Goal: Task Accomplishment & Management: Use online tool/utility

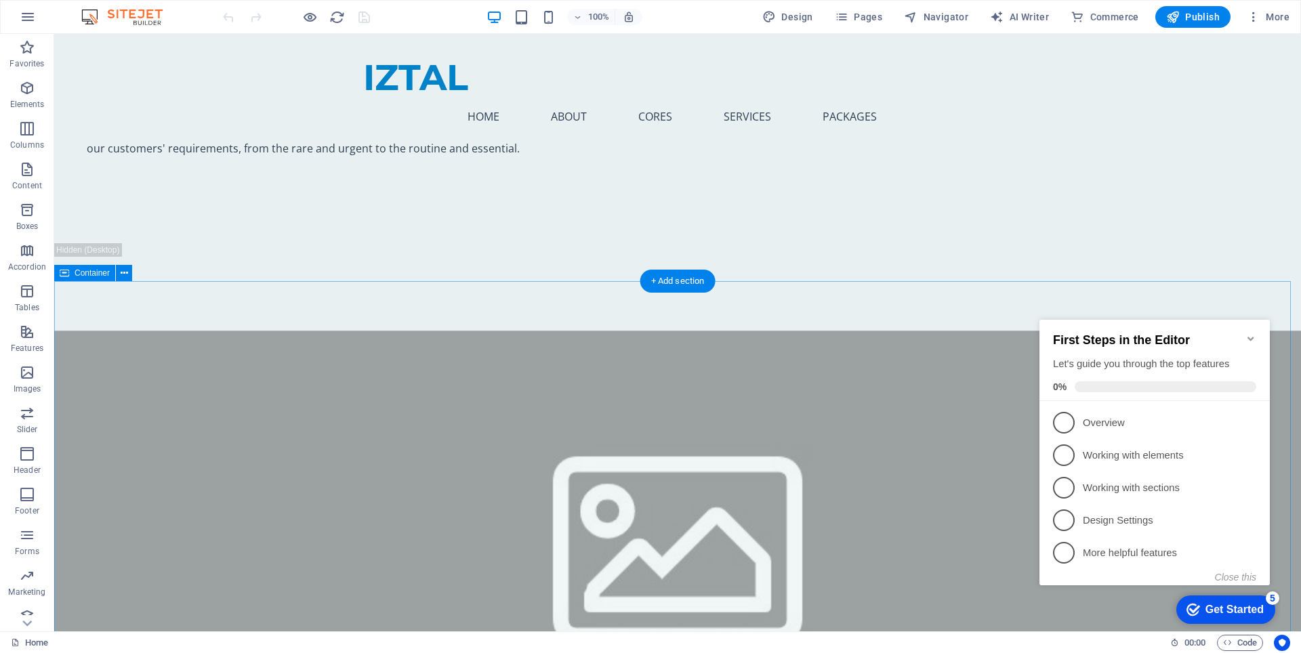
scroll to position [1288, 0]
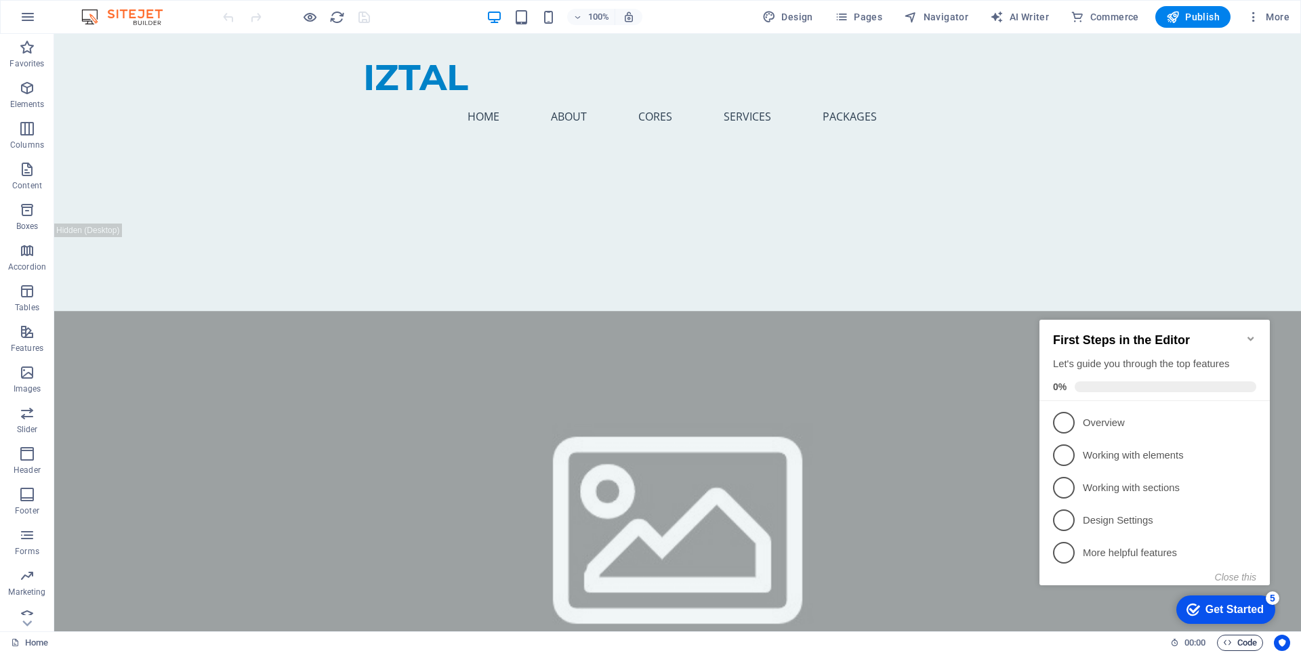
click at [1235, 644] on span "Code" at bounding box center [1240, 643] width 34 height 16
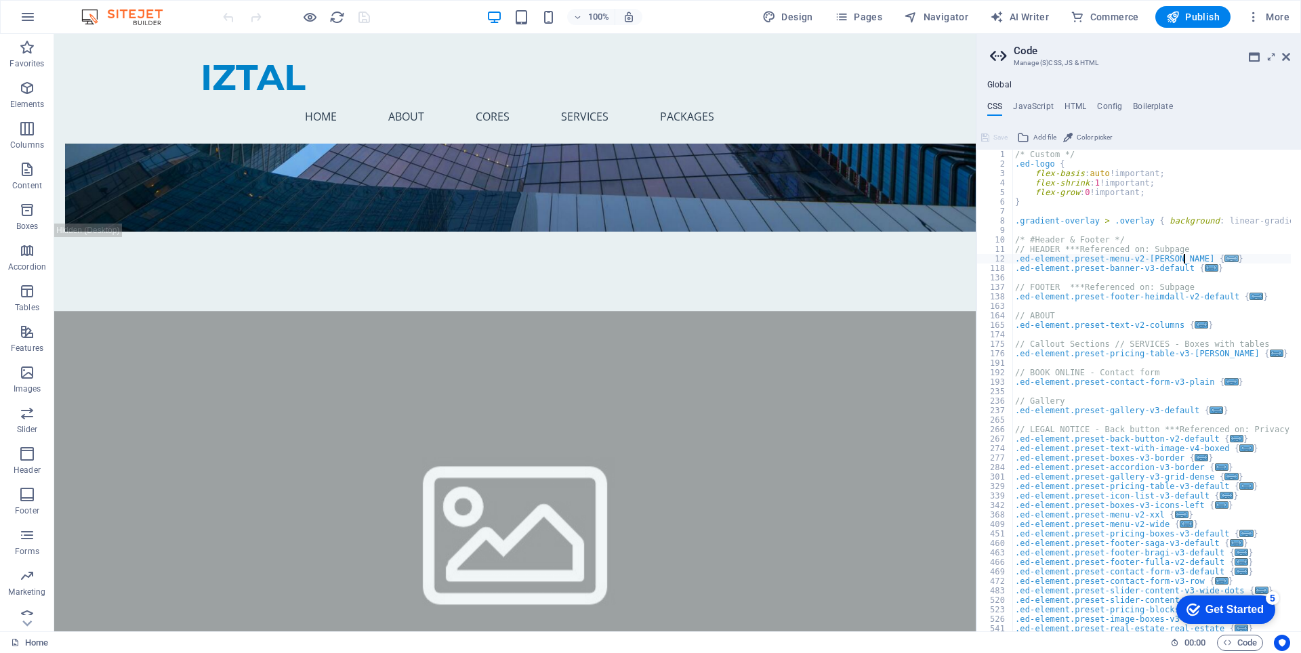
type textarea ".ed-element.preset-menu-v2-williams {"
click at [1037, 107] on h4 "JavaScript" at bounding box center [1033, 109] width 40 height 15
type textarea "/* JS for preset "Menu V2" */"
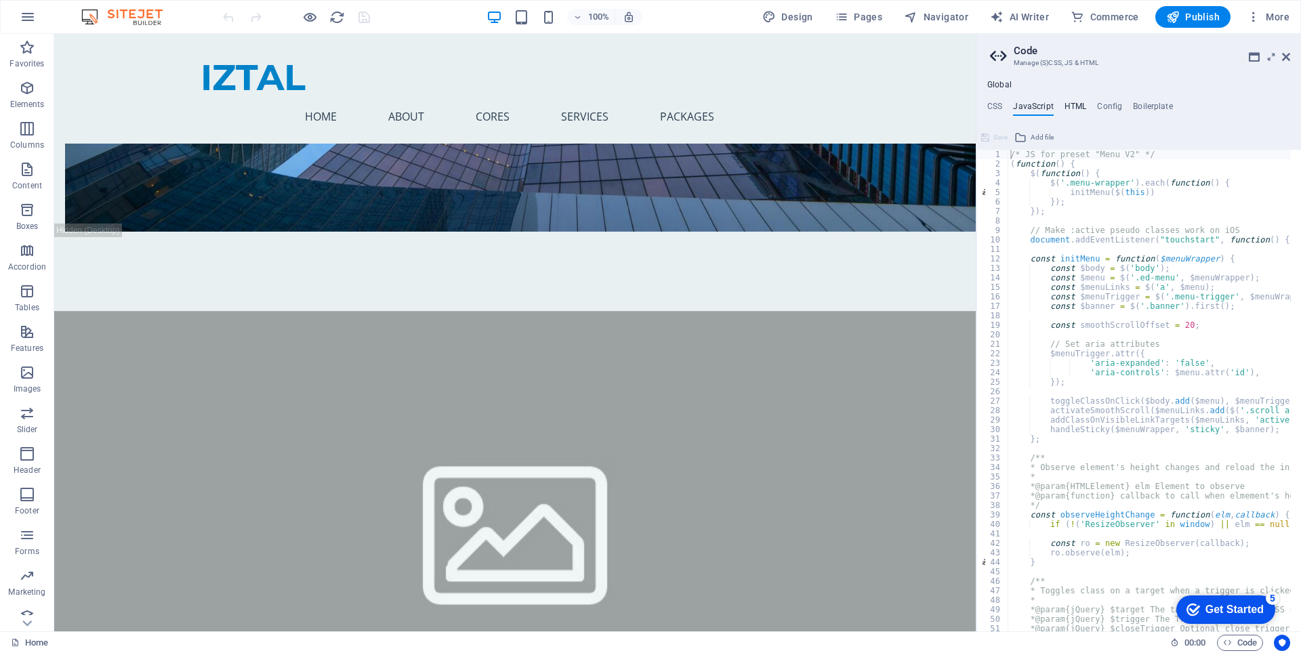
click at [1073, 108] on h4 "HTML" at bounding box center [1076, 109] width 22 height 15
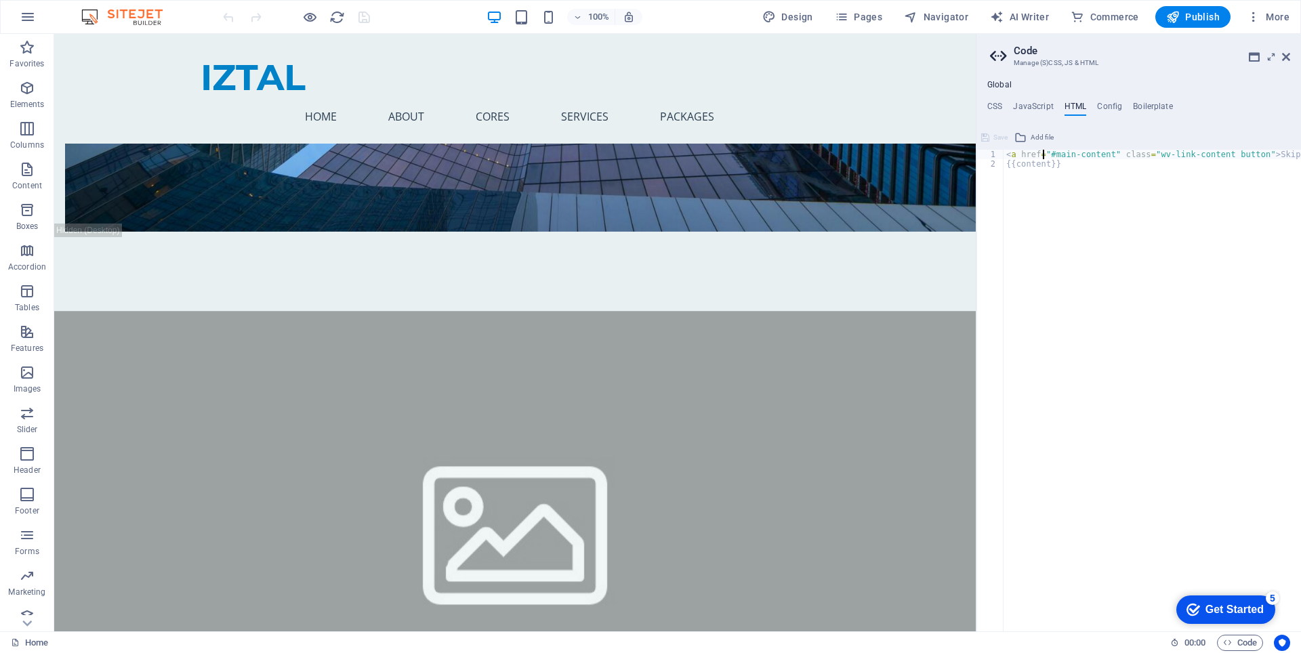
click at [1042, 157] on div "< a href = "#main-content" class = "wv-link-content button" > Skip to main cont…" at bounding box center [1187, 395] width 366 height 491
click at [998, 157] on div "1" at bounding box center [990, 154] width 27 height 9
click at [998, 156] on div "1" at bounding box center [990, 154] width 27 height 9
click at [995, 164] on div "2" at bounding box center [990, 163] width 27 height 9
click at [1016, 164] on div "< a href = "#main-content" class = "wv-link-content button" > Skip to main cont…" at bounding box center [1153, 391] width 298 height 482
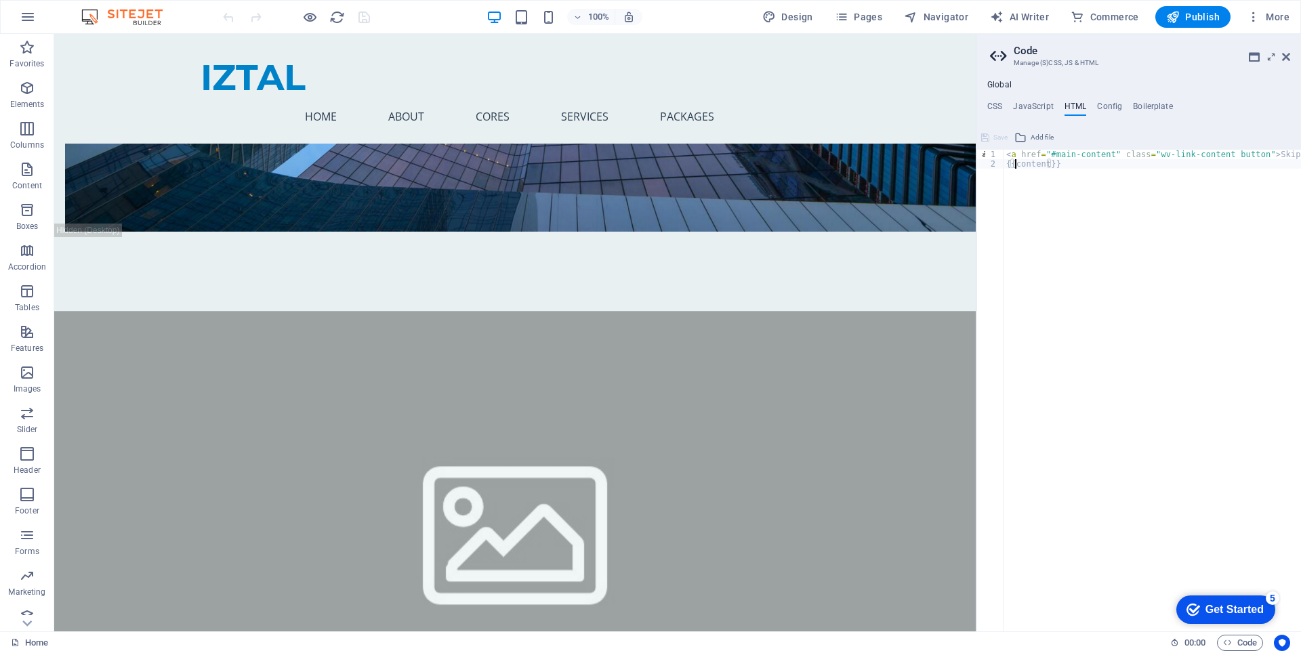
click at [1016, 164] on div "< a href = "#main-content" class = "wv-link-content button" > Skip to main cont…" at bounding box center [1187, 395] width 366 height 491
click at [1022, 161] on div "< a href = "#main-content" class = "wv-link-content button" > Skip to main cont…" at bounding box center [1153, 391] width 298 height 482
click at [1022, 161] on div "< a href = "#main-content" class = "wv-link-content button" > Skip to main cont…" at bounding box center [1187, 395] width 366 height 491
click at [1090, 152] on div "< a href = "#main-content" class = "wv-link-content button" > Skip to main cont…" at bounding box center [1187, 395] width 366 height 491
type textarea "<a href="#main-content" class="wv-link-content button">Skip to main content</a>"
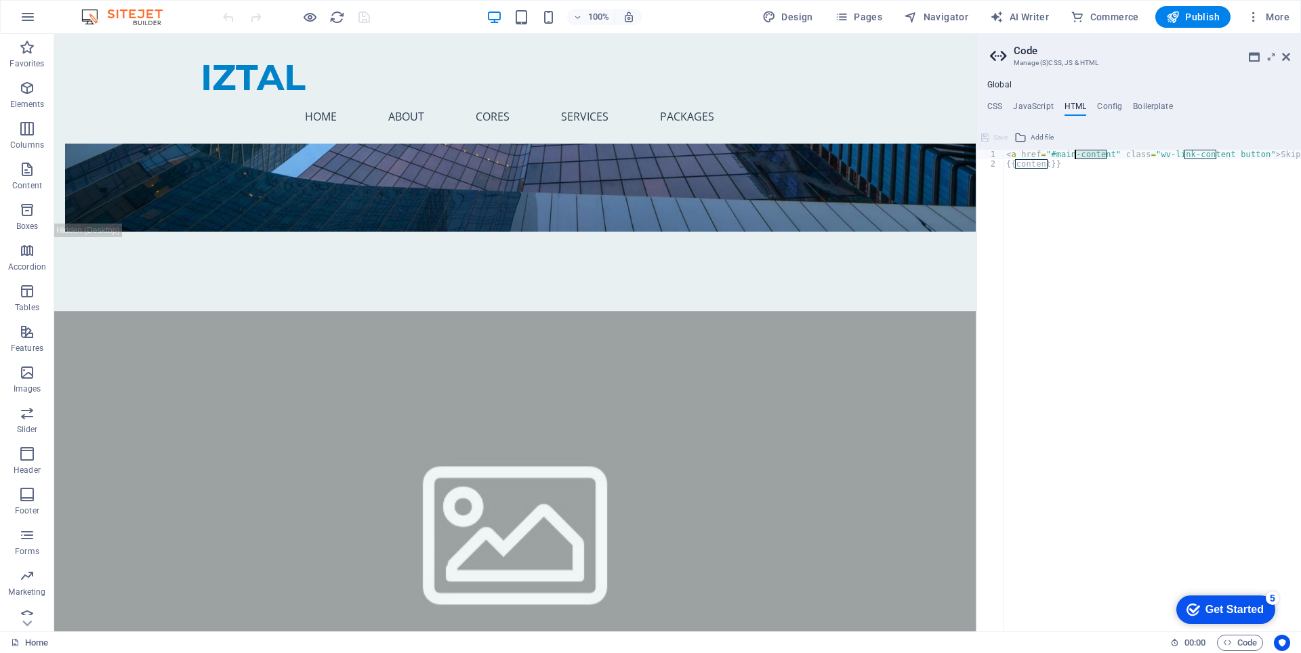
click at [1090, 152] on div "< a href = "#main-content" class = "wv-link-content button" > Skip to main cont…" at bounding box center [1187, 395] width 366 height 491
click at [1208, 151] on div "< a href = "#main-content" class = "wv-link-content button" > Skip to main cont…" at bounding box center [1187, 395] width 366 height 491
click at [1101, 105] on h4 "Config" at bounding box center [1109, 109] width 25 height 15
type textarea "$color-background: #E8F0F2;"
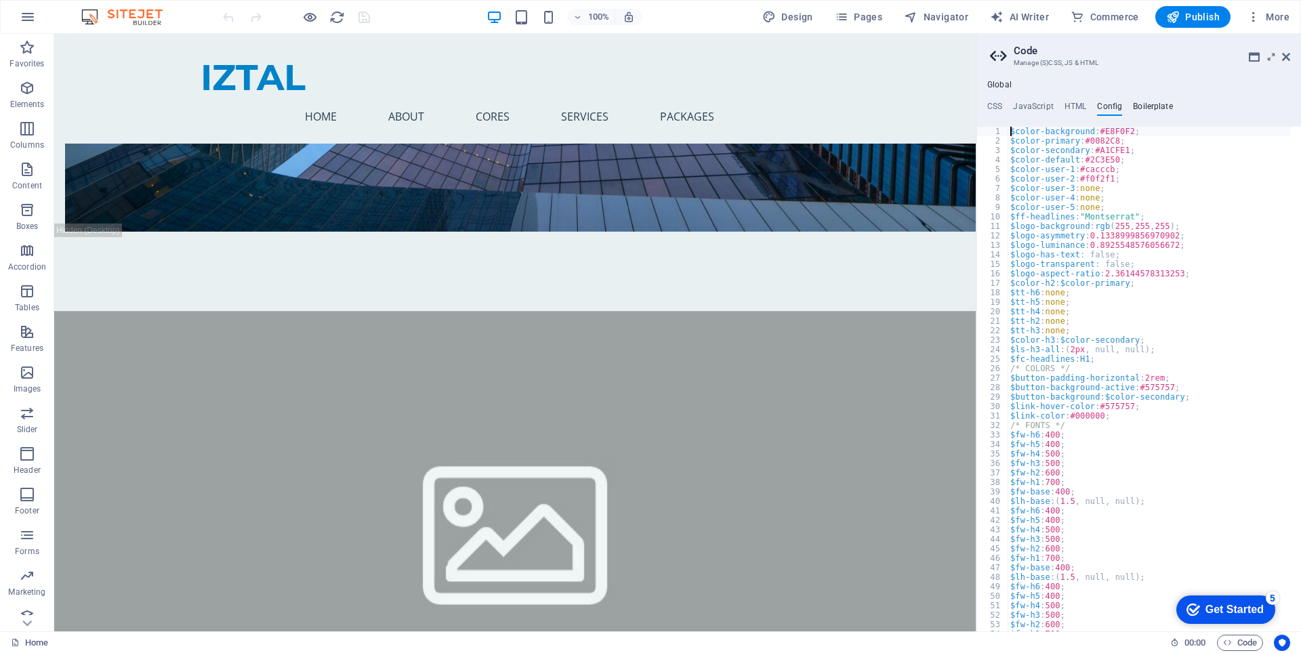
click at [1143, 106] on h4 "Boilerplate" at bounding box center [1153, 109] width 40 height 15
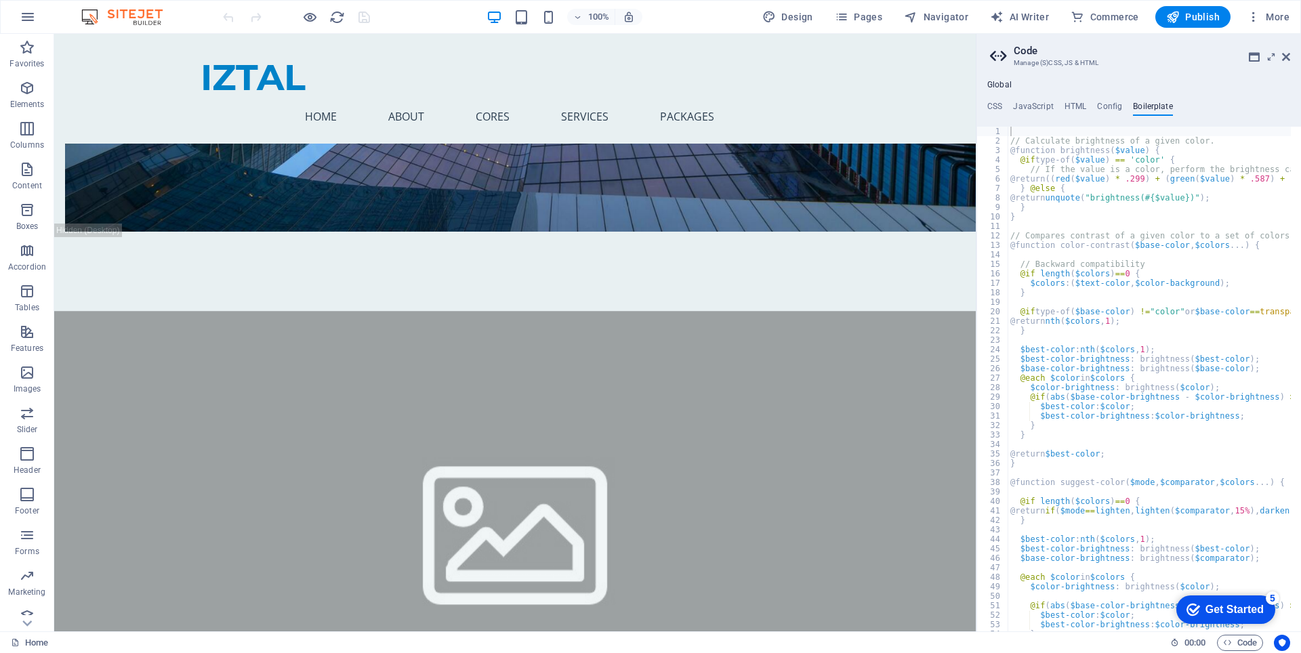
click at [1006, 104] on ul "CSS JavaScript HTML Config Boilerplate" at bounding box center [1139, 109] width 325 height 15
click at [997, 105] on h4 "CSS" at bounding box center [994, 109] width 15 height 15
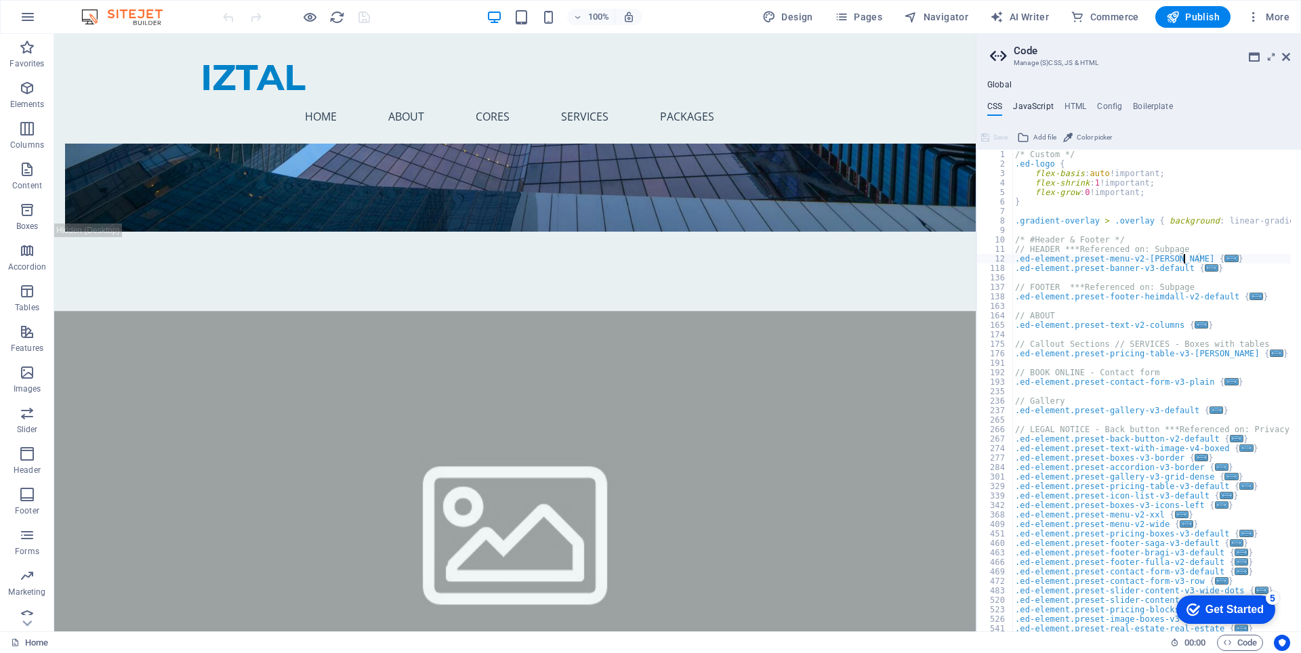
click at [1027, 108] on h4 "JavaScript" at bounding box center [1033, 109] width 40 height 15
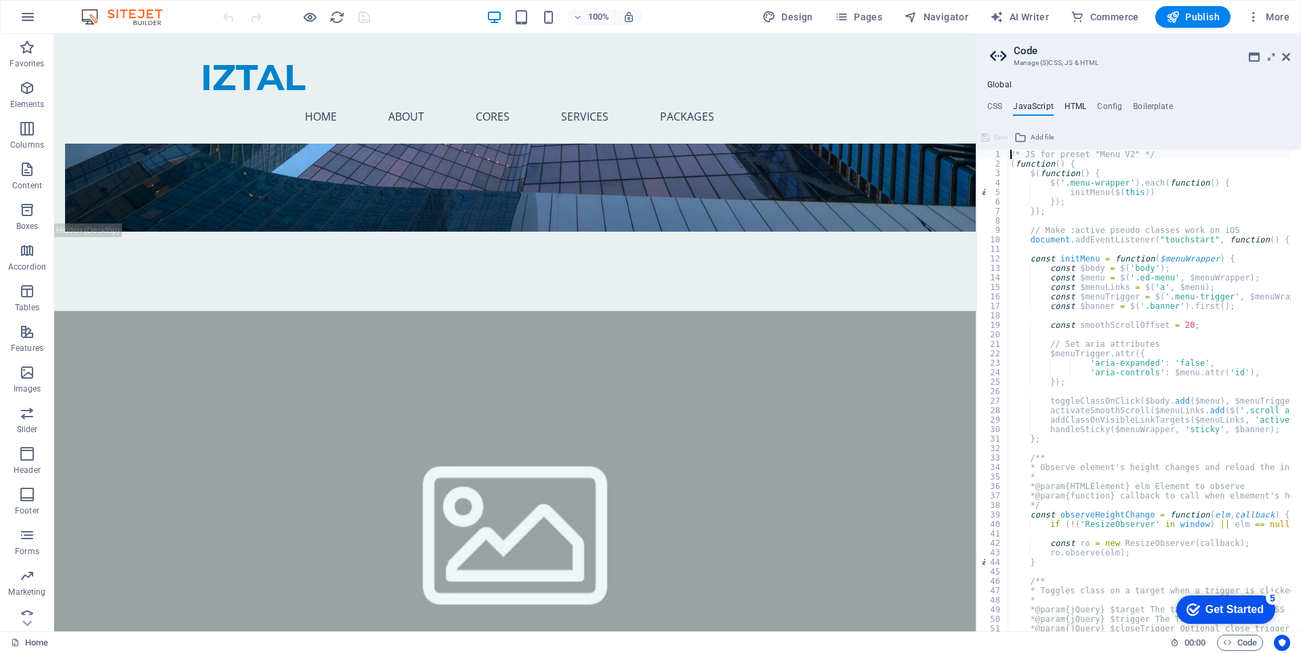
click at [1080, 106] on h4 "HTML" at bounding box center [1076, 109] width 22 height 15
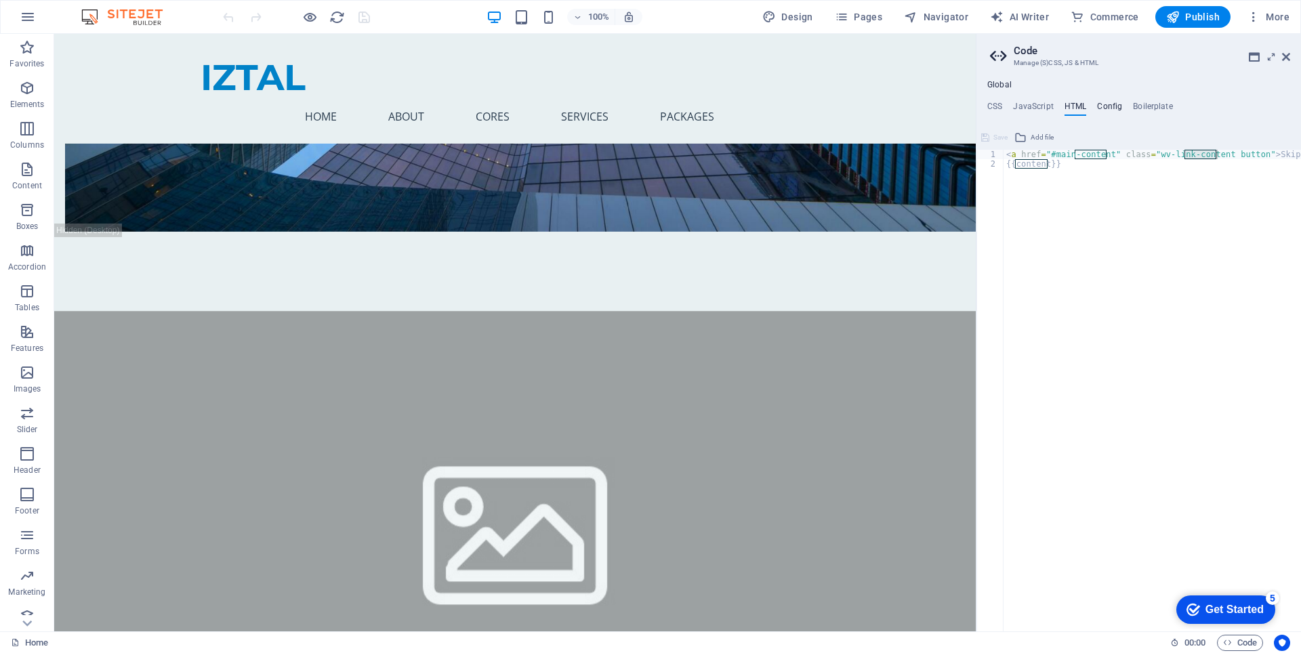
click at [1107, 108] on h4 "Config" at bounding box center [1109, 109] width 25 height 15
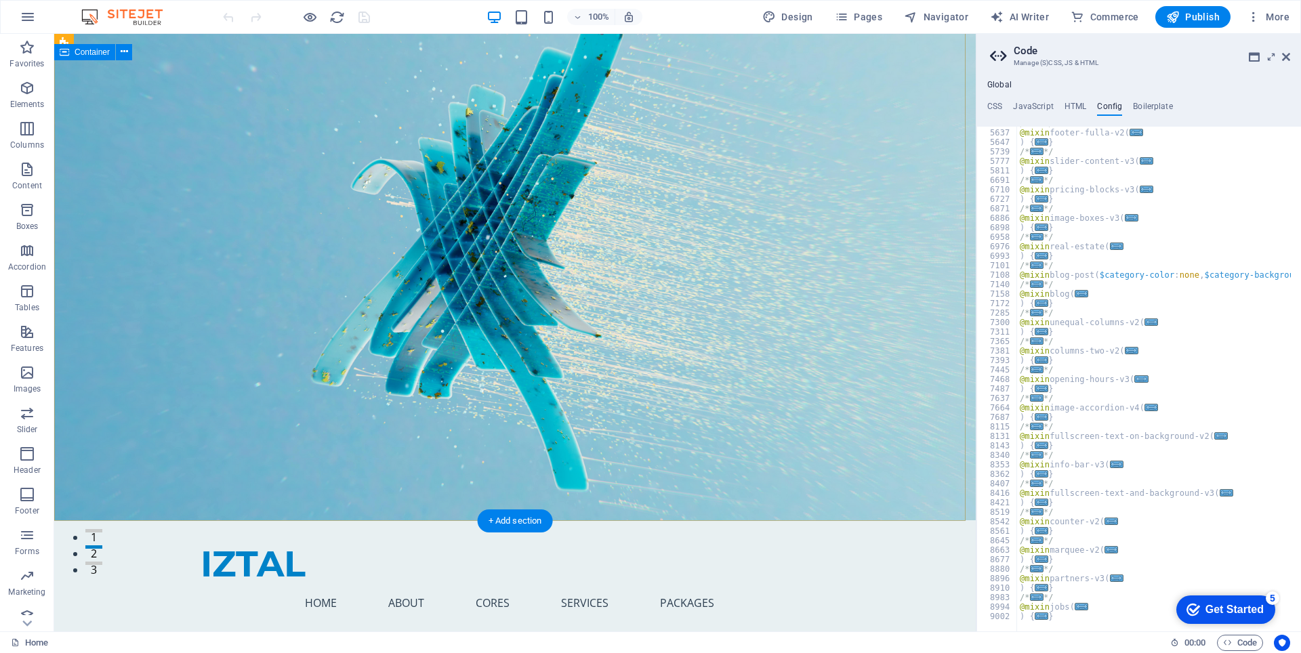
scroll to position [0, 0]
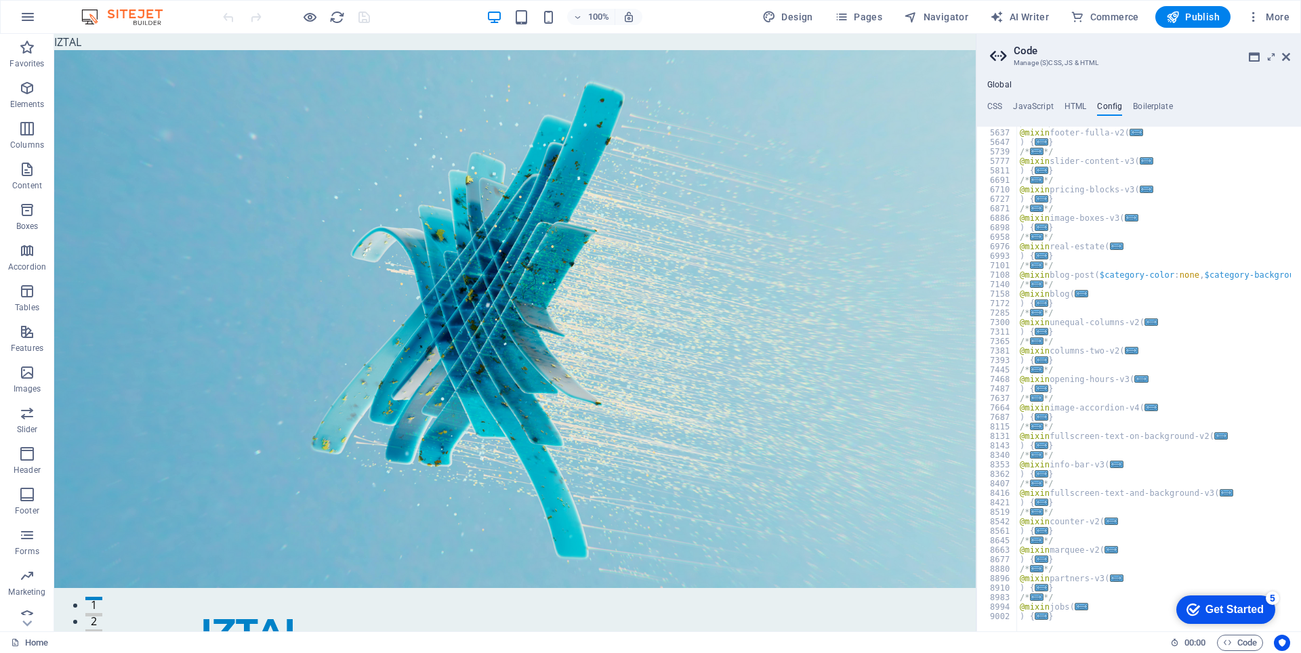
click at [123, 18] on img at bounding box center [129, 17] width 102 height 16
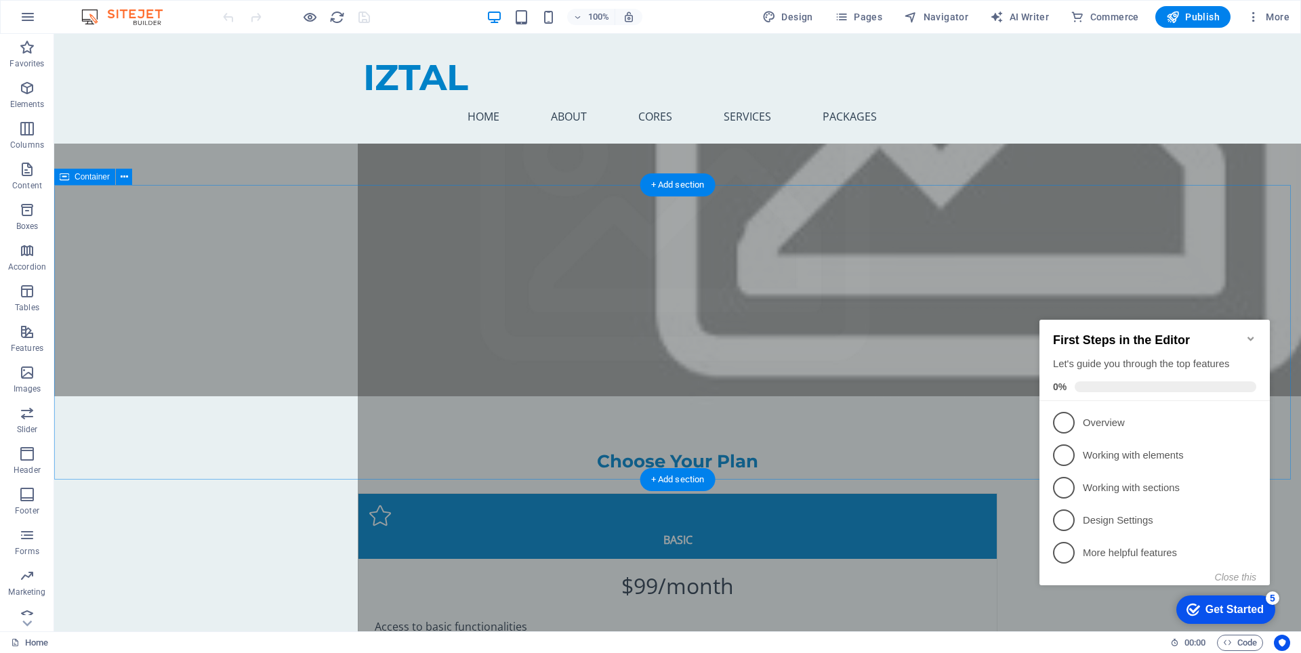
scroll to position [6777, 0]
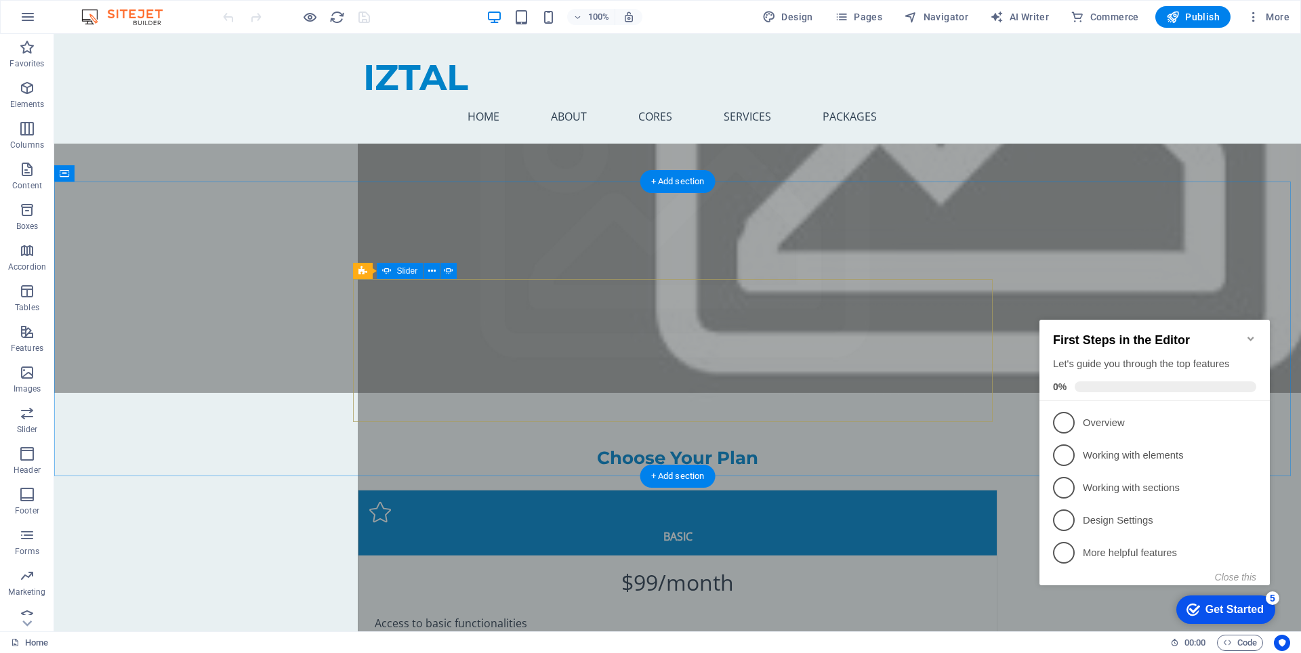
click at [680, 178] on div "+ Add section" at bounding box center [677, 181] width 75 height 23
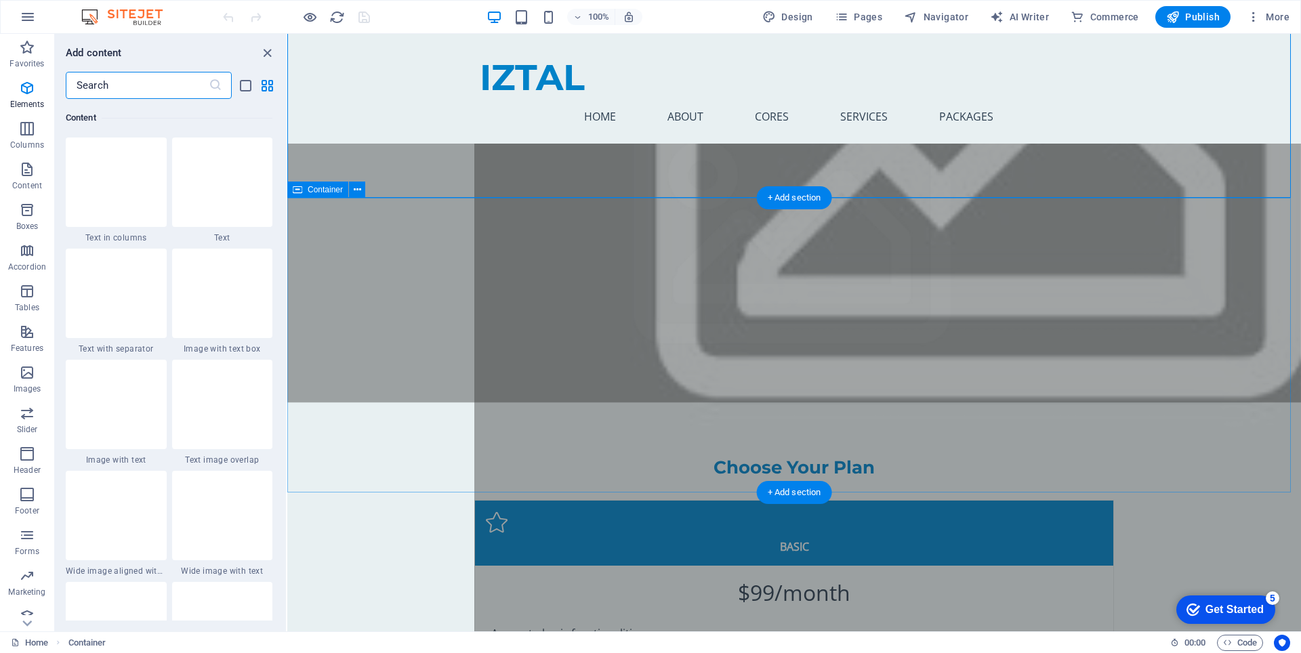
scroll to position [2371, 0]
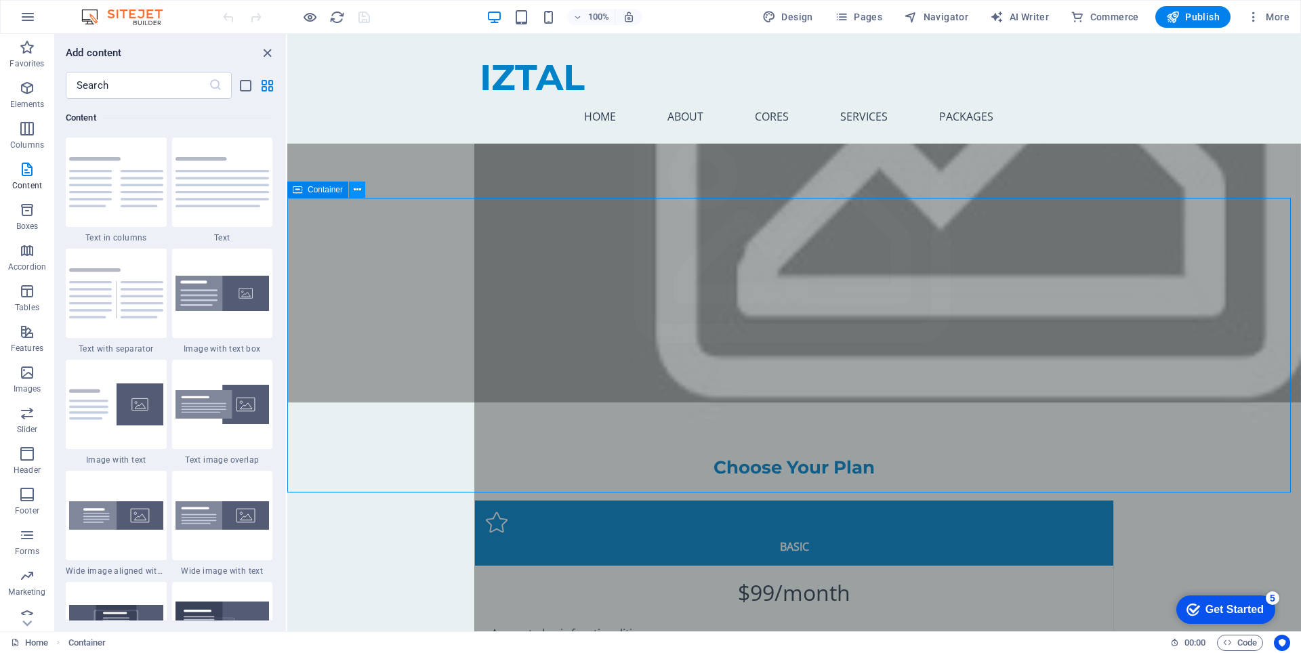
click at [359, 188] on icon at bounding box center [357, 190] width 7 height 14
click at [362, 187] on button at bounding box center [357, 190] width 16 height 16
click at [363, 186] on button at bounding box center [357, 190] width 16 height 16
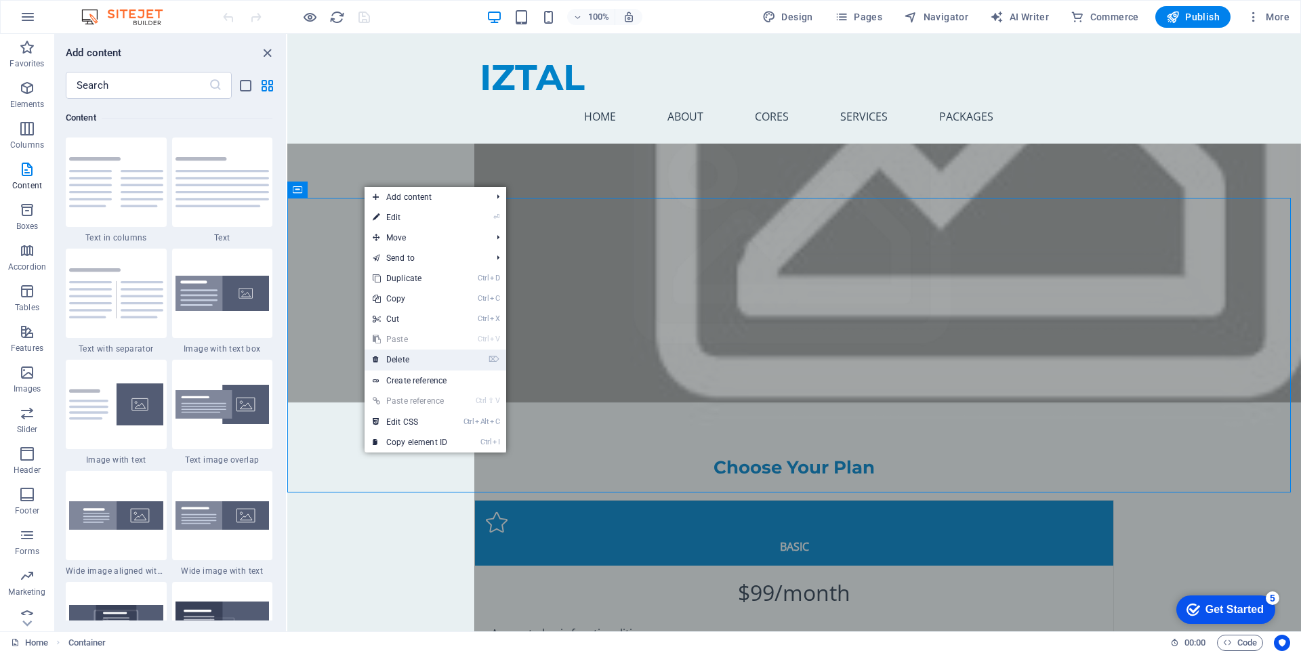
click at [413, 360] on link "⌦ Delete" at bounding box center [410, 360] width 91 height 20
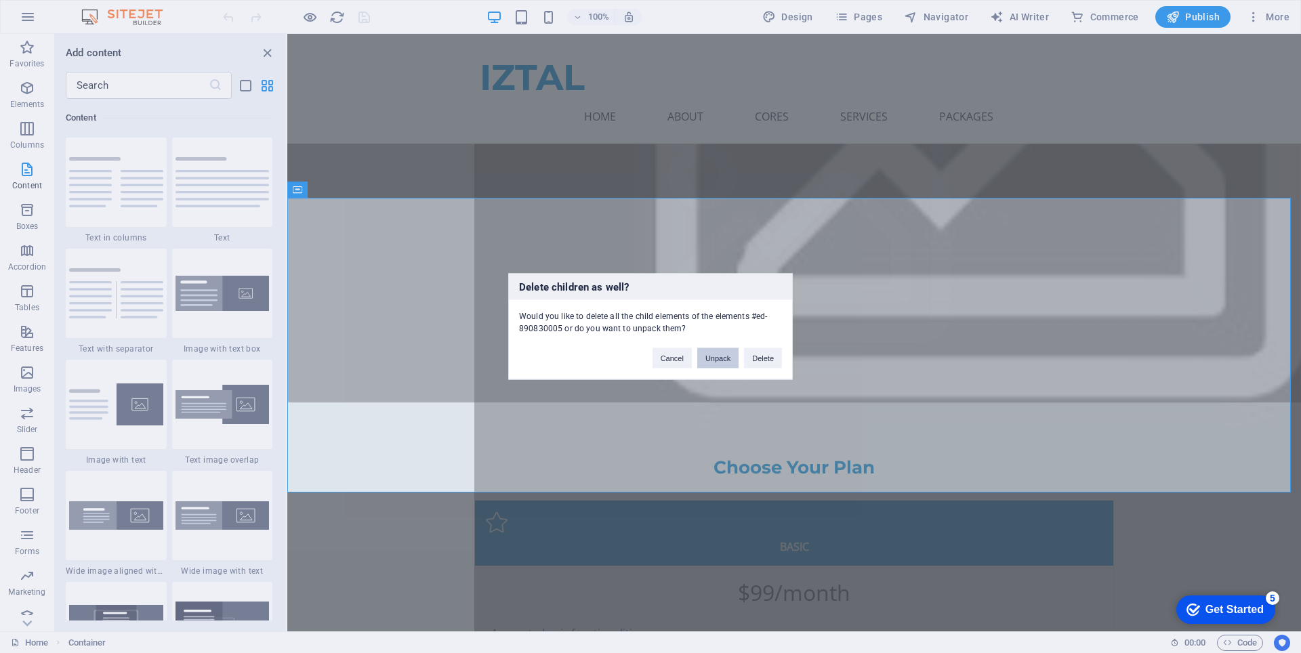
click at [713, 361] on button "Unpack" at bounding box center [717, 358] width 41 height 20
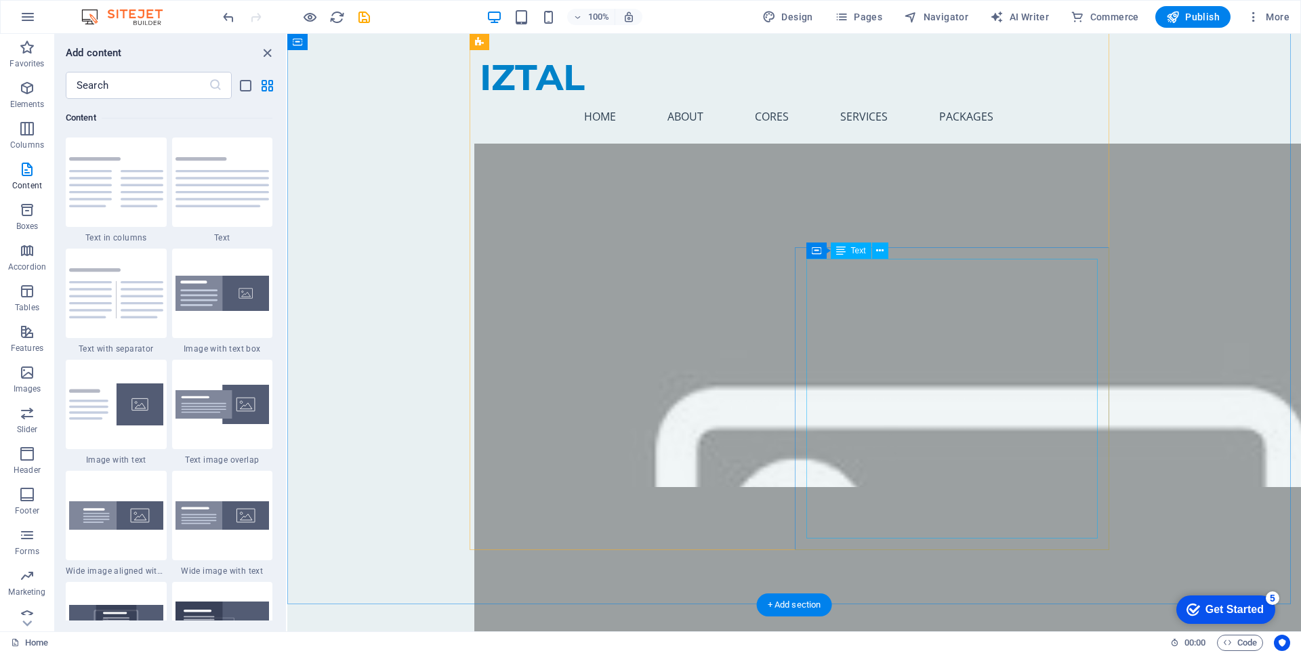
scroll to position [6370, 0]
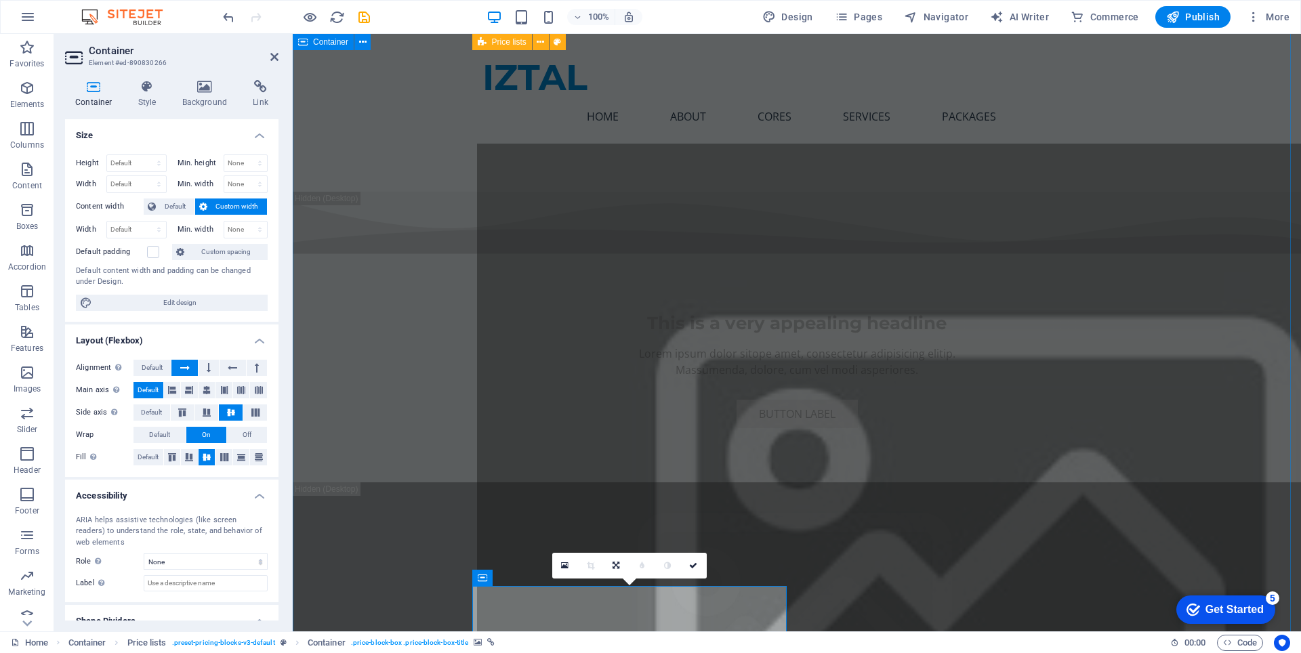
scroll to position [6032, 0]
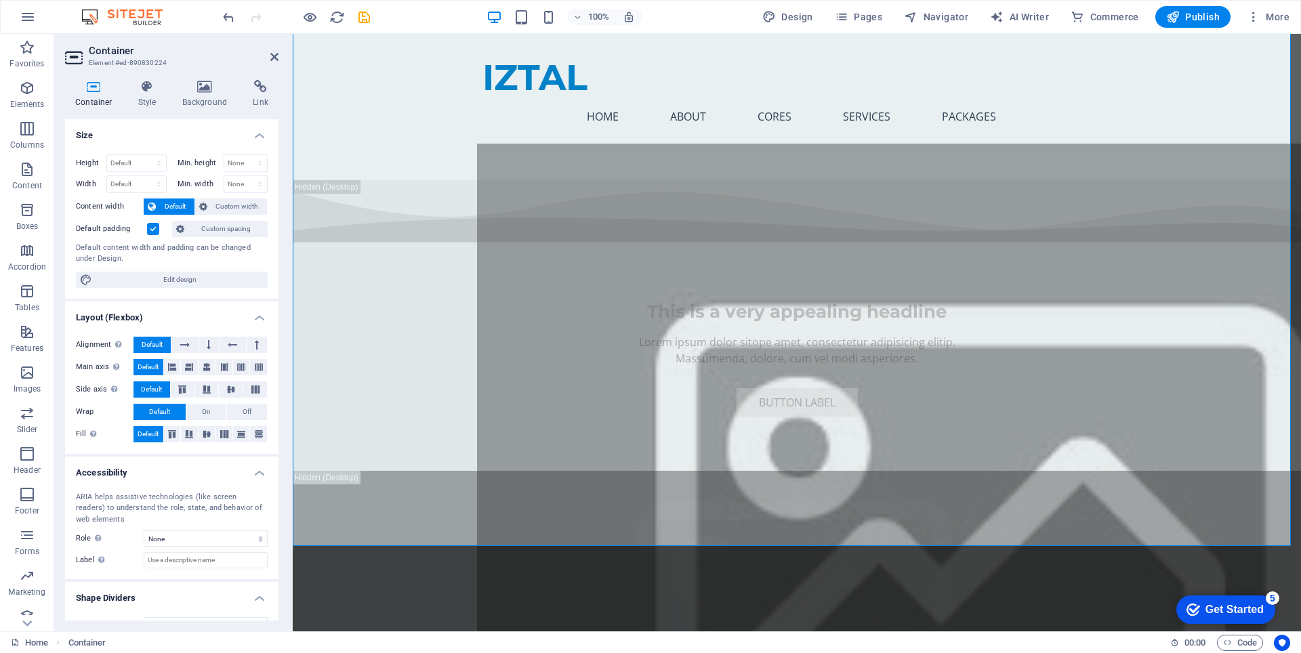
scroll to position [6438, 0]
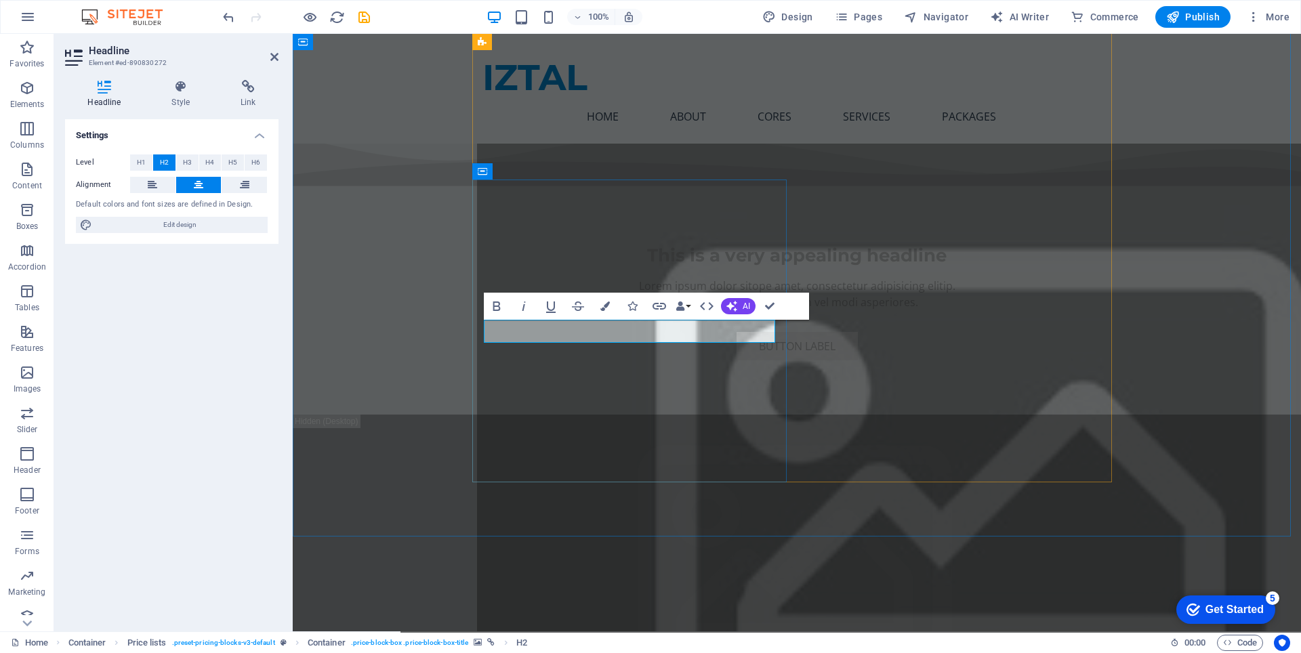
drag, startPoint x: 741, startPoint y: 329, endPoint x: 489, endPoint y: 323, distance: 252.2
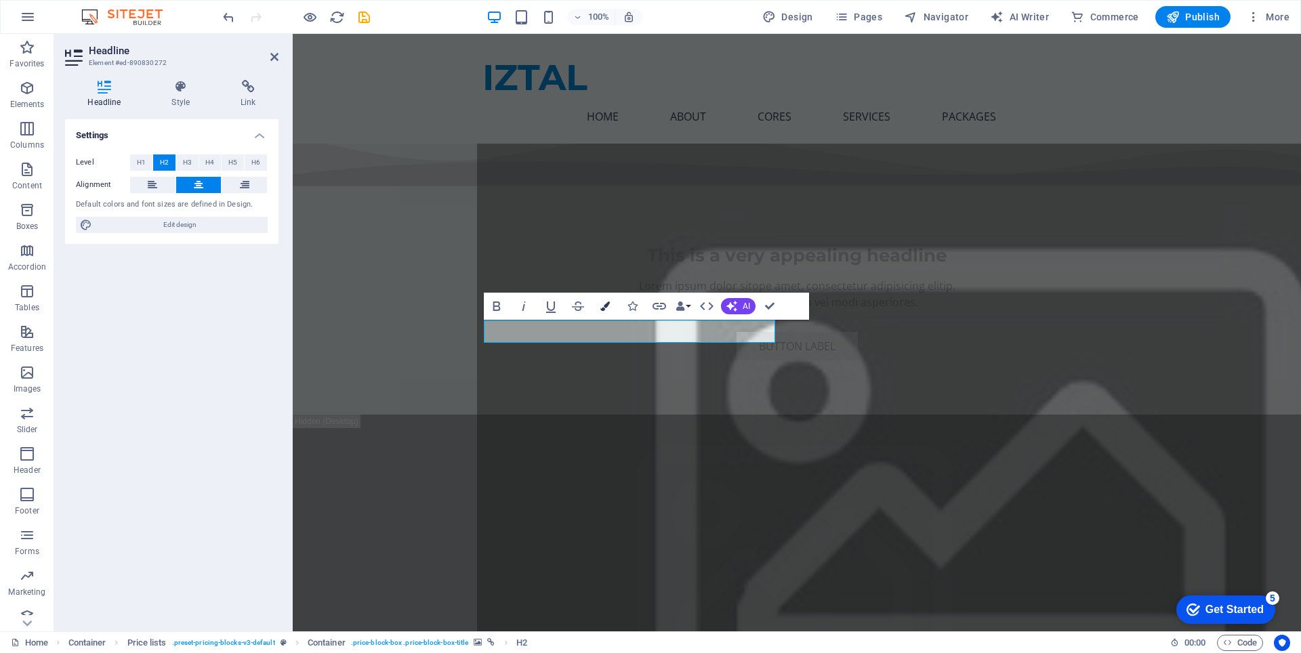
click at [601, 305] on icon "button" at bounding box center [604, 306] width 9 height 9
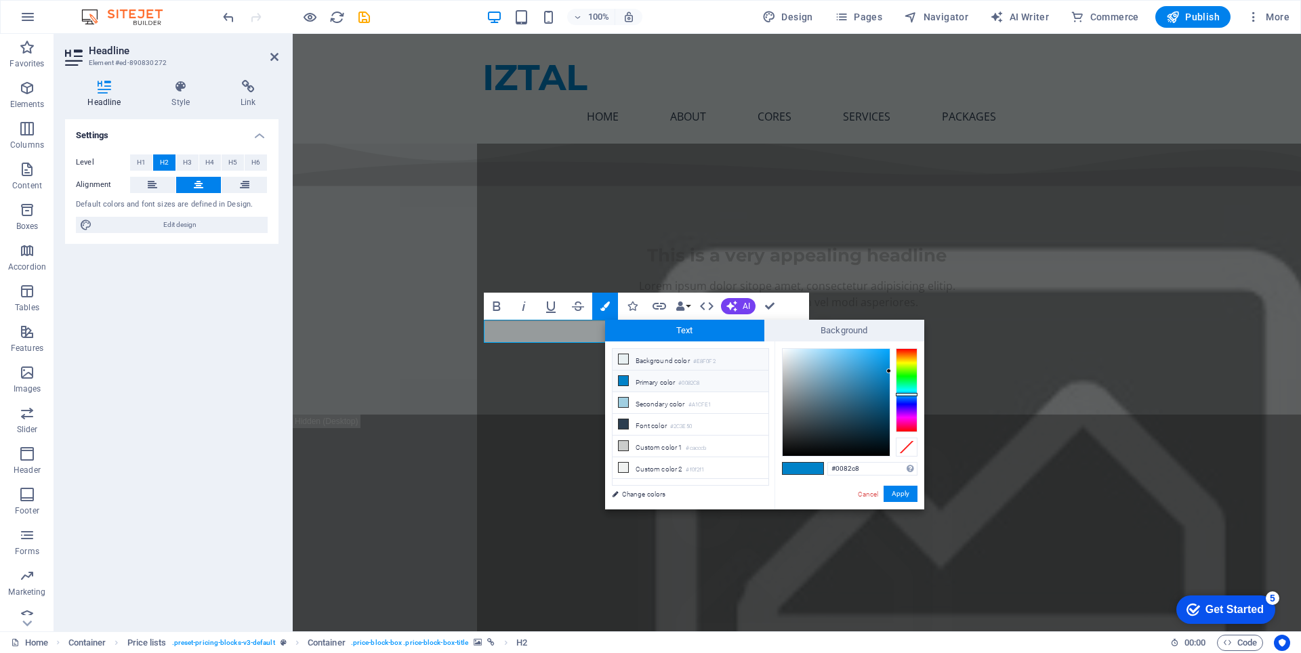
click at [653, 359] on li "Background color #E8F0F2" at bounding box center [691, 360] width 156 height 22
type input "#e8f0f2"
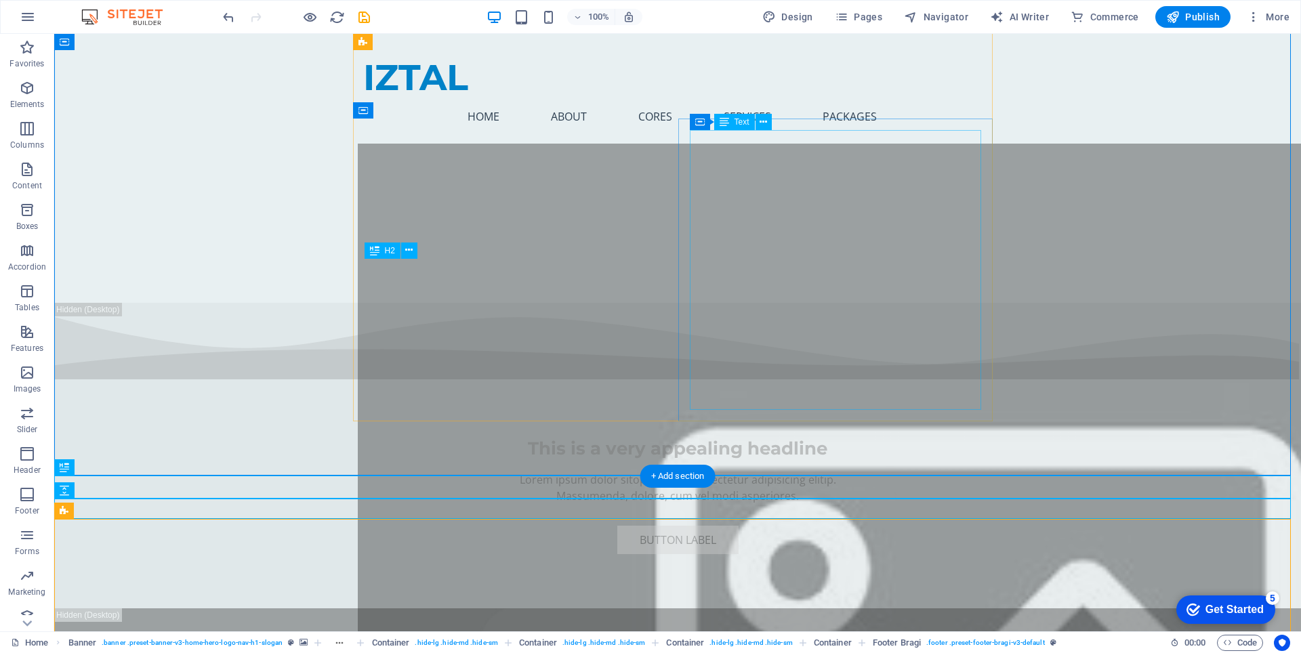
scroll to position [6506, 0]
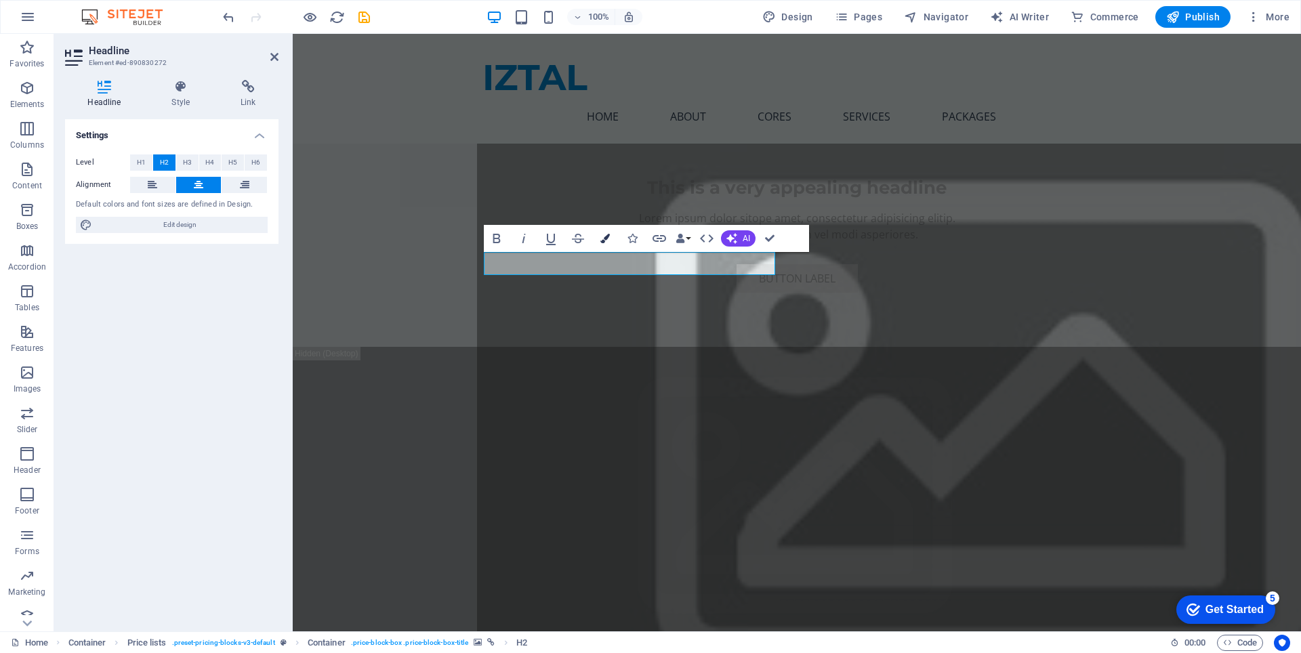
click at [607, 246] on button "Colors" at bounding box center [605, 238] width 26 height 27
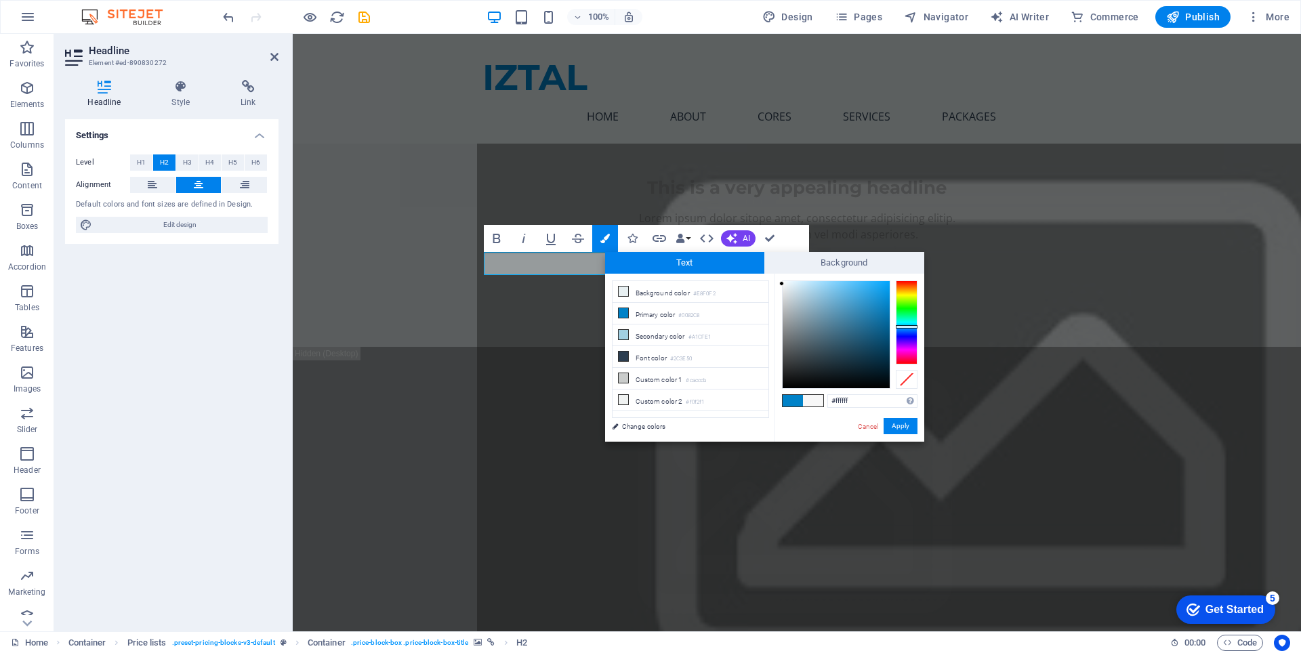
drag, startPoint x: 811, startPoint y: 317, endPoint x: 775, endPoint y: 278, distance: 52.8
click at [775, 278] on div "#ffffff Supported formats #0852ed rgb(8, 82, 237) rgba(8, 82, 237, 90%) hsv(221…" at bounding box center [850, 456] width 150 height 365
click at [761, 278] on div "less Background color #E8F0F2 Primary color #0082C8 Secondary color #A1CFE1 Fon…" at bounding box center [764, 358] width 319 height 168
type input "#f9fcfd"
click at [783, 281] on div at bounding box center [783, 281] width 5 height 5
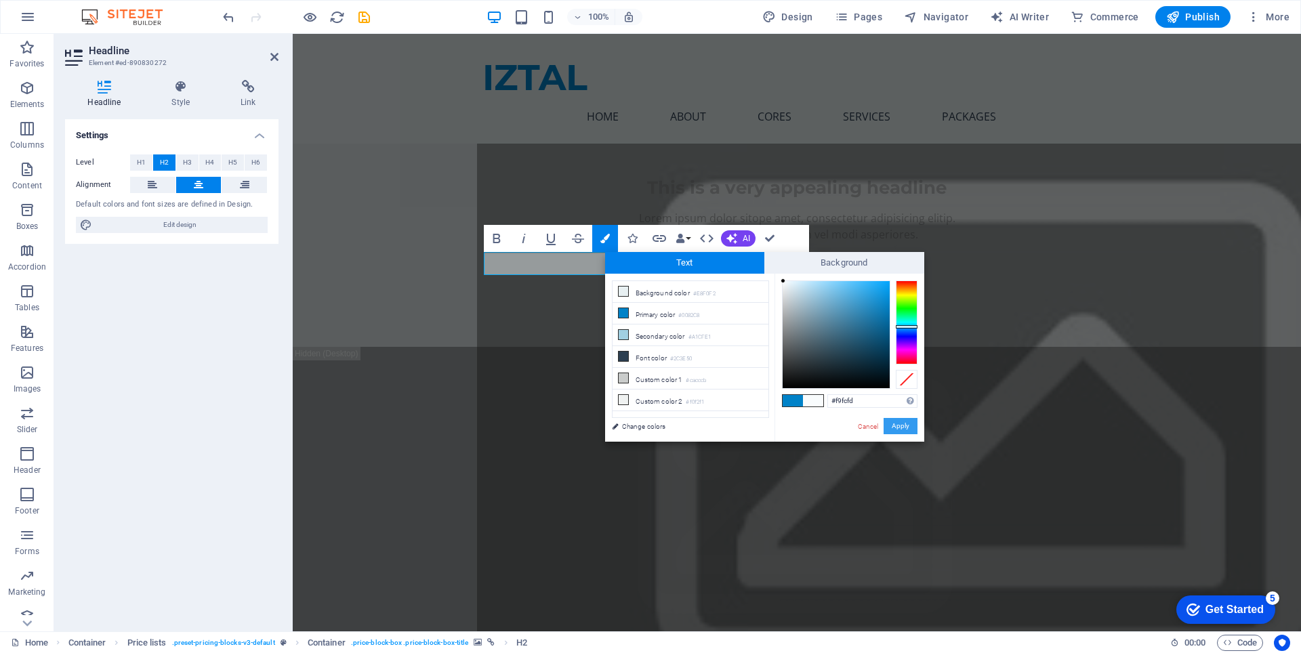
click at [899, 429] on button "Apply" at bounding box center [901, 426] width 34 height 16
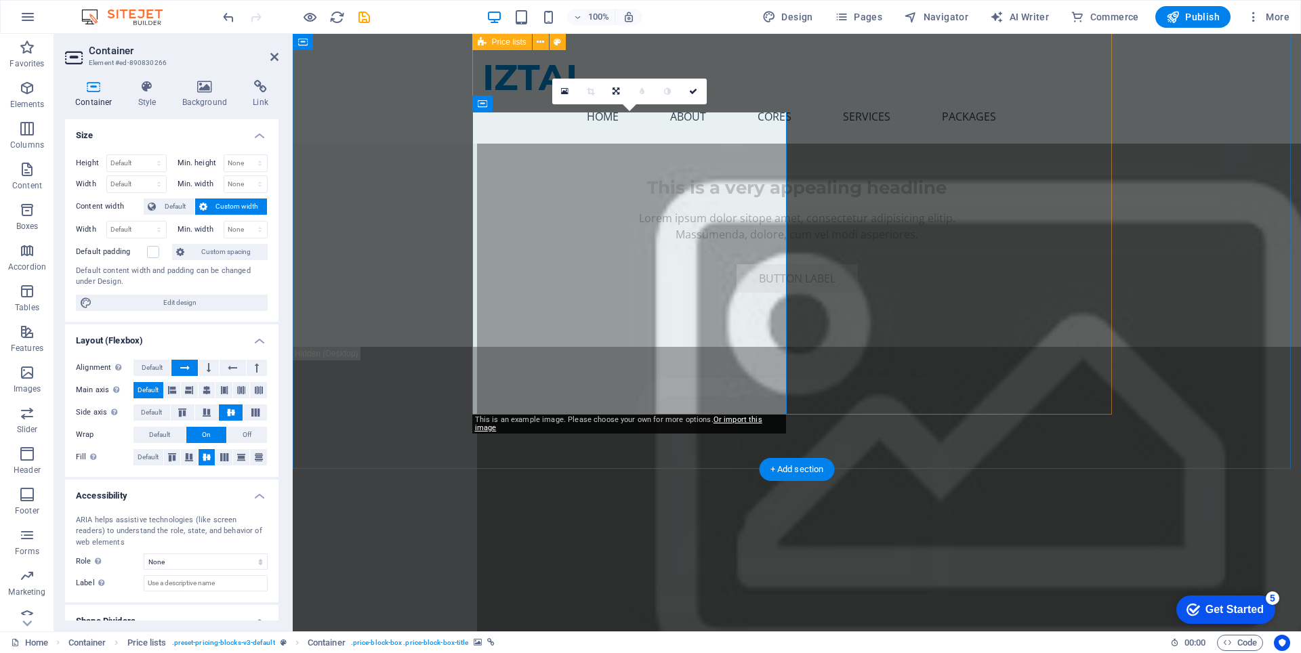
click at [216, 96] on h4 "Background" at bounding box center [207, 94] width 71 height 28
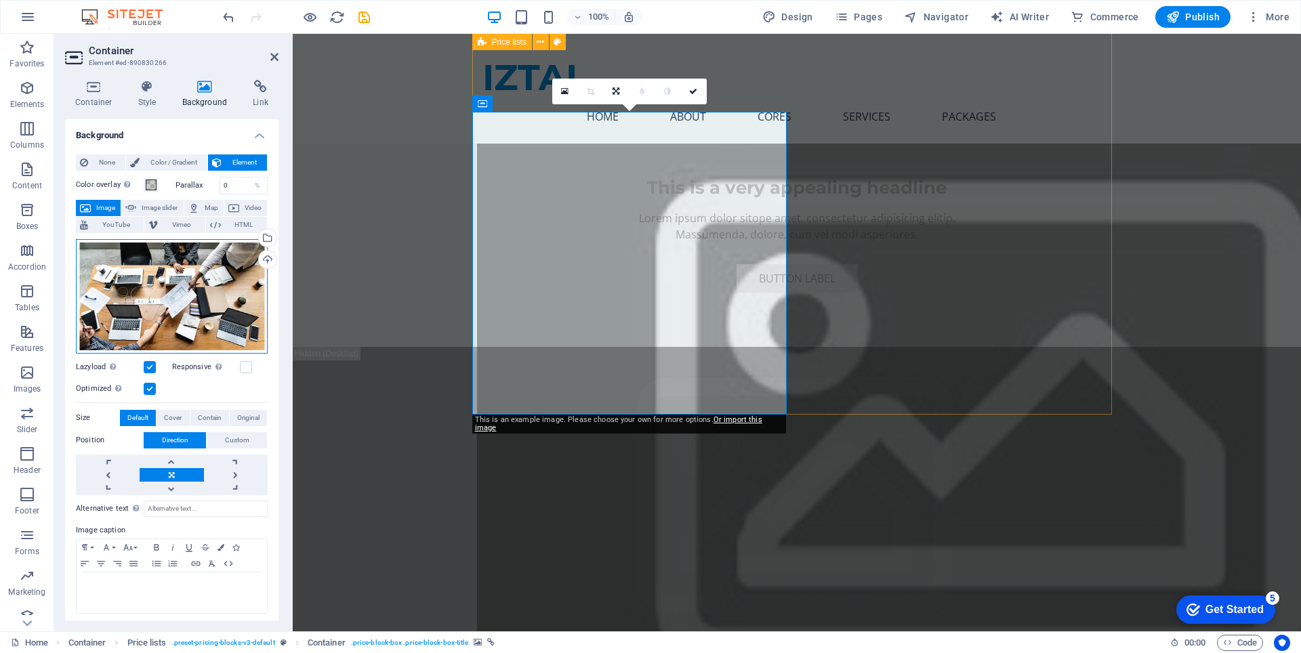
click at [226, 281] on div "Drag files here, click to choose files or select files from Files or our free s…" at bounding box center [172, 296] width 192 height 115
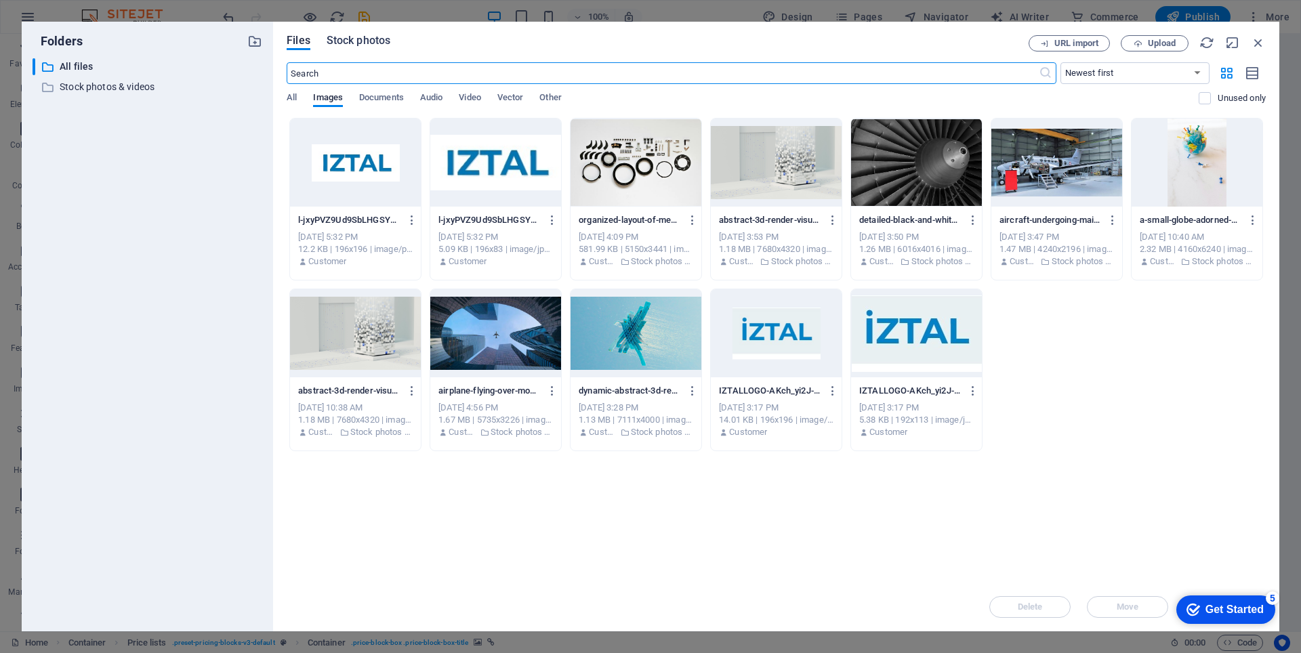
click at [364, 40] on span "Stock photos" at bounding box center [359, 41] width 64 height 16
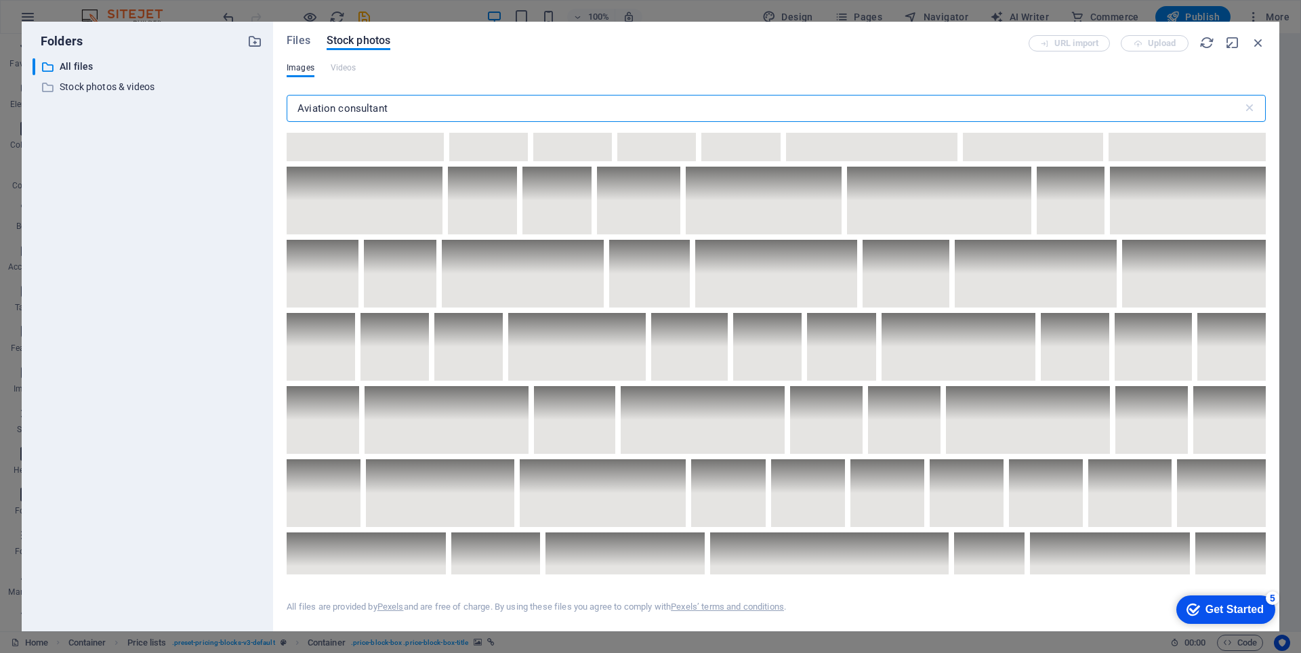
scroll to position [813, 0]
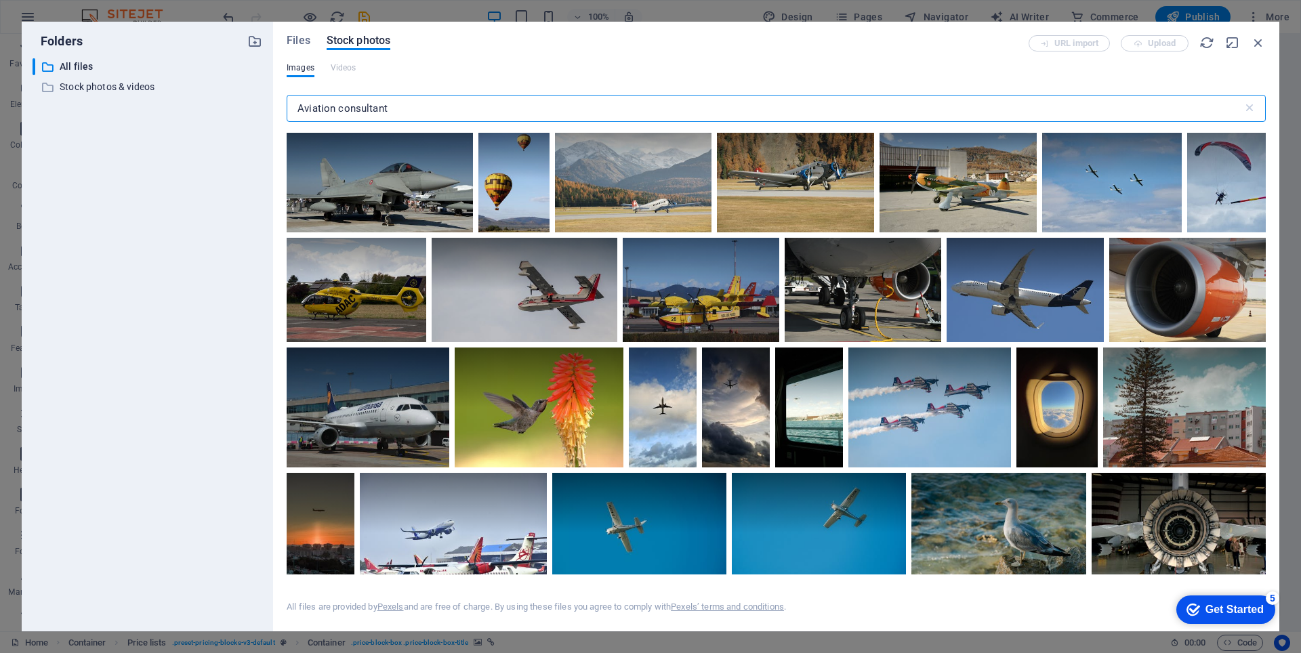
drag, startPoint x: 405, startPoint y: 110, endPoint x: 267, endPoint y: 94, distance: 138.5
click at [267, 94] on div "Folders ​ All files All files ​ Stock photos & videos Stock photos & videos Fil…" at bounding box center [651, 327] width 1258 height 610
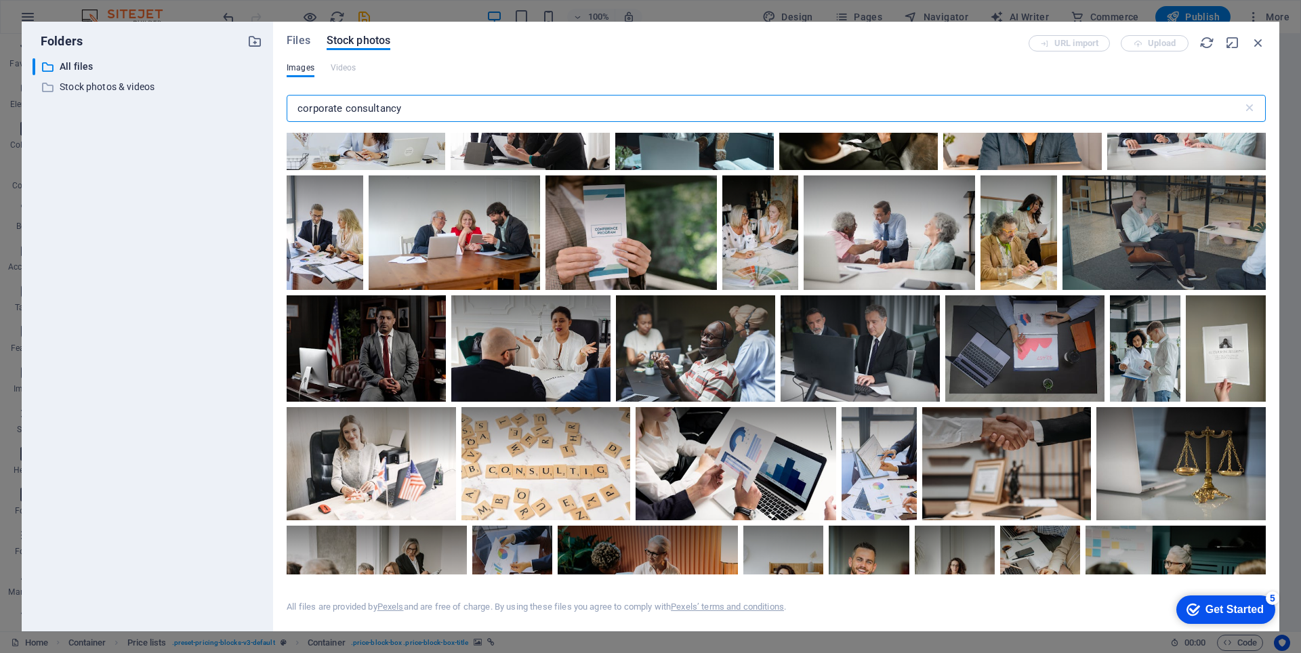
scroll to position [0, 0]
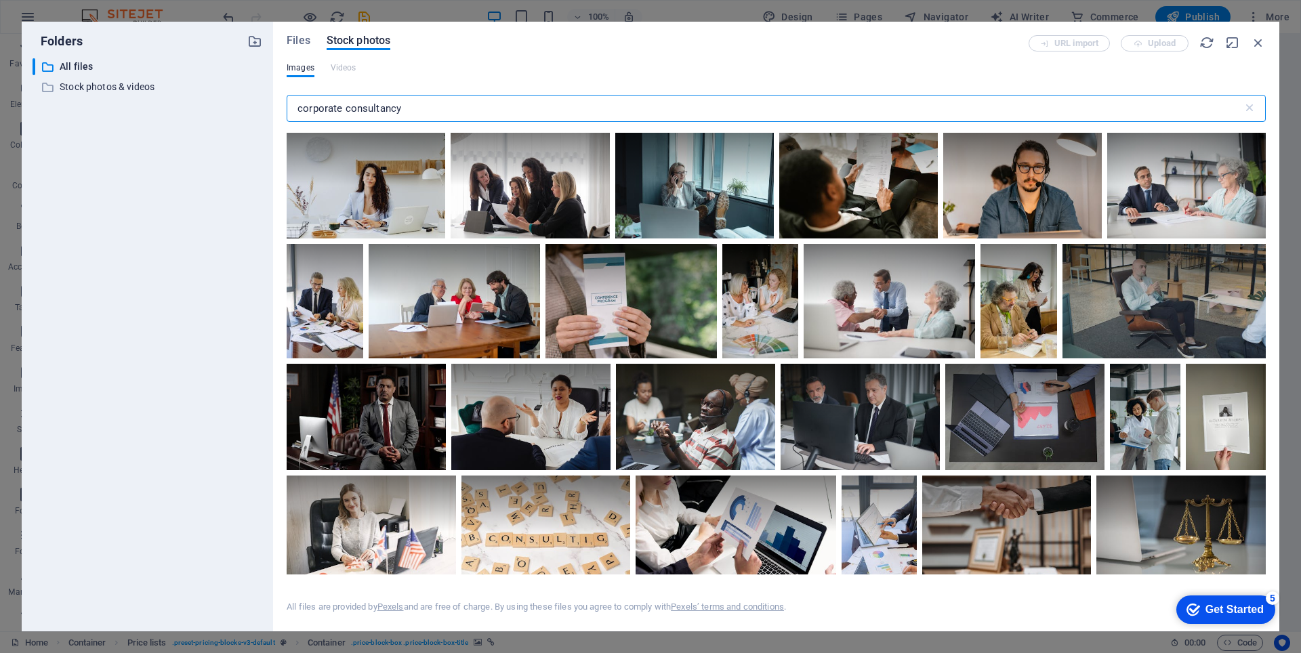
click at [333, 108] on input "corporate consultancy" at bounding box center [765, 108] width 956 height 27
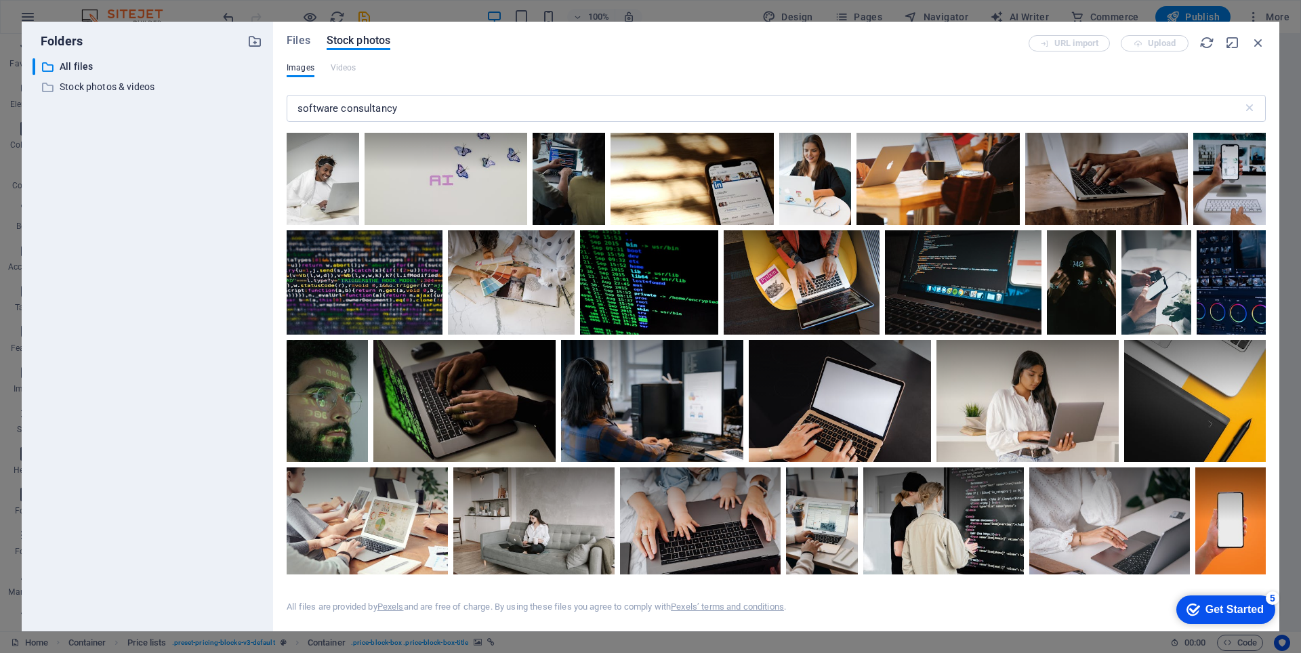
scroll to position [1355, 0]
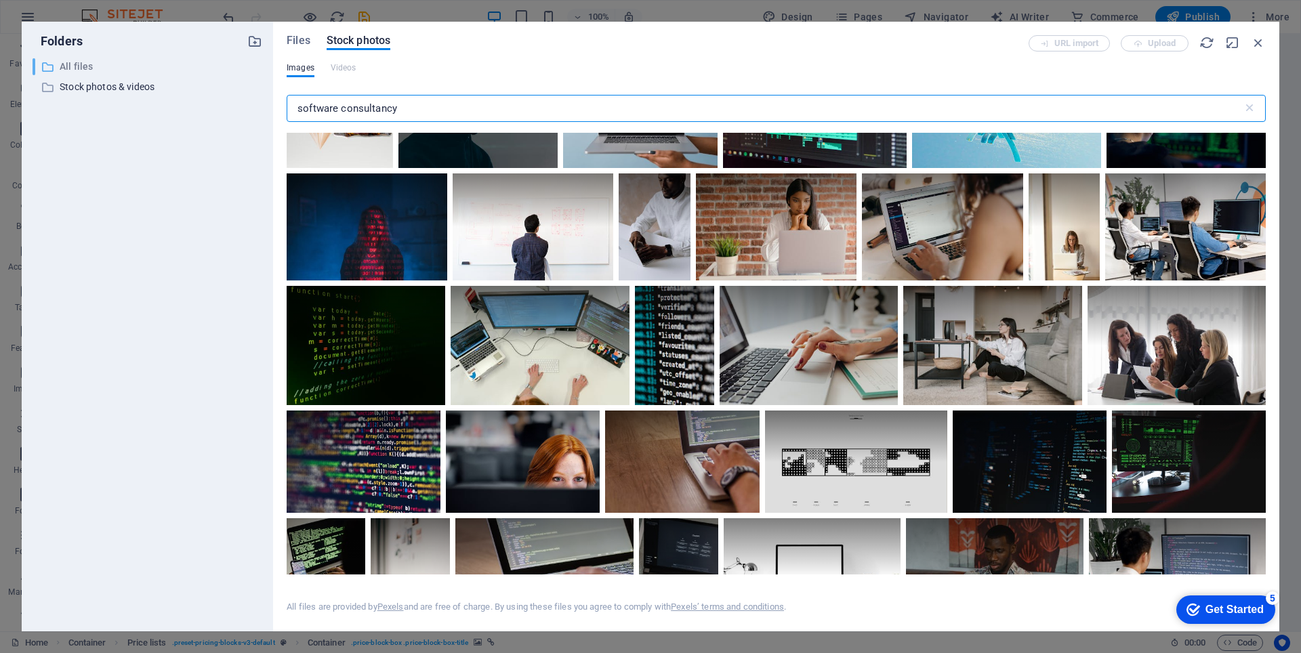
drag, startPoint x: 375, startPoint y: 105, endPoint x: 218, endPoint y: 74, distance: 160.3
click at [218, 74] on div "Folders ​ All files All files ​ Stock photos & videos Stock photos & videos Fil…" at bounding box center [651, 327] width 1258 height 610
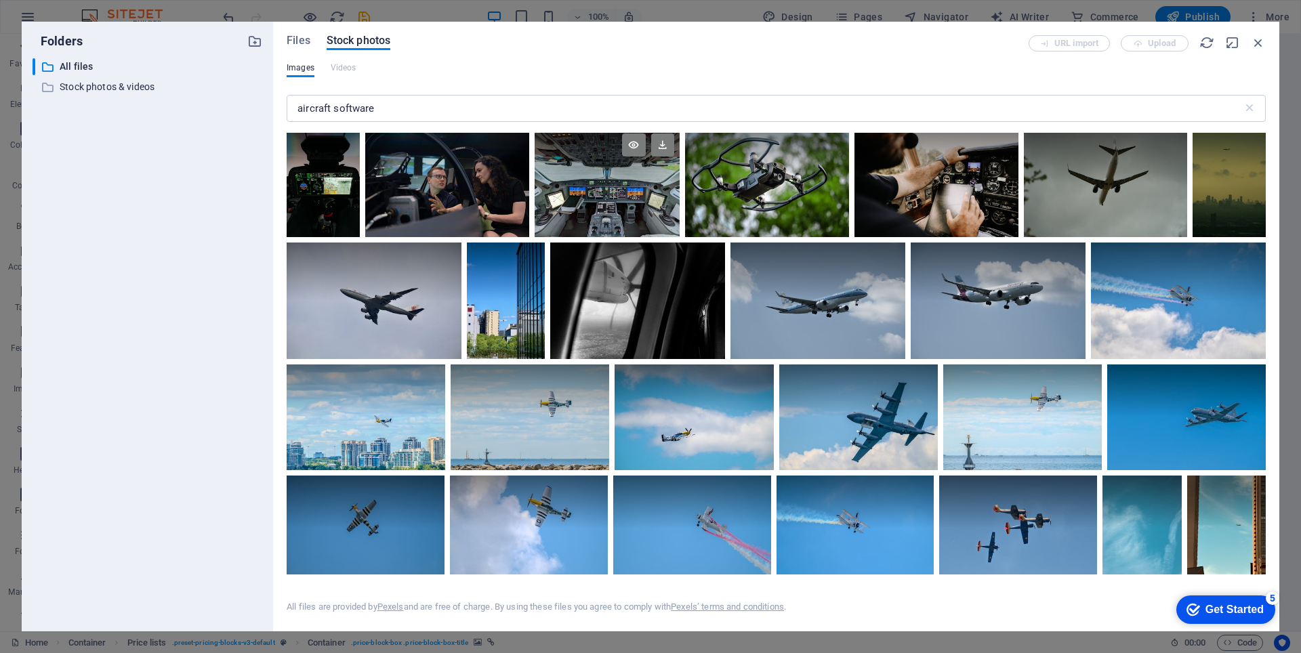
scroll to position [0, 0]
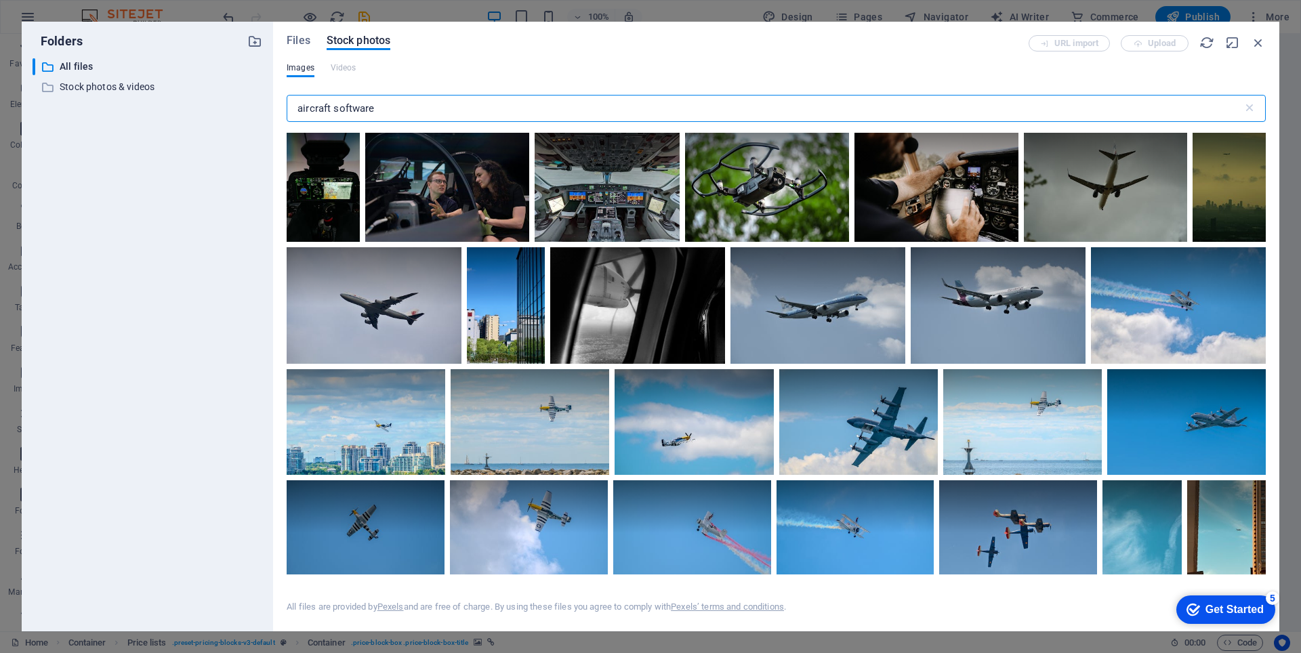
drag, startPoint x: 404, startPoint y: 104, endPoint x: 230, endPoint y: 98, distance: 173.6
click at [230, 98] on div "Folders ​ All files All files ​ Stock photos & videos Stock photos & videos Fil…" at bounding box center [651, 327] width 1258 height 610
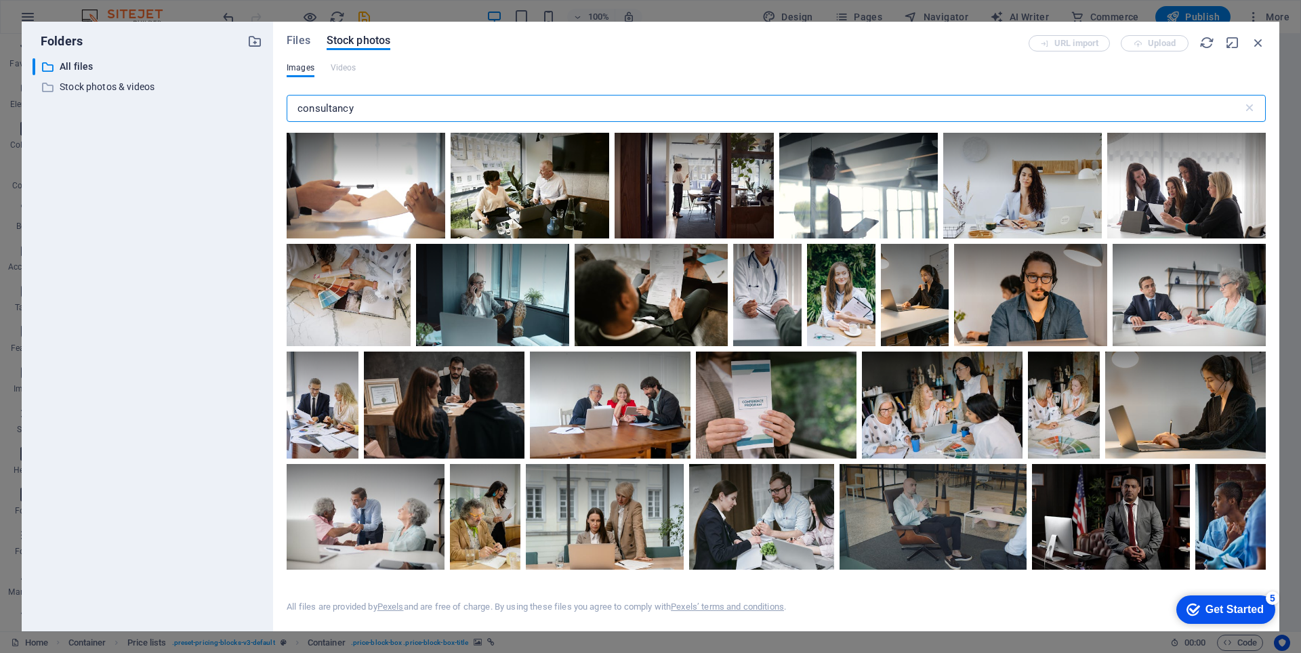
drag, startPoint x: 356, startPoint y: 102, endPoint x: 268, endPoint y: 101, distance: 88.1
click at [269, 102] on div "Folders ​ All files All files ​ Stock photos & videos Stock photos & videos Fil…" at bounding box center [651, 327] width 1258 height 610
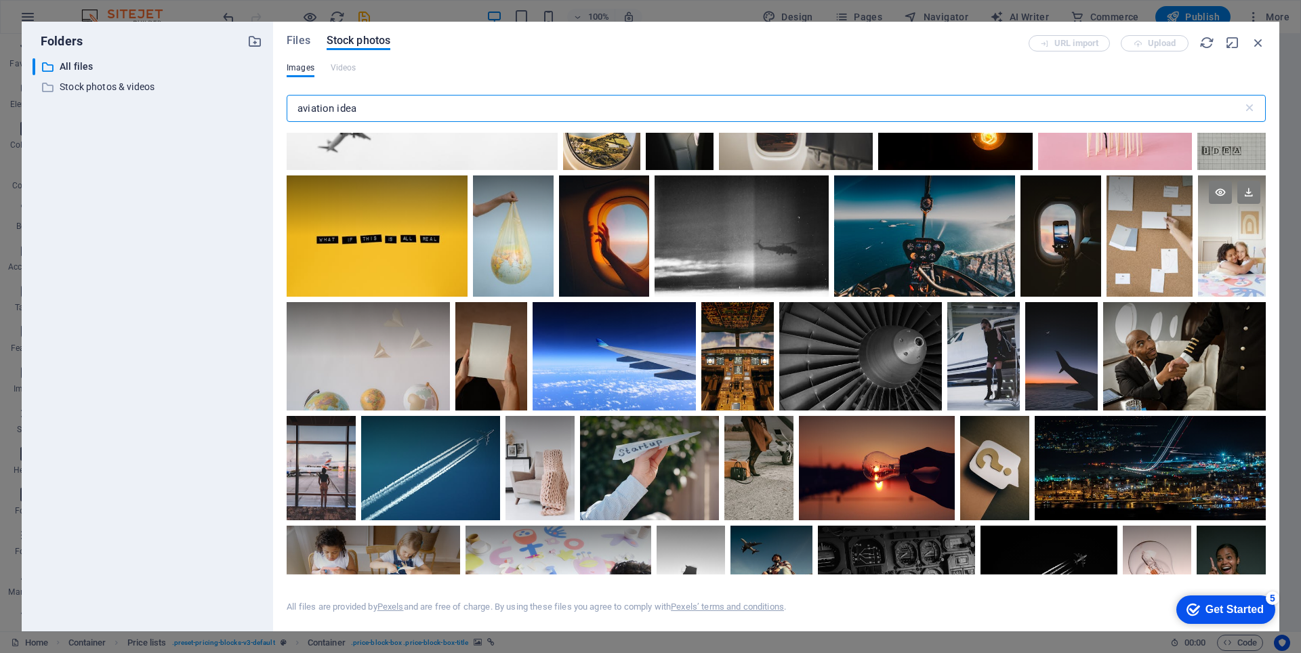
scroll to position [3381, 0]
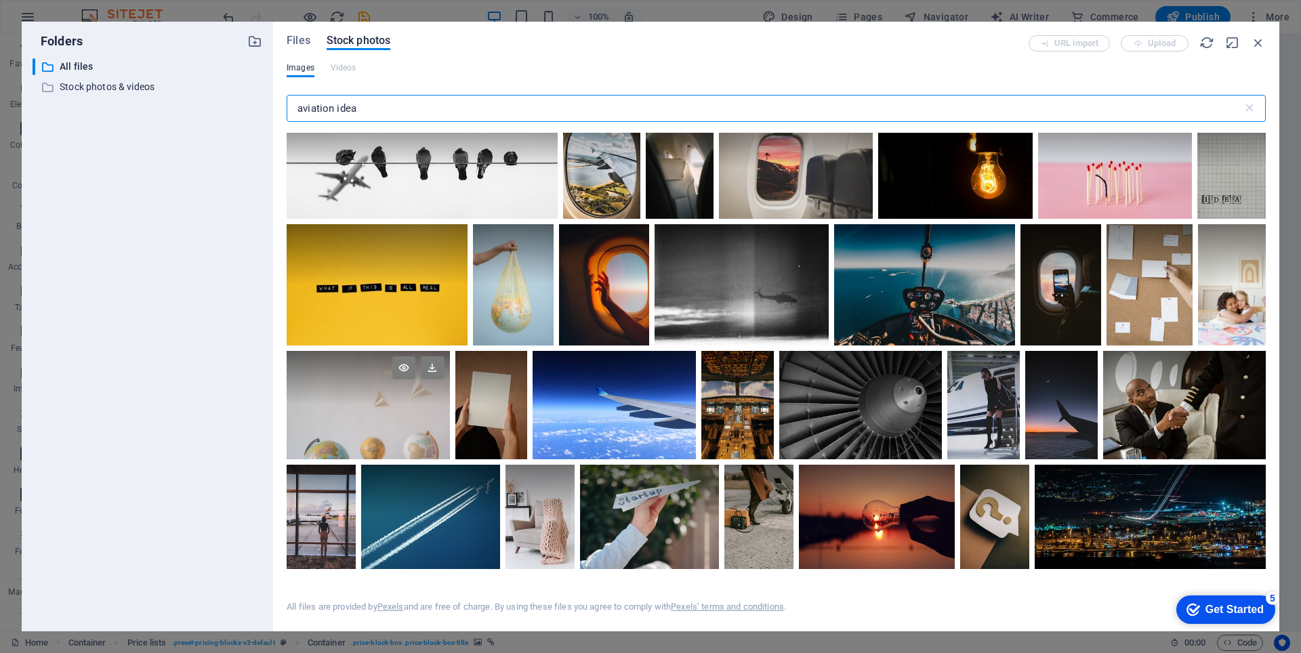
click at [449, 405] on div at bounding box center [368, 378] width 163 height 54
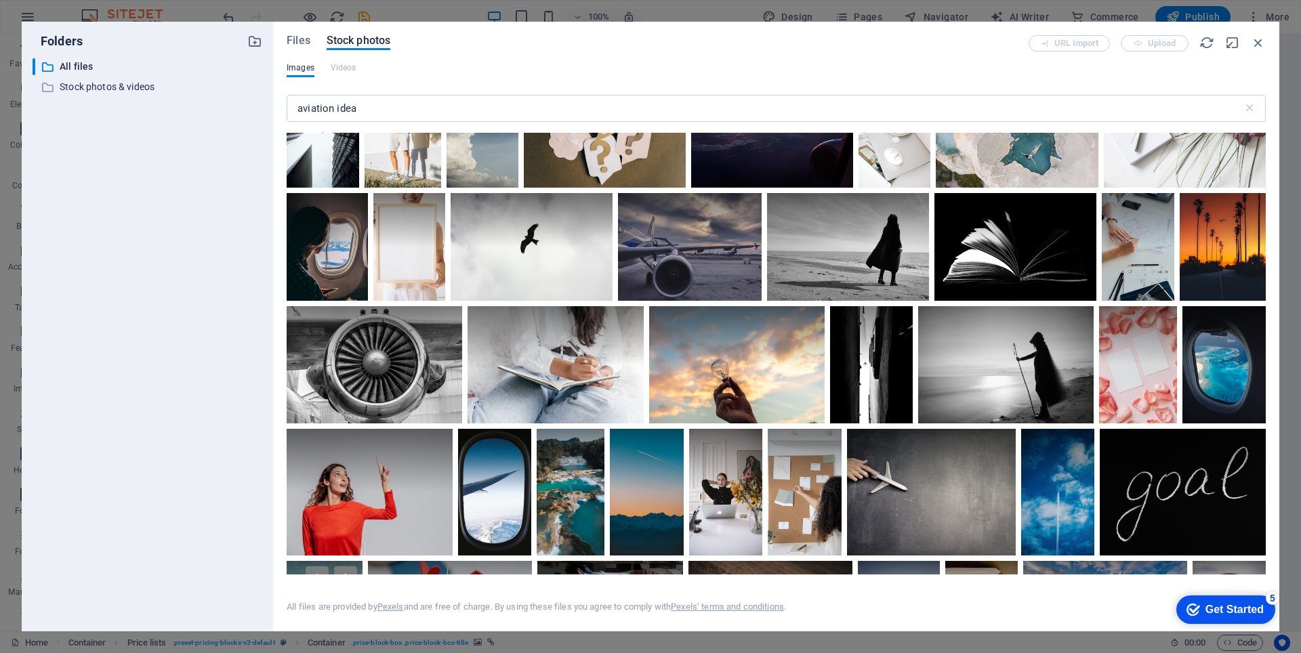
scroll to position [2568, 0]
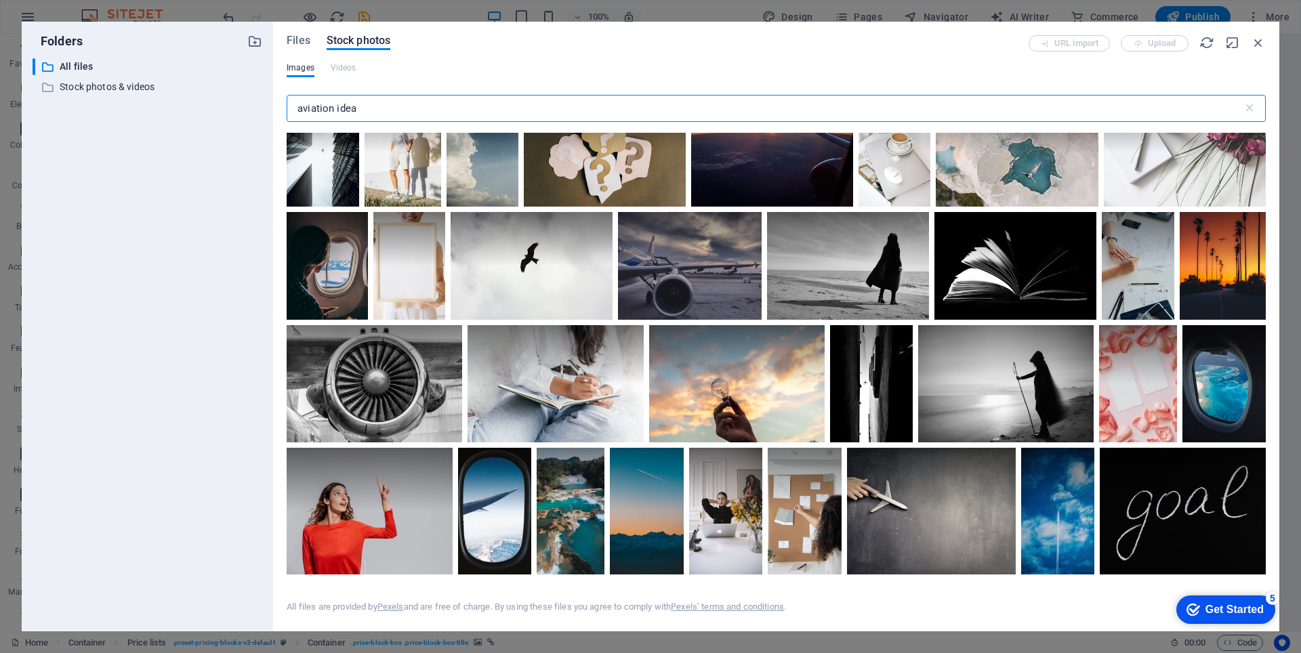
drag, startPoint x: 384, startPoint y: 110, endPoint x: 274, endPoint y: 106, distance: 109.9
click at [274, 106] on div "Files Stock photos URL import Upload Images Videos aviation idea ​ Exceeded num…" at bounding box center [776, 327] width 1006 height 610
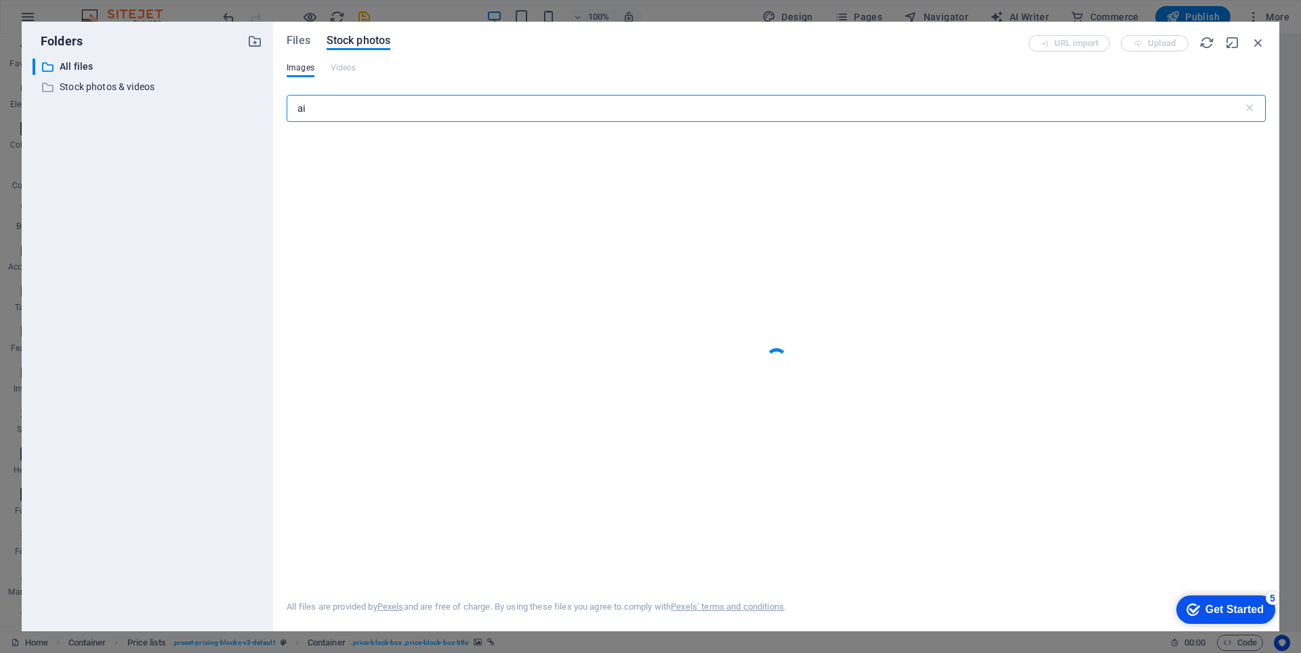
type input "a"
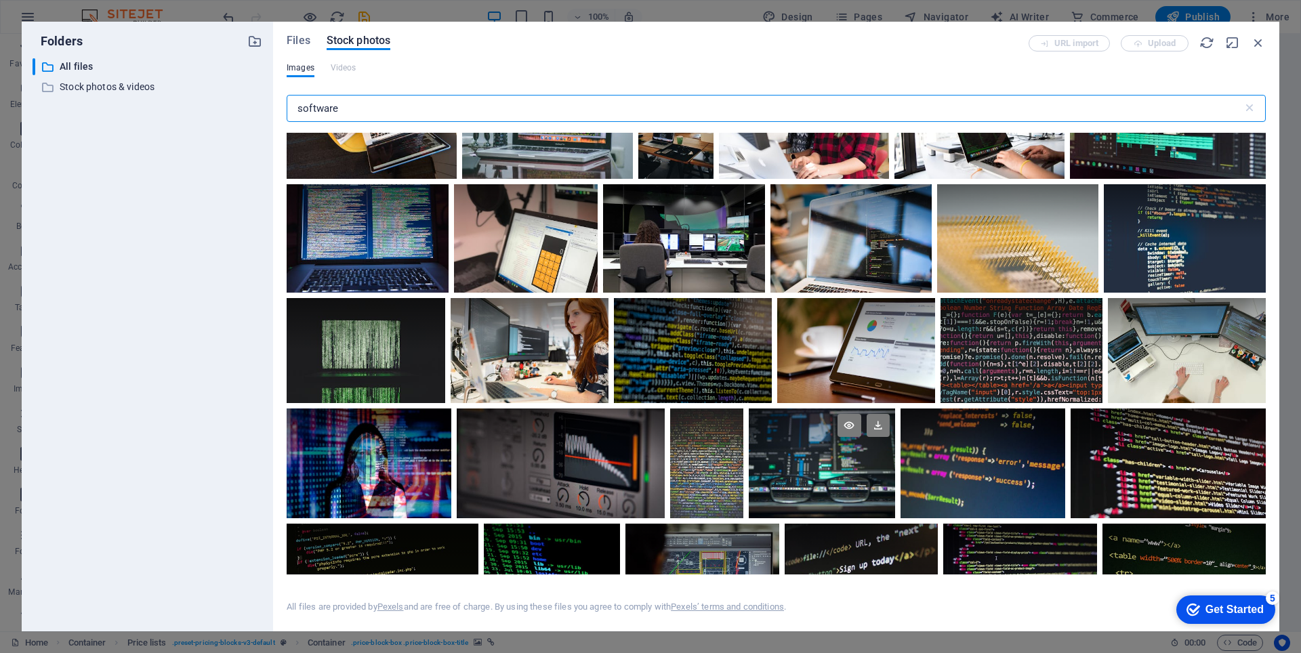
scroll to position [339, 0]
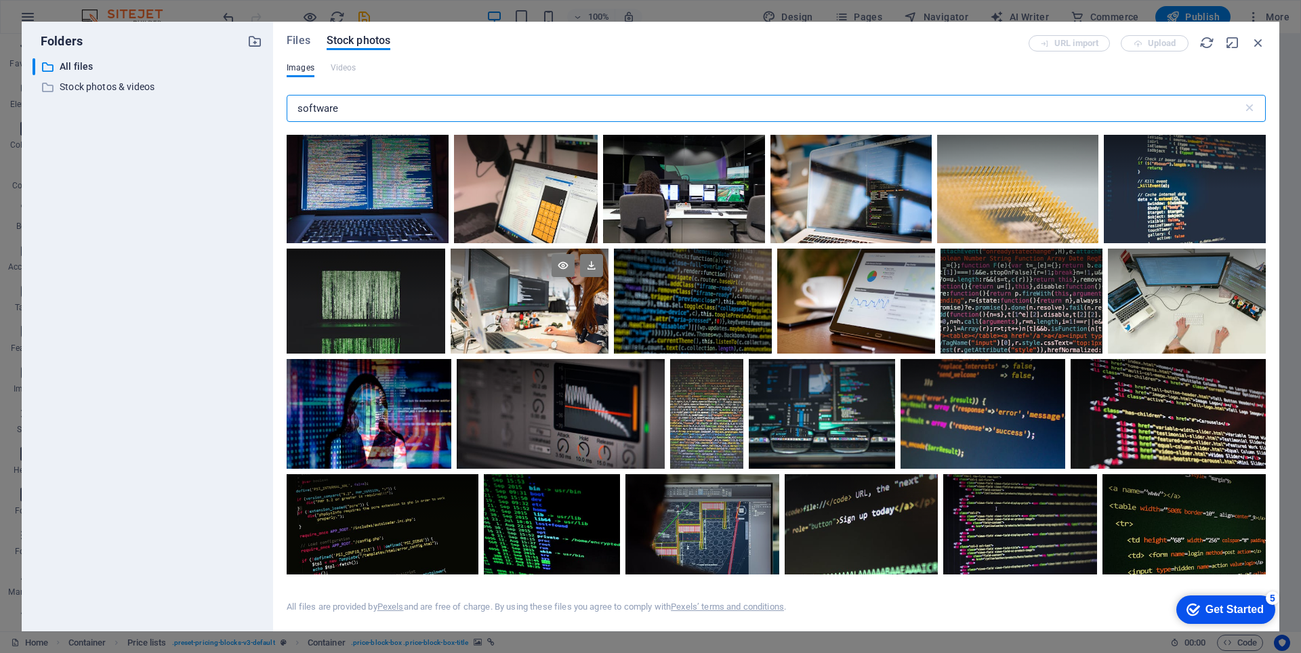
type input "software"
click at [536, 302] on div at bounding box center [530, 302] width 158 height 106
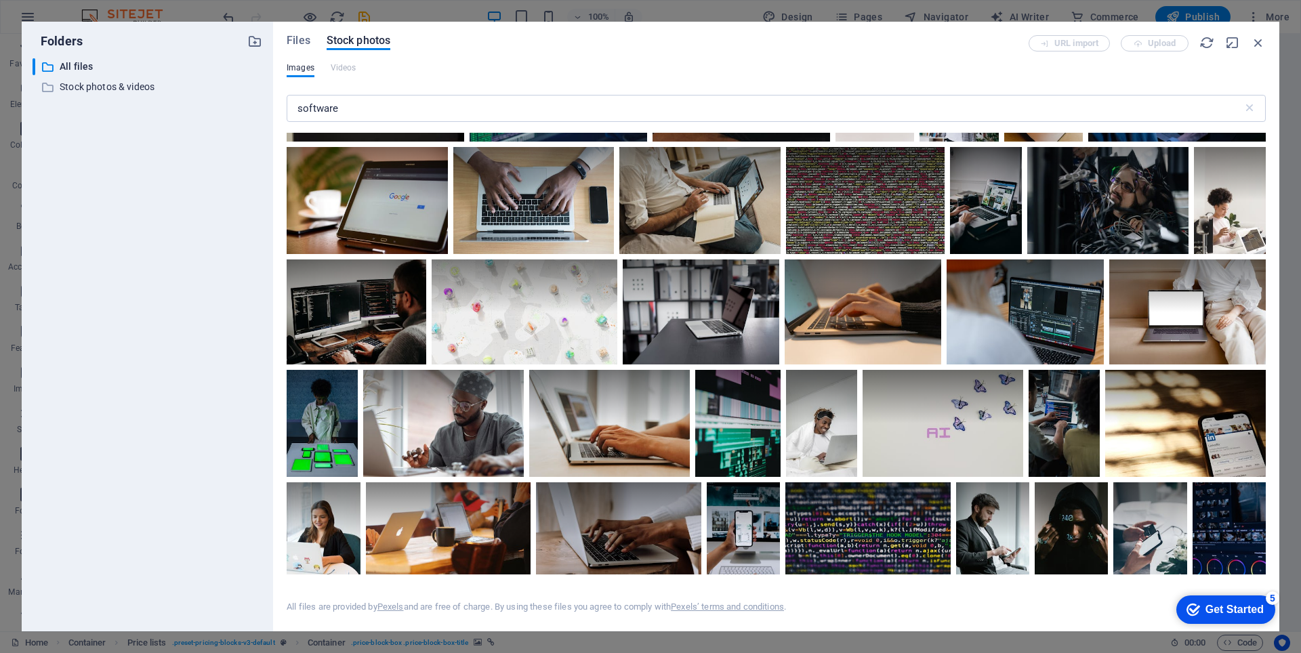
scroll to position [2779, 0]
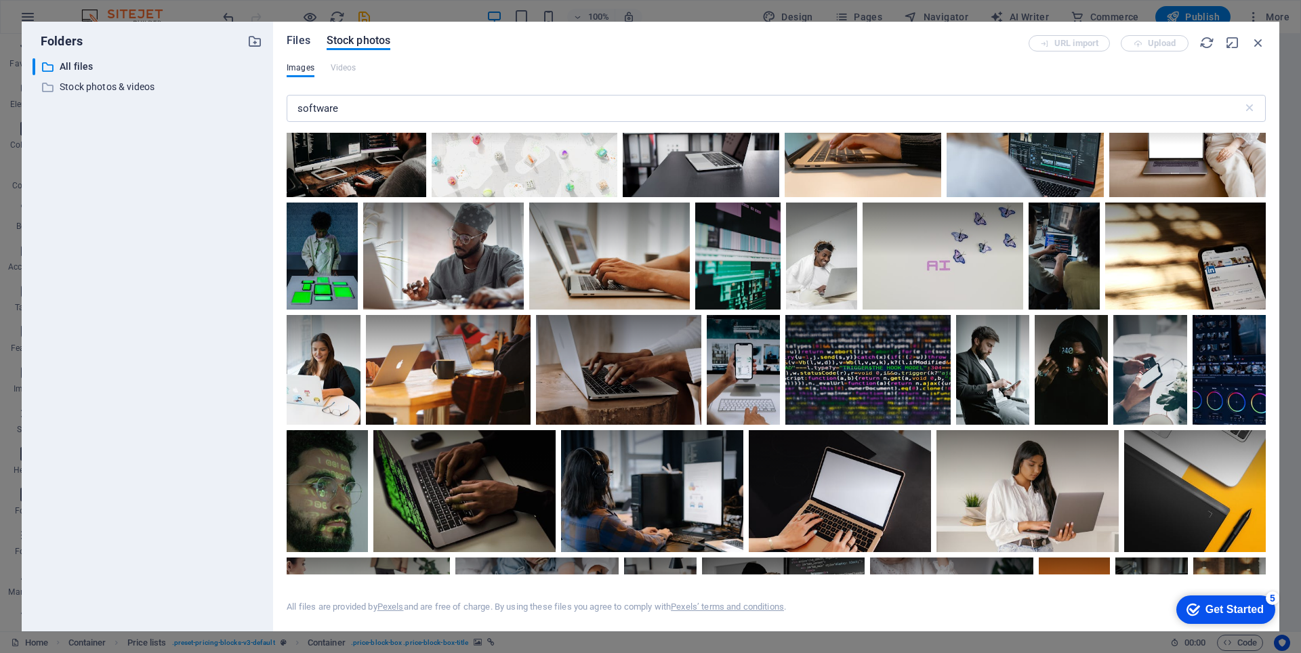
click at [298, 37] on span "Files" at bounding box center [299, 41] width 24 height 16
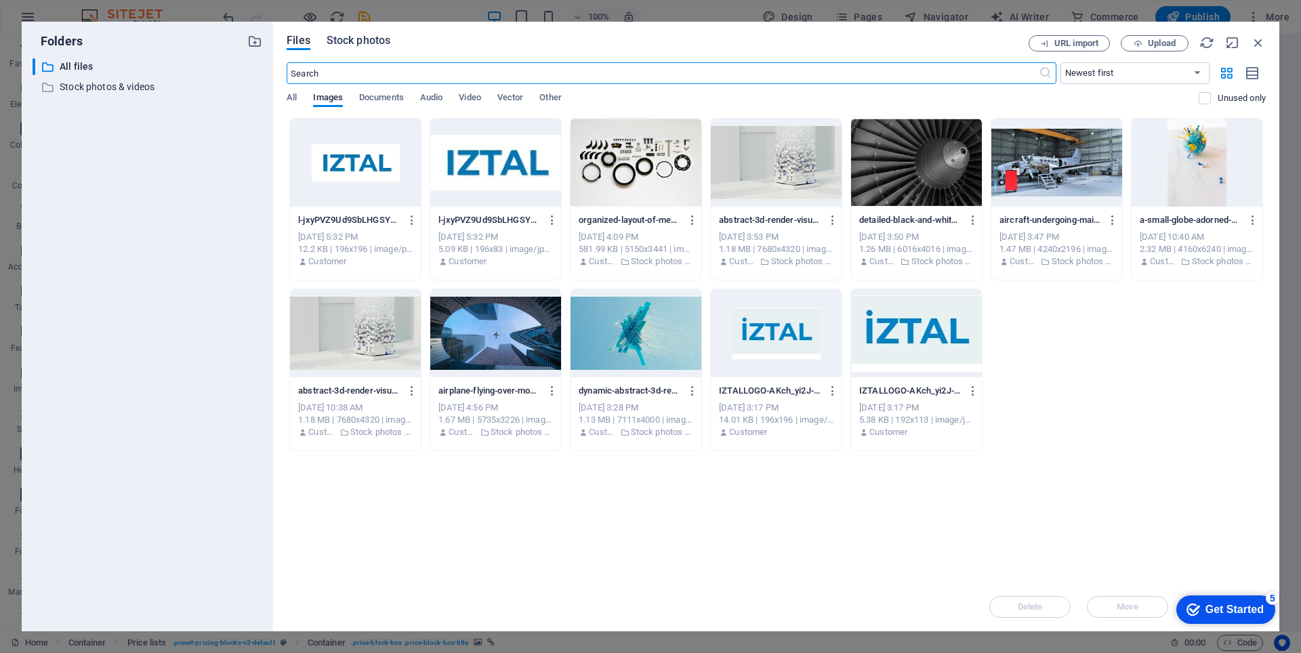
click at [367, 46] on span "Stock photos" at bounding box center [359, 41] width 64 height 16
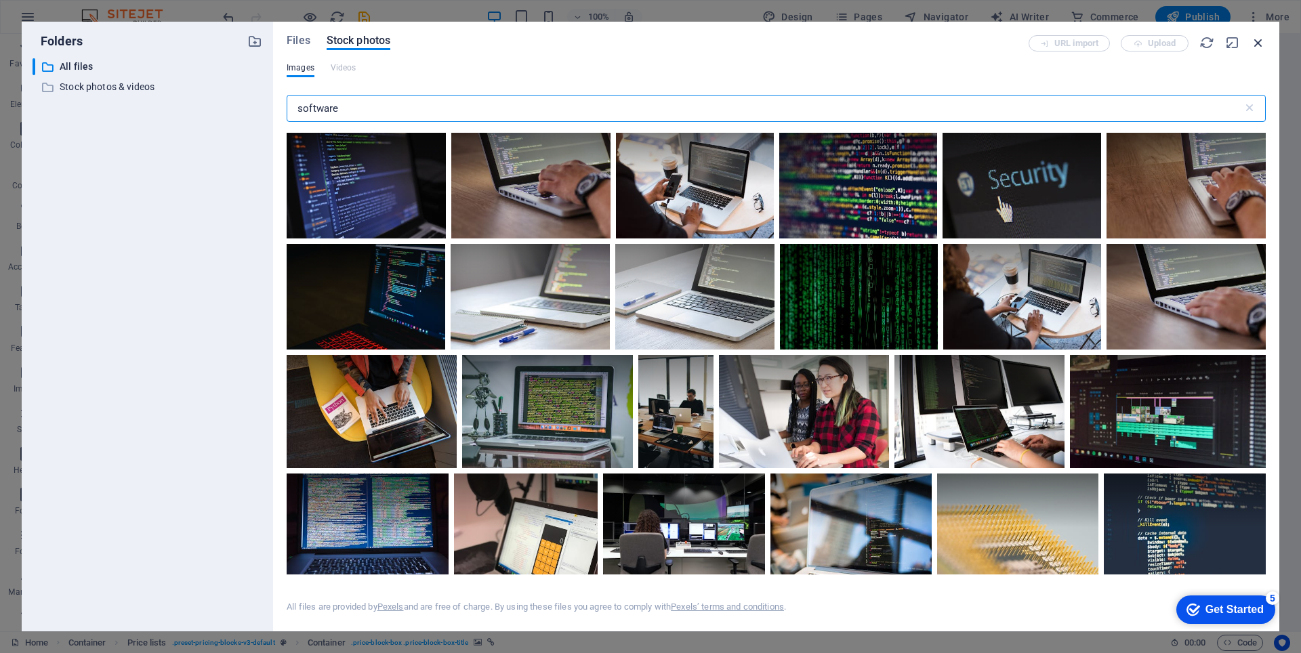
click at [1258, 45] on icon "button" at bounding box center [1258, 42] width 15 height 15
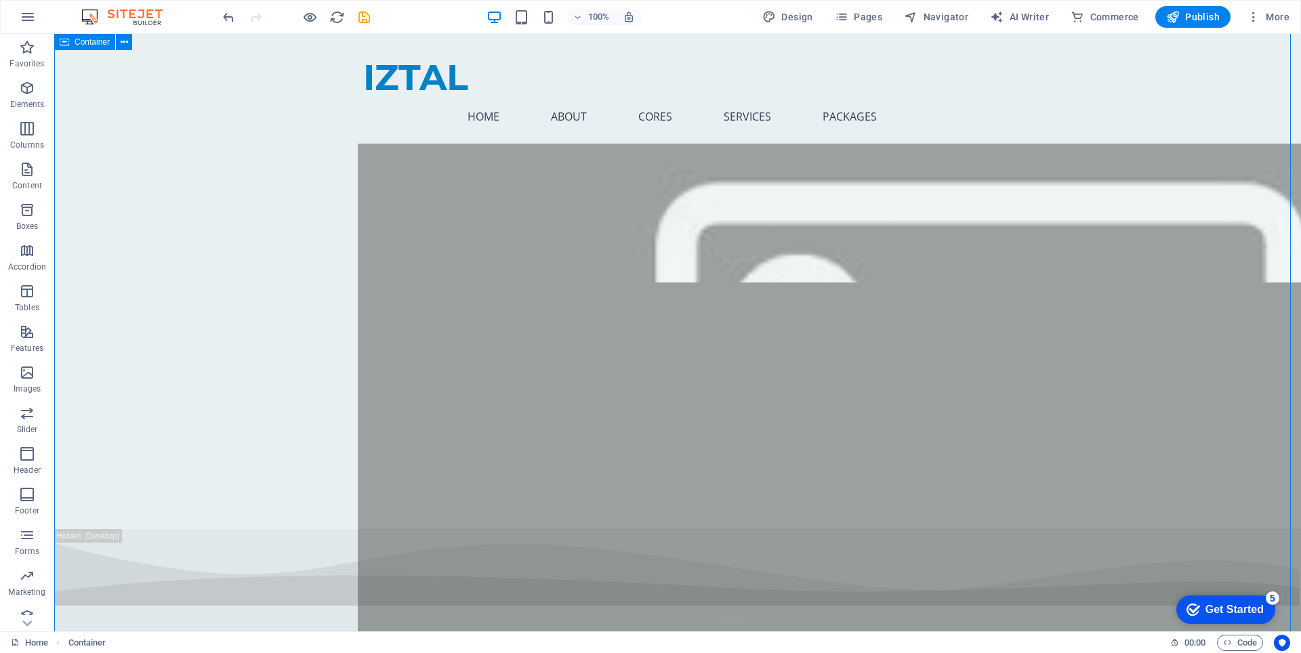
scroll to position [6235, 0]
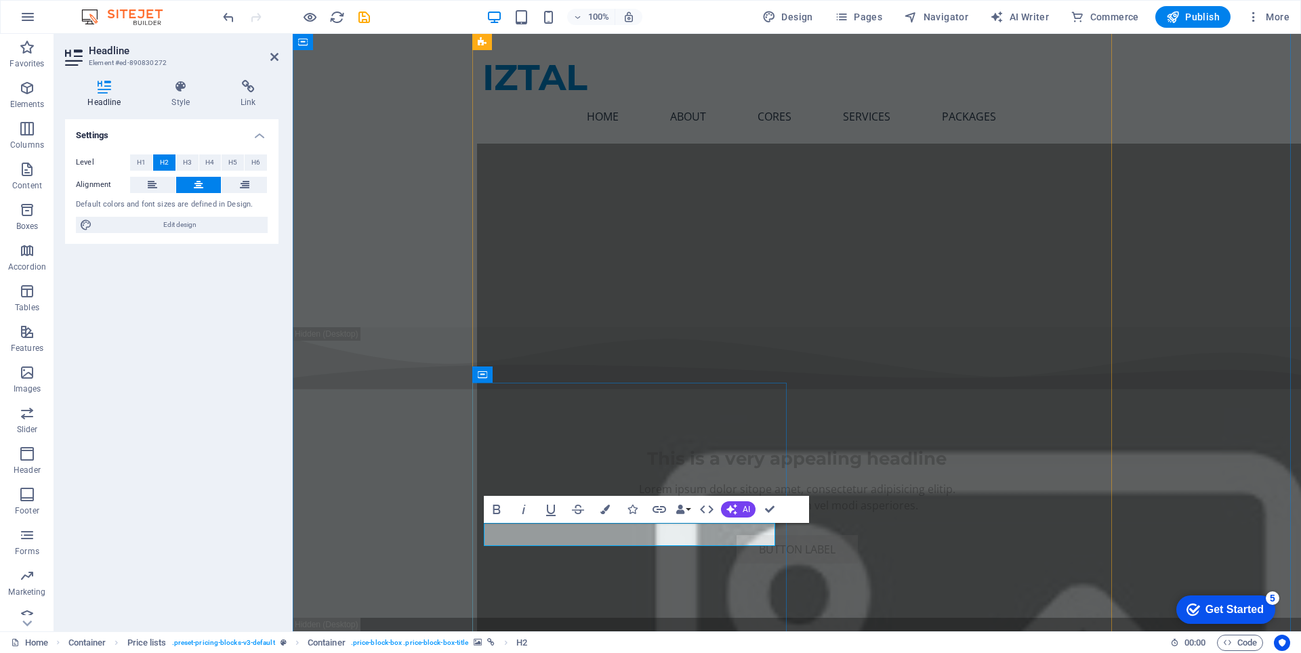
drag, startPoint x: 623, startPoint y: 528, endPoint x: 913, endPoint y: 544, distance: 290.5
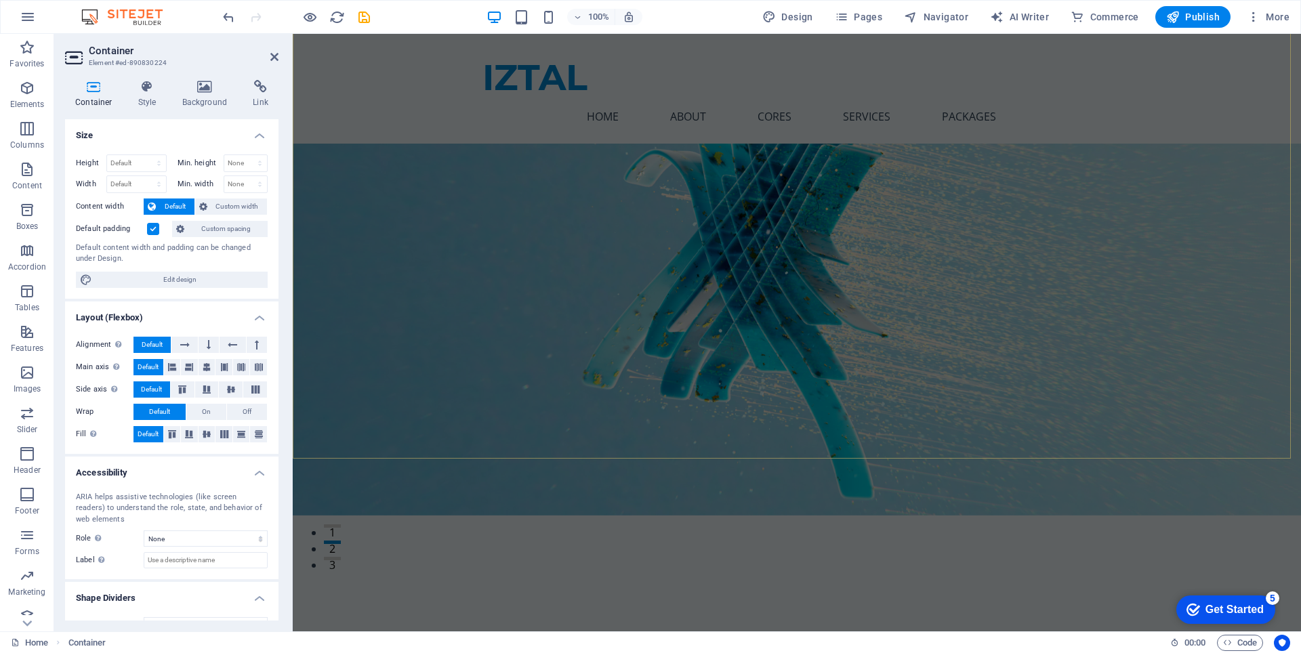
scroll to position [136, 0]
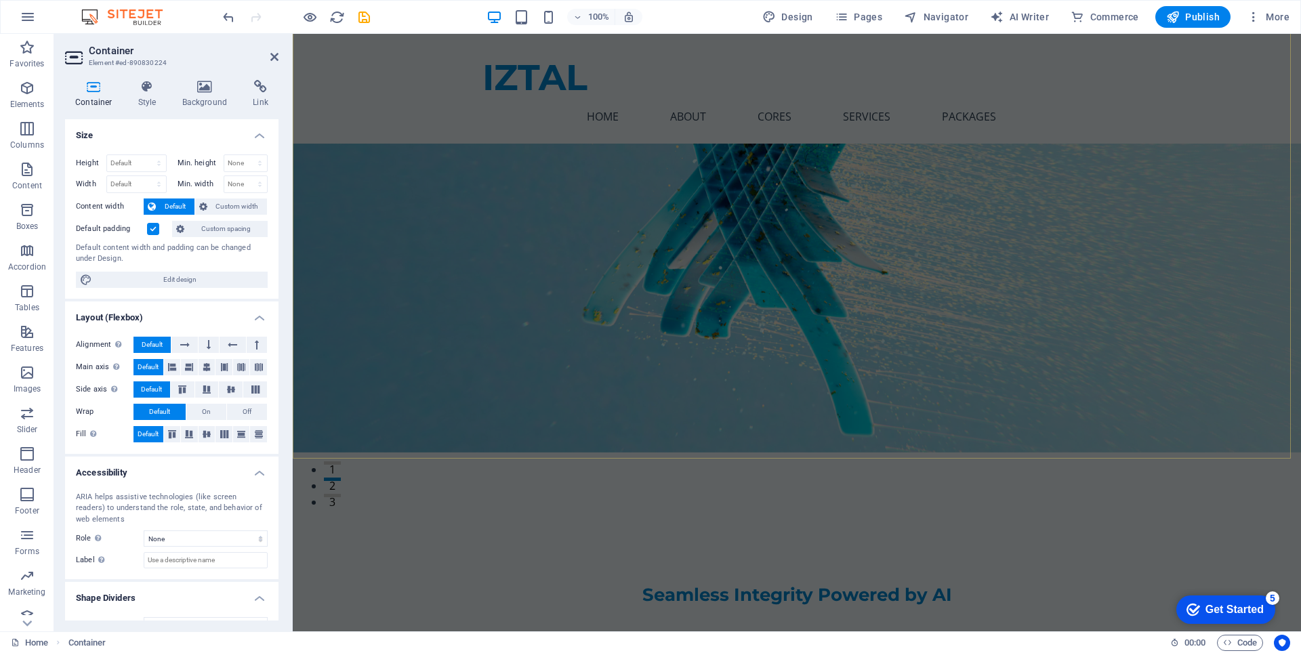
click at [695, 453] on div "Seamless Integrity Powered by AI We design intuitive platforms that optimize su…" at bounding box center [797, 592] width 1008 height 279
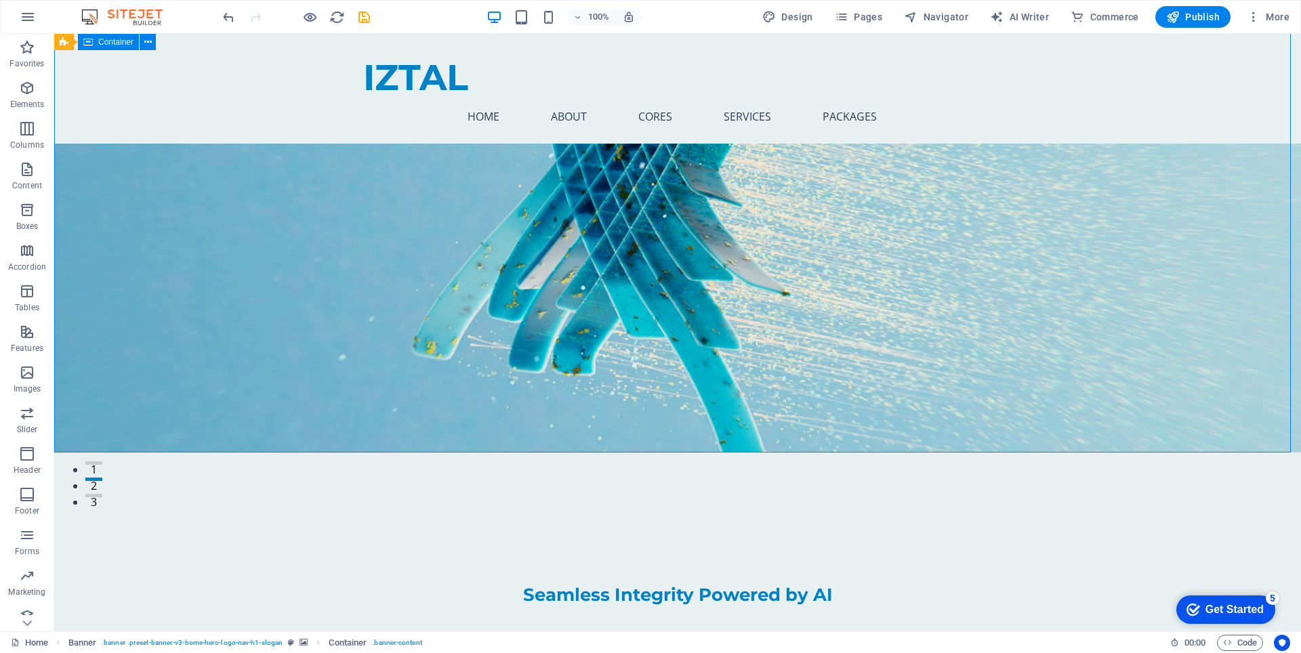
click at [456, 453] on div "Seamless Integrity Powered by AI We design intuitive platforms that optimize su…" at bounding box center [677, 592] width 1247 height 279
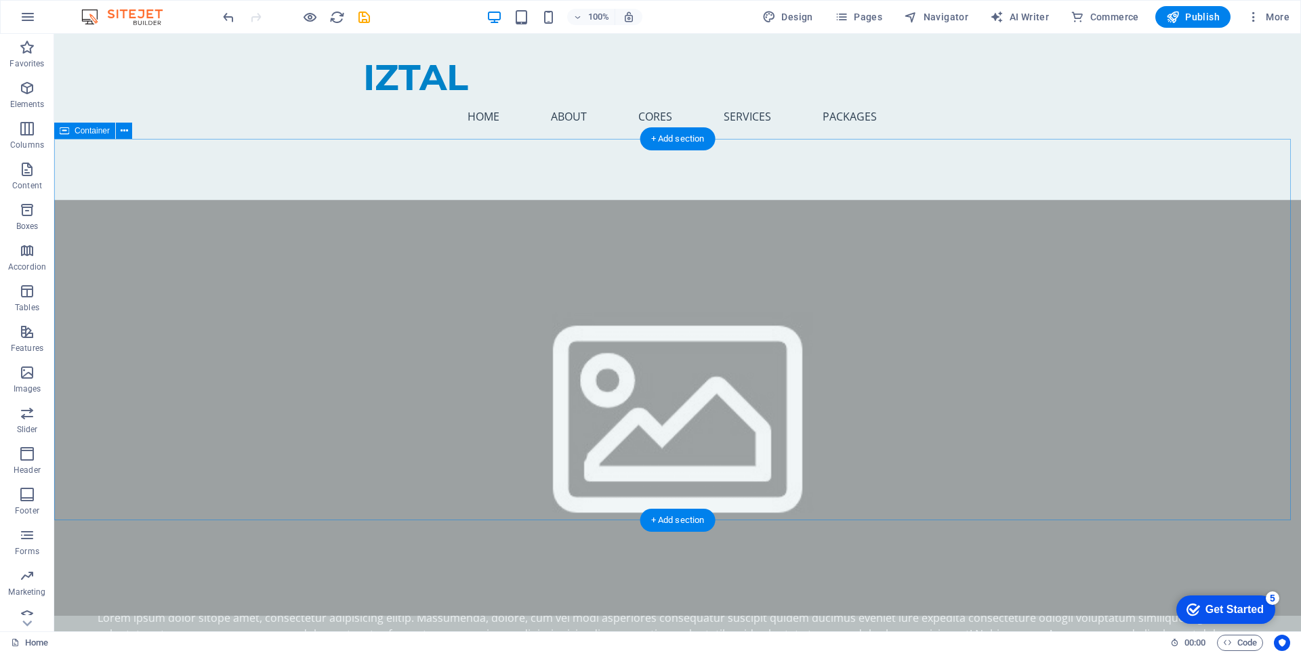
scroll to position [1423, 0]
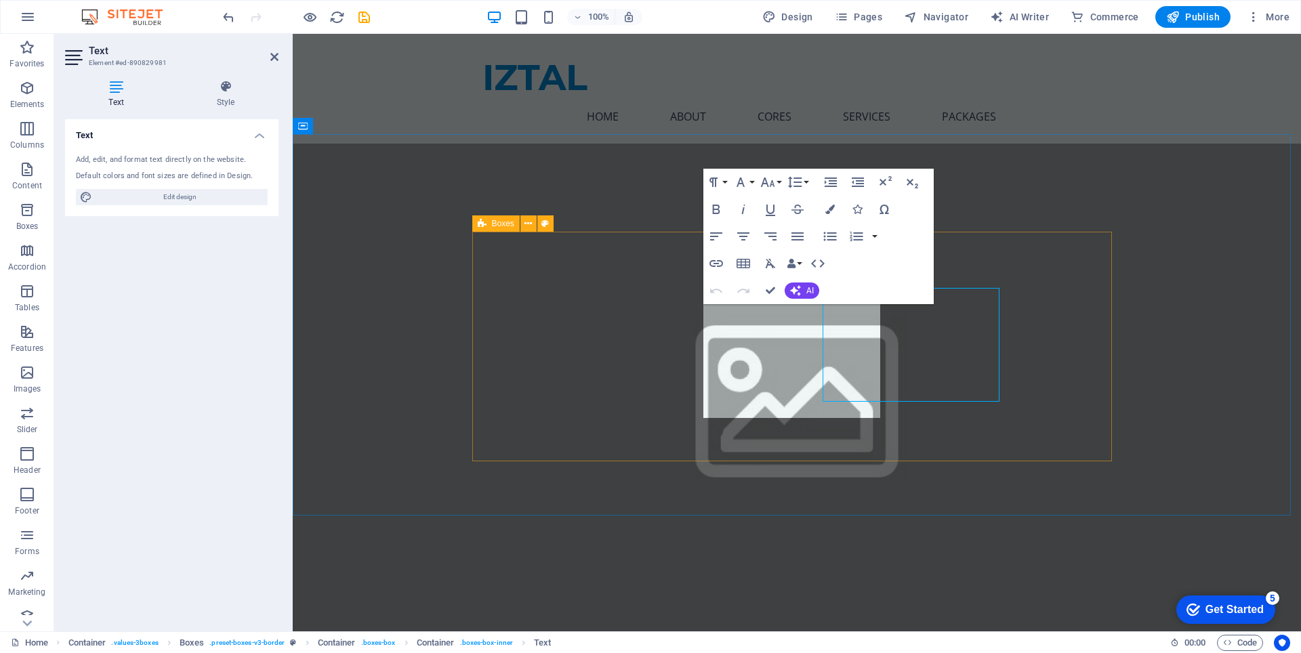
scroll to position [1439, 0]
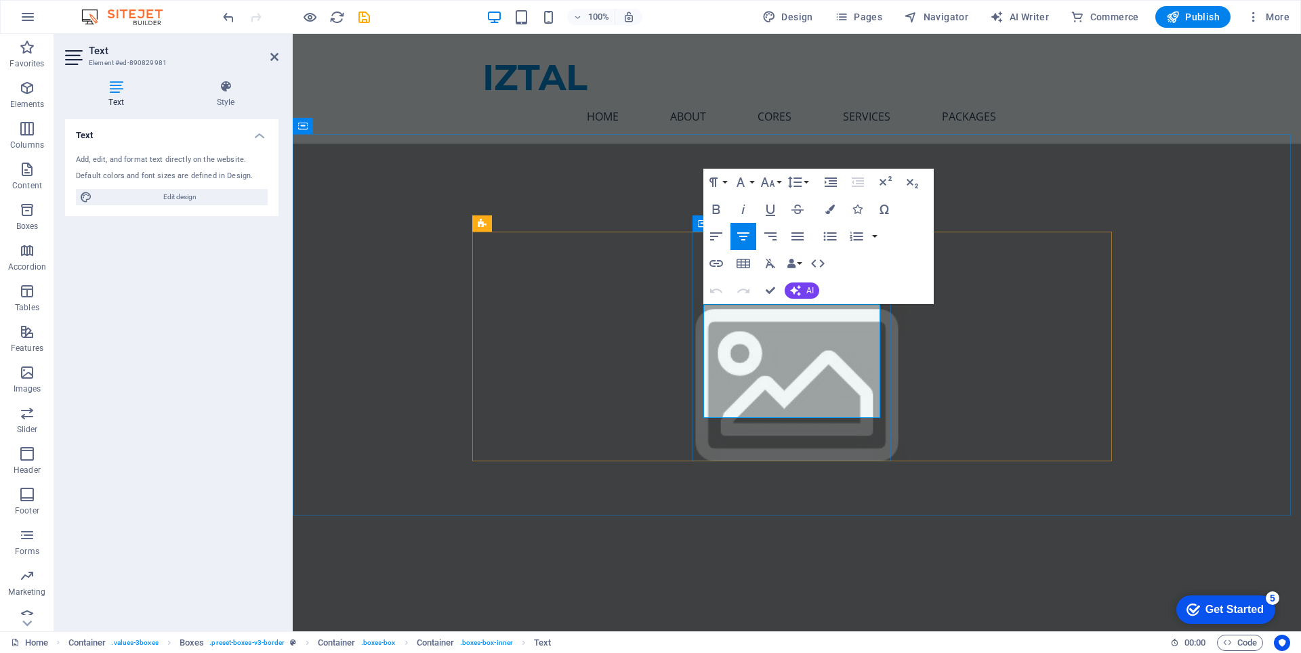
drag, startPoint x: 712, startPoint y: 358, endPoint x: 800, endPoint y: 361, distance: 87.5
drag, startPoint x: 798, startPoint y: 411, endPoint x: 853, endPoint y: 409, distance: 55.0
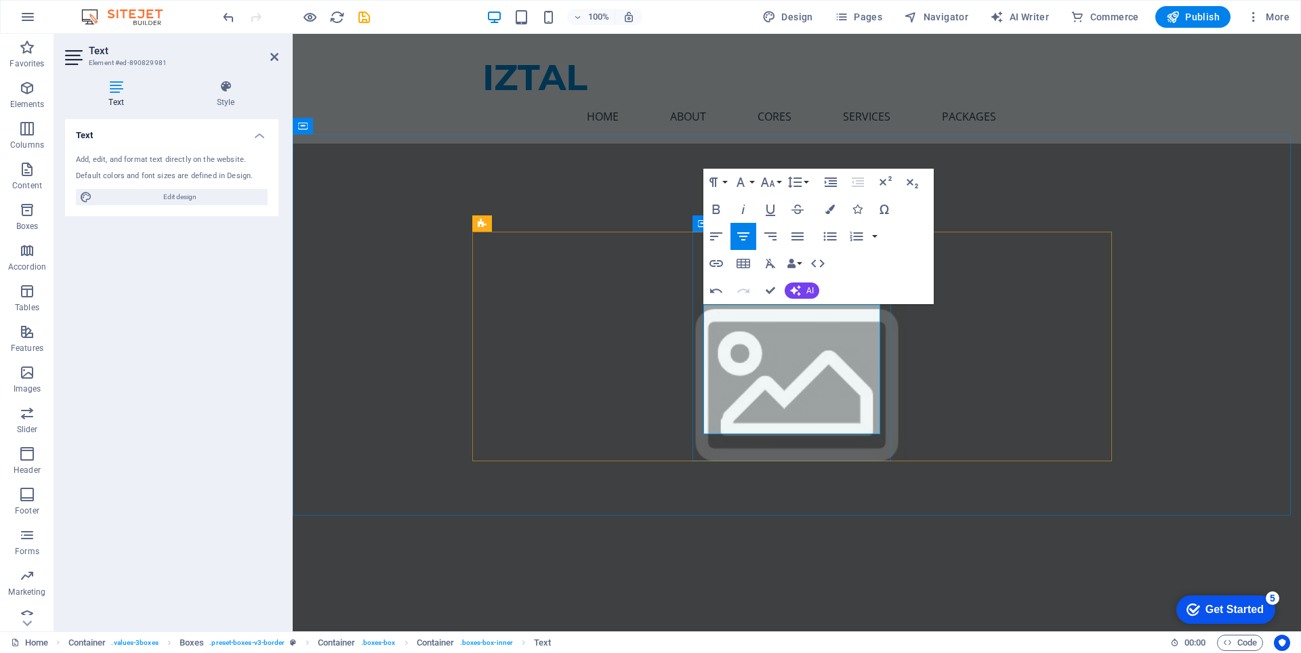
drag, startPoint x: 801, startPoint y: 411, endPoint x: 877, endPoint y: 410, distance: 75.9
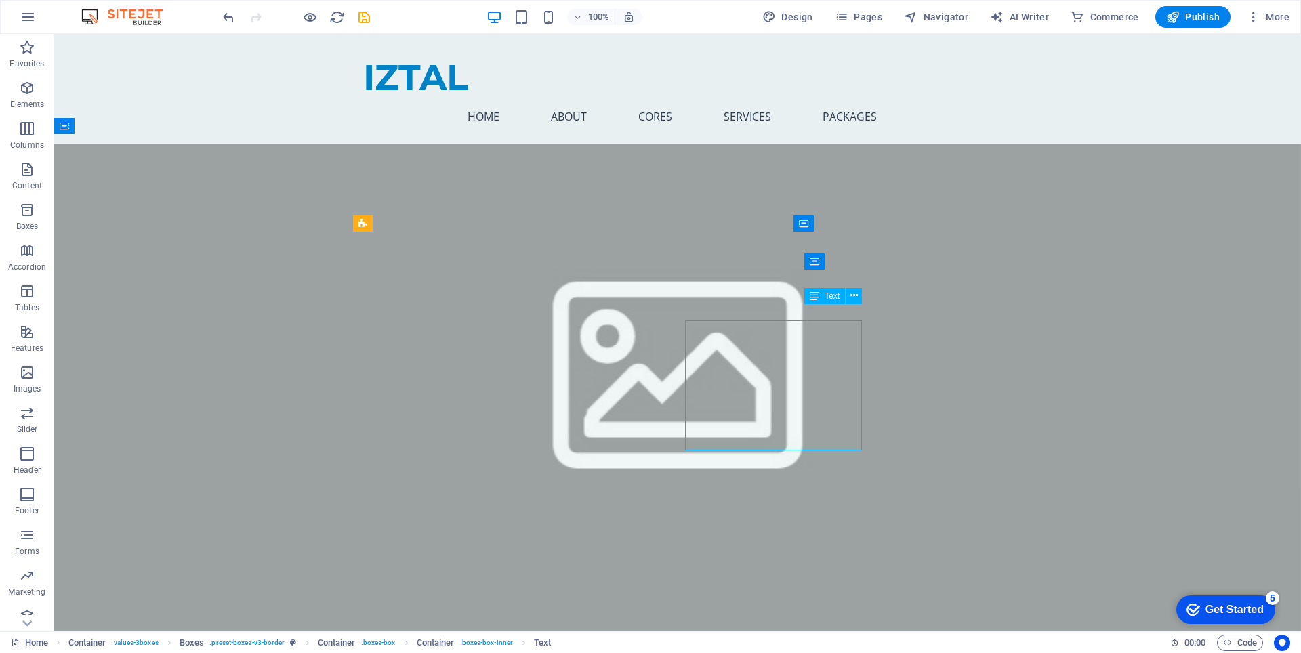
scroll to position [1423, 0]
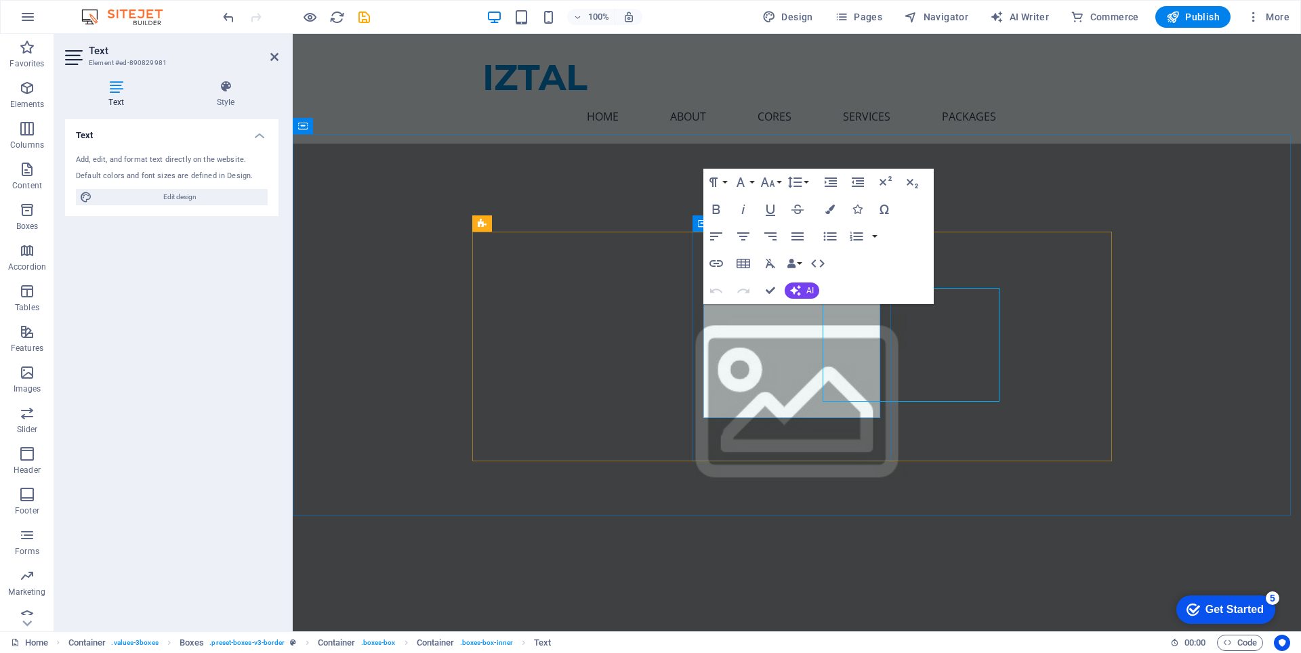
scroll to position [1439, 0]
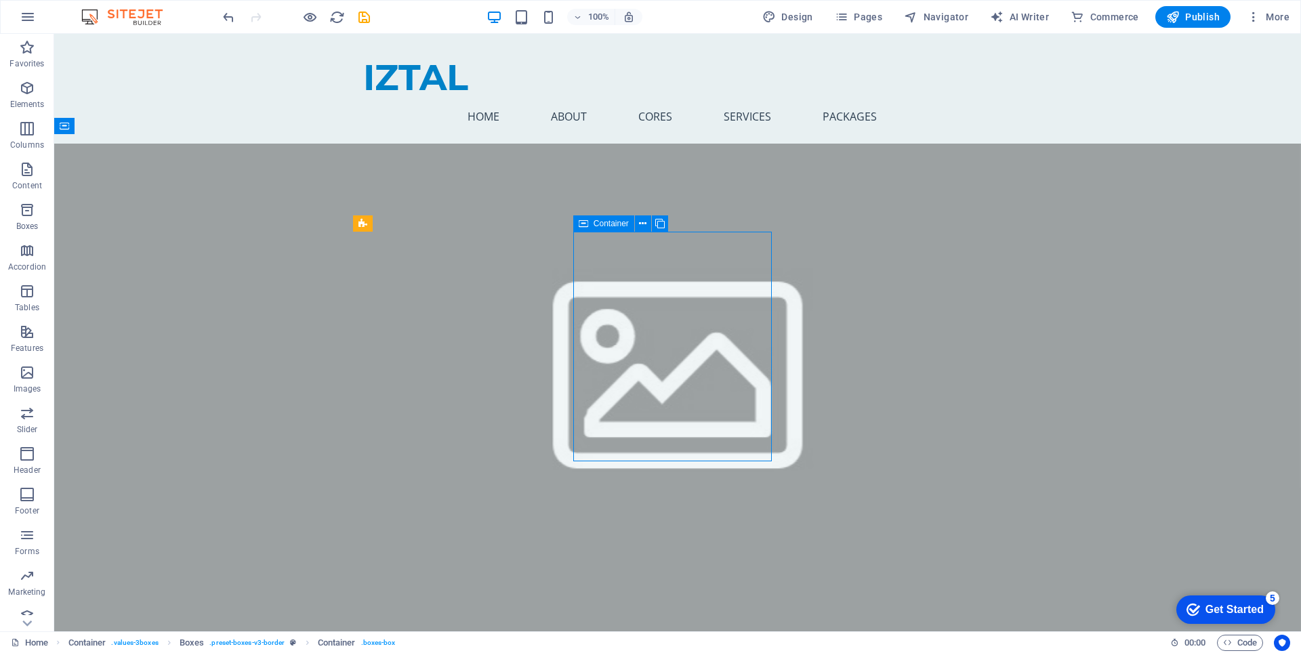
scroll to position [1423, 0]
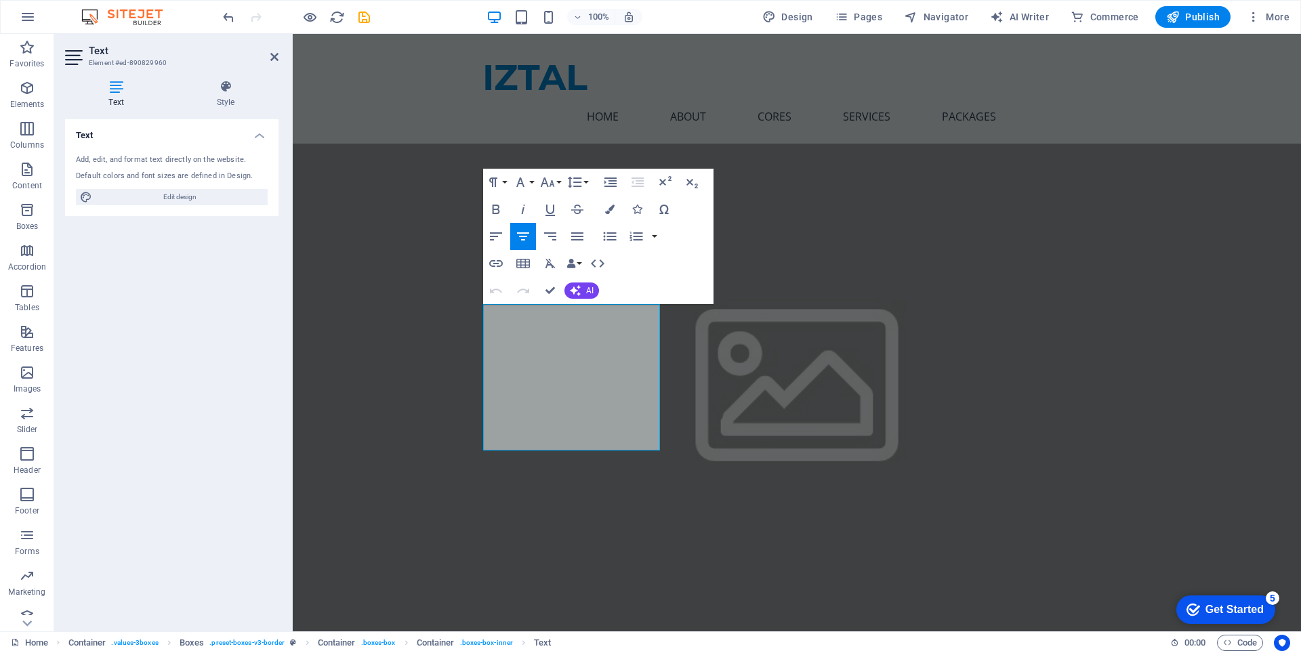
click at [628, 304] on div "Paragraph Format Normal Heading 1 Heading 2 Heading 3 Heading 4 Heading 5 Headi…" at bounding box center [598, 237] width 230 height 136
drag, startPoint x: 628, startPoint y: 304, endPoint x: 332, endPoint y: 276, distance: 296.8
click at [628, 304] on div "Paragraph Format Normal Heading 1 Heading 2 Heading 3 Heading 4 Heading 5 Headi…" at bounding box center [598, 237] width 230 height 136
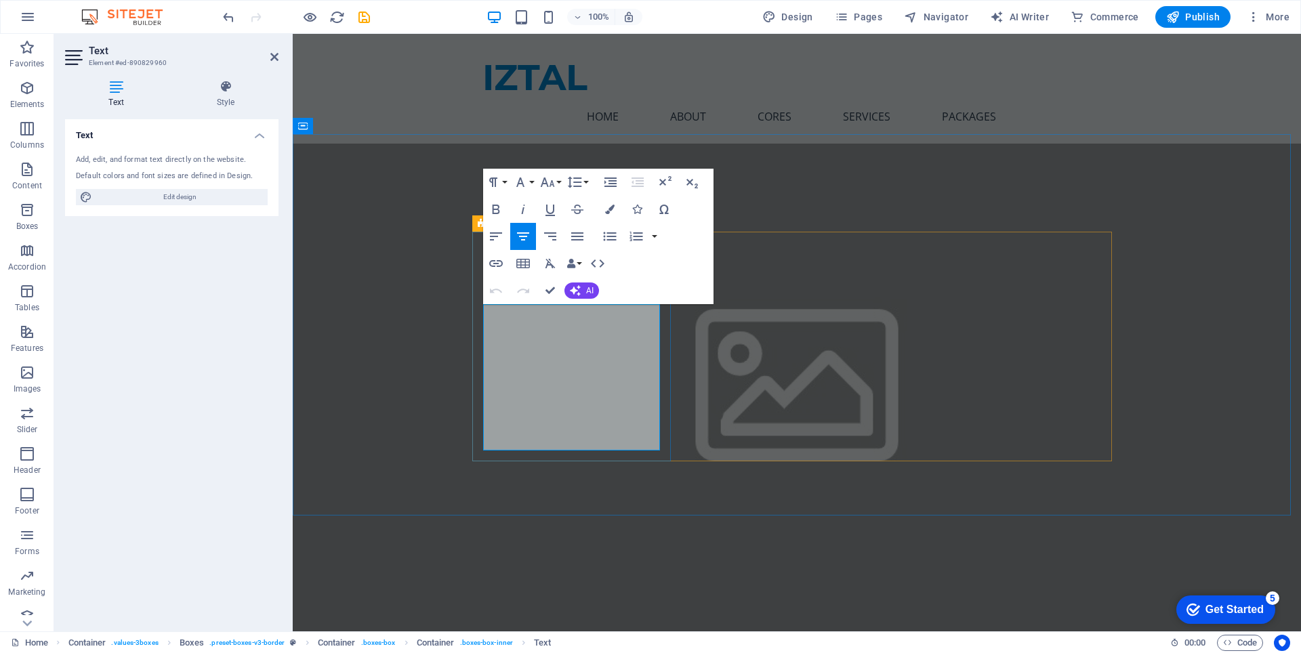
drag, startPoint x: 540, startPoint y: 328, endPoint x: 558, endPoint y: 328, distance: 18.3
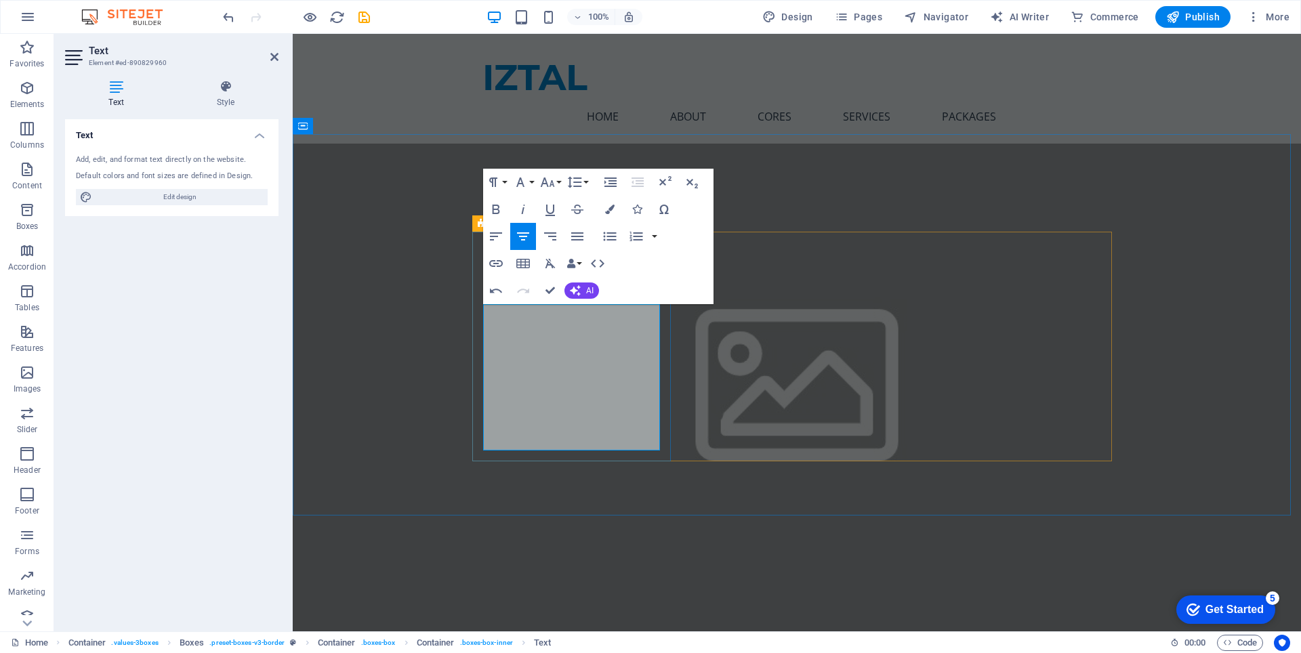
drag, startPoint x: 573, startPoint y: 328, endPoint x: 514, endPoint y: 331, distance: 58.3
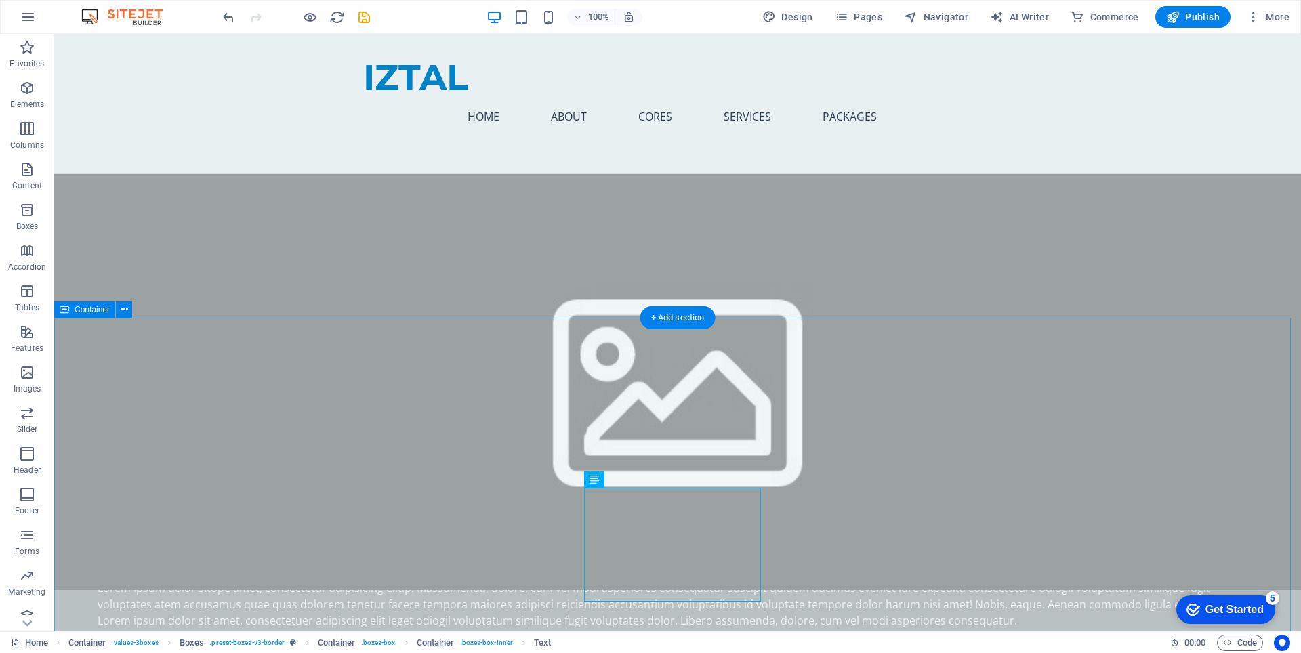
scroll to position [1084, 0]
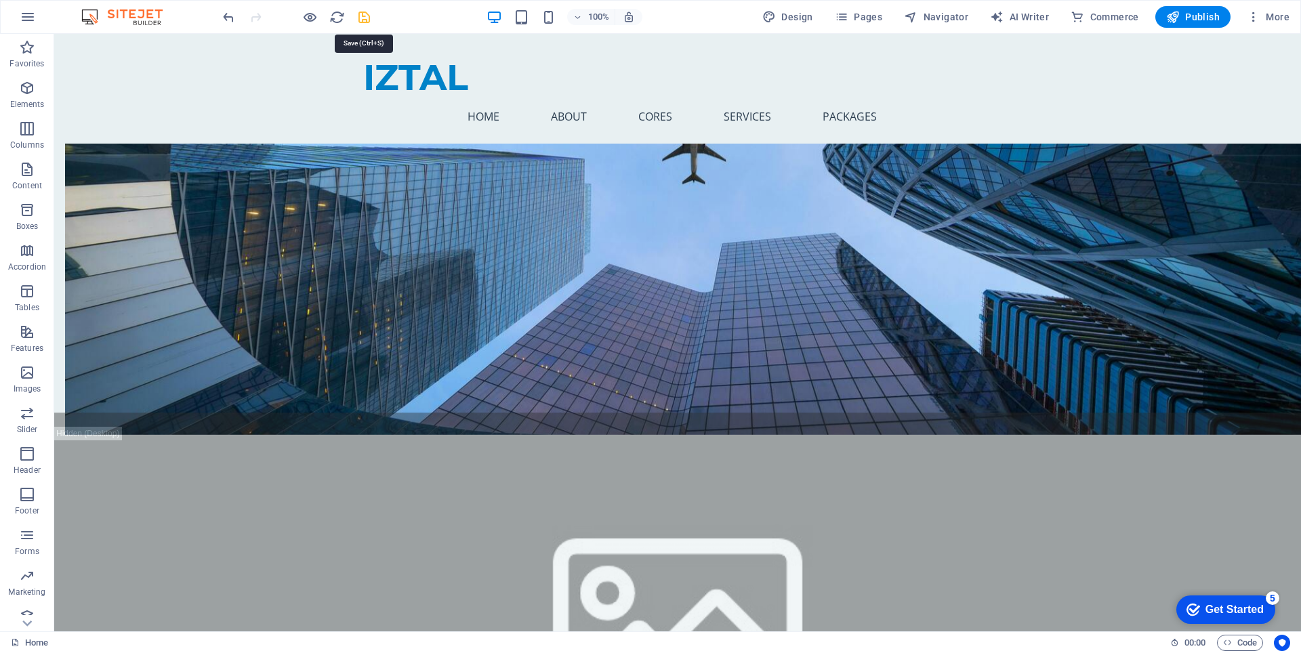
click at [363, 19] on icon "save" at bounding box center [364, 17] width 16 height 16
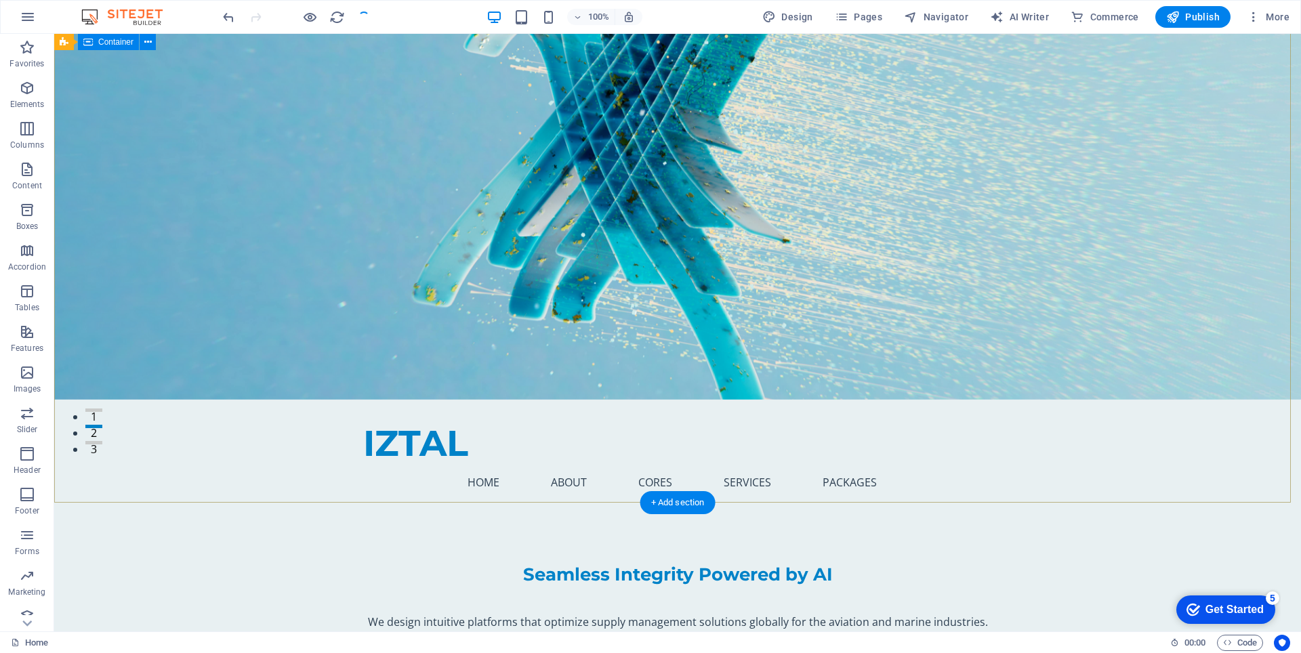
scroll to position [0, 0]
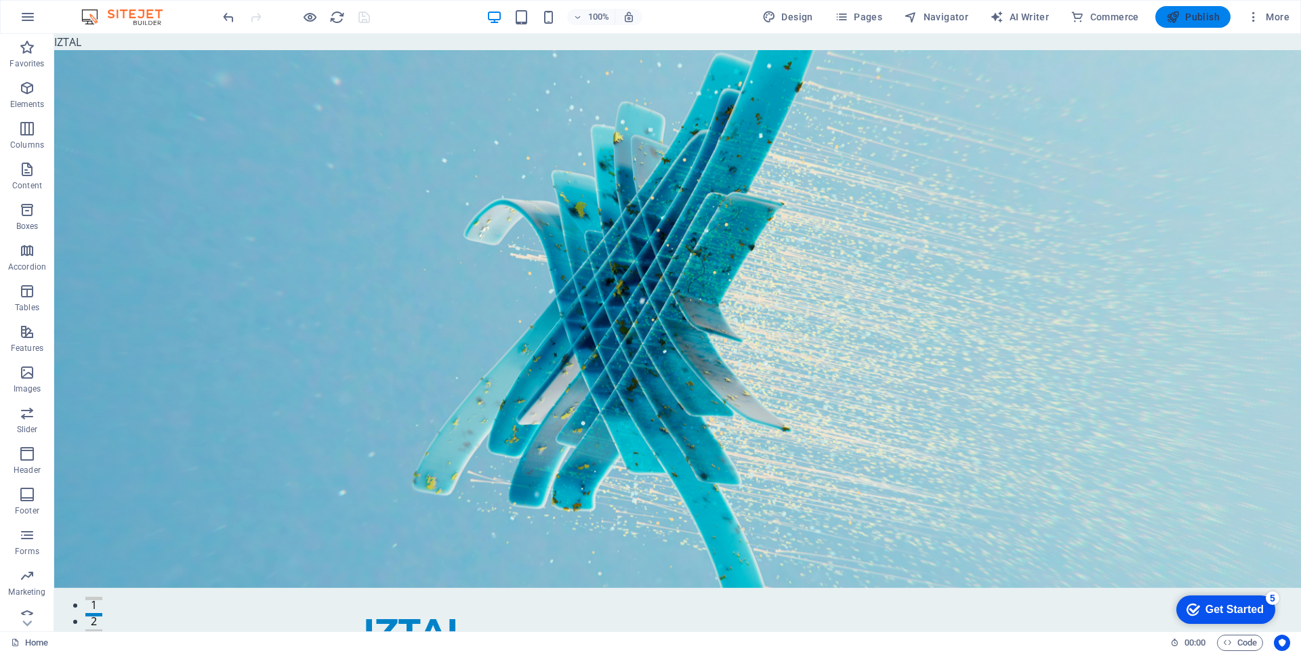
click at [1185, 18] on span "Publish" at bounding box center [1193, 17] width 54 height 14
click at [1195, 22] on span "Publish" at bounding box center [1193, 17] width 54 height 14
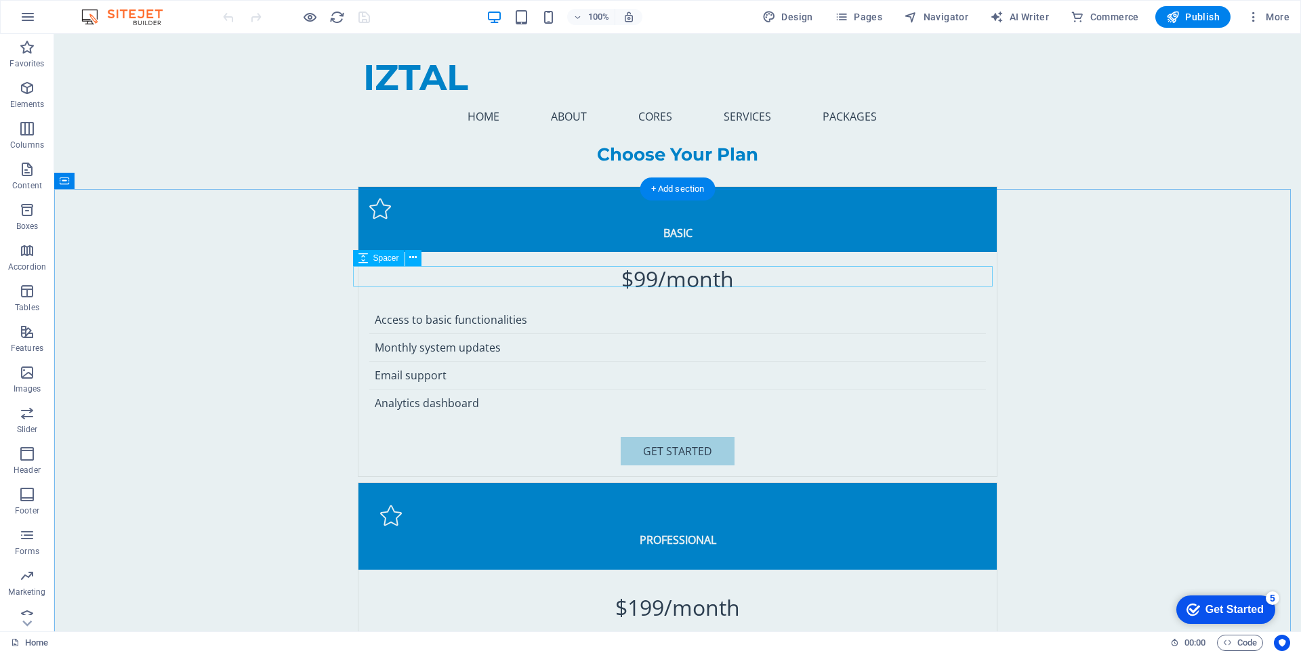
scroll to position [6709, 0]
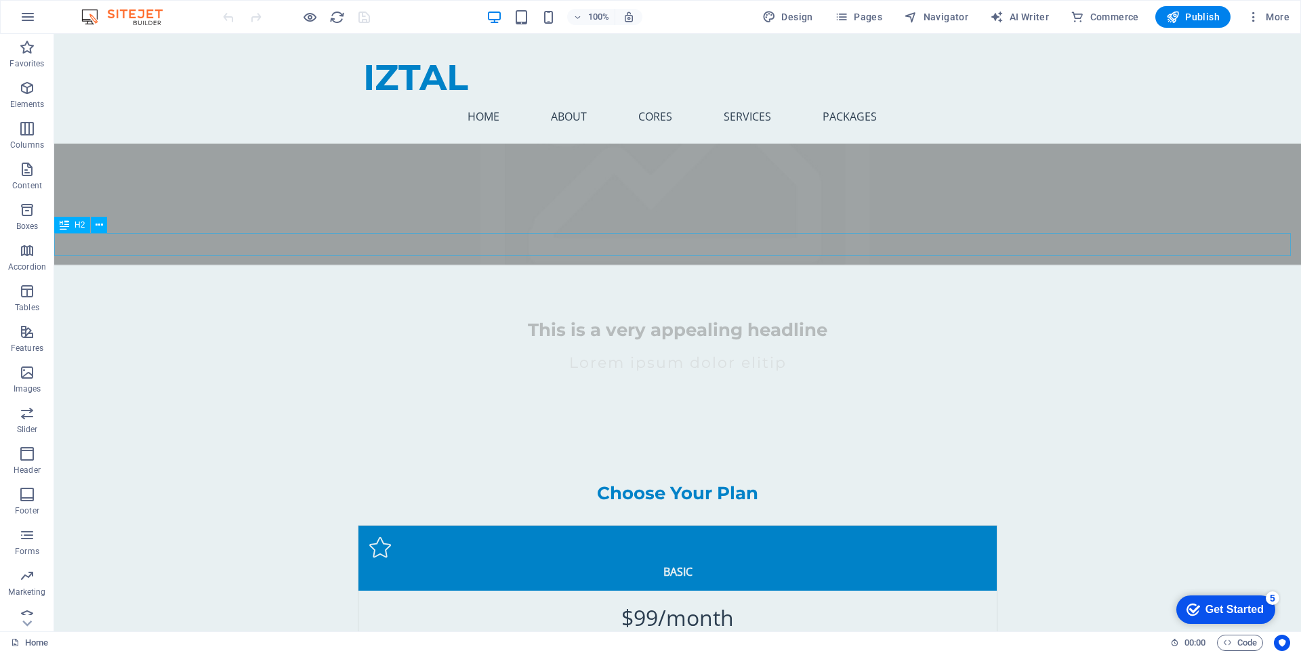
click at [100, 224] on icon at bounding box center [99, 225] width 7 height 14
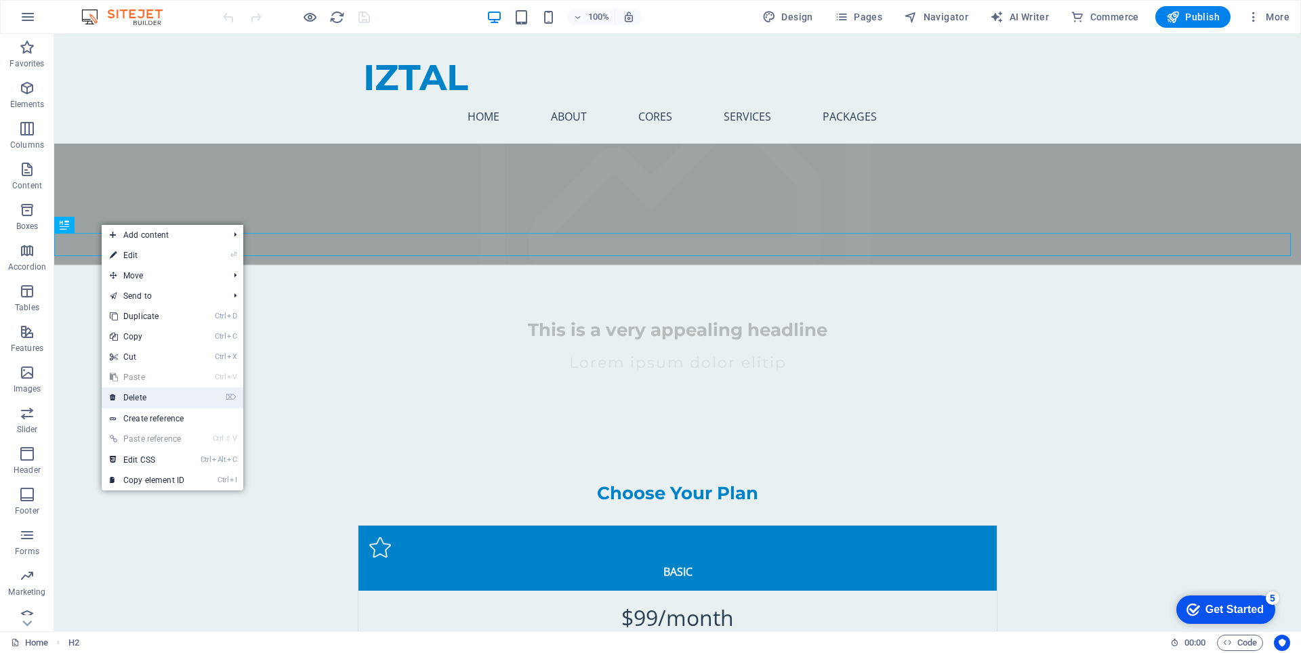
click at [166, 403] on link "⌦ Delete" at bounding box center [147, 398] width 91 height 20
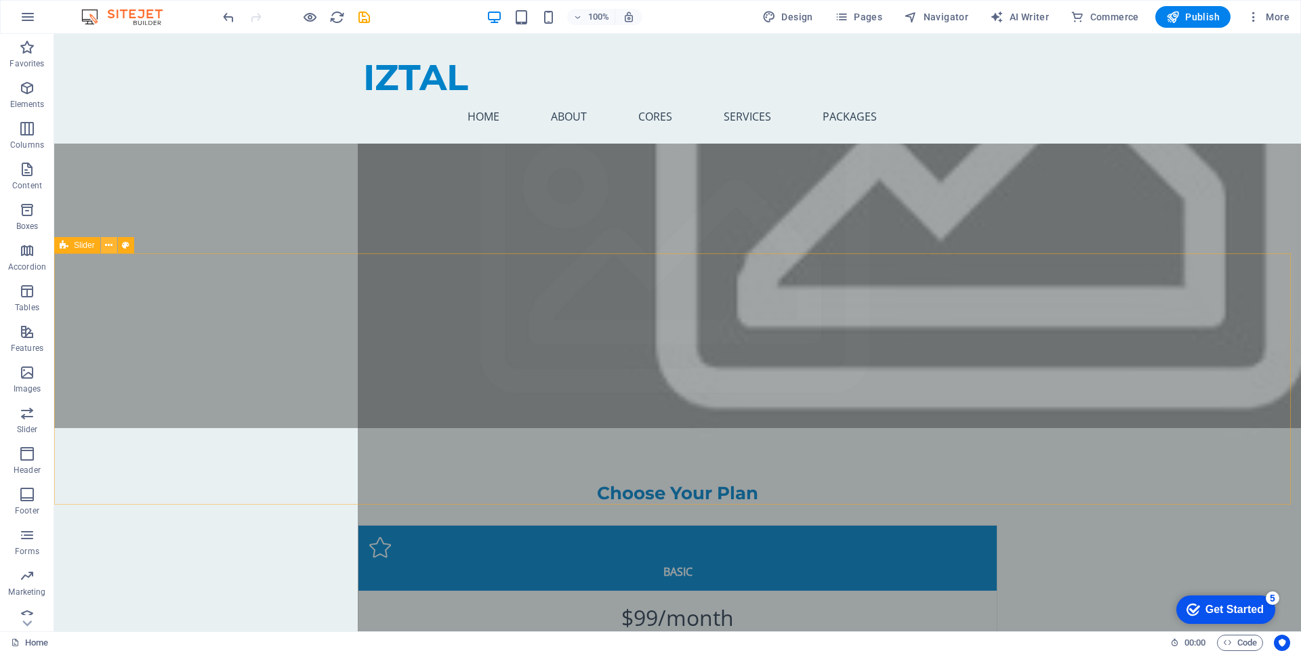
click at [108, 245] on icon at bounding box center [108, 246] width 7 height 14
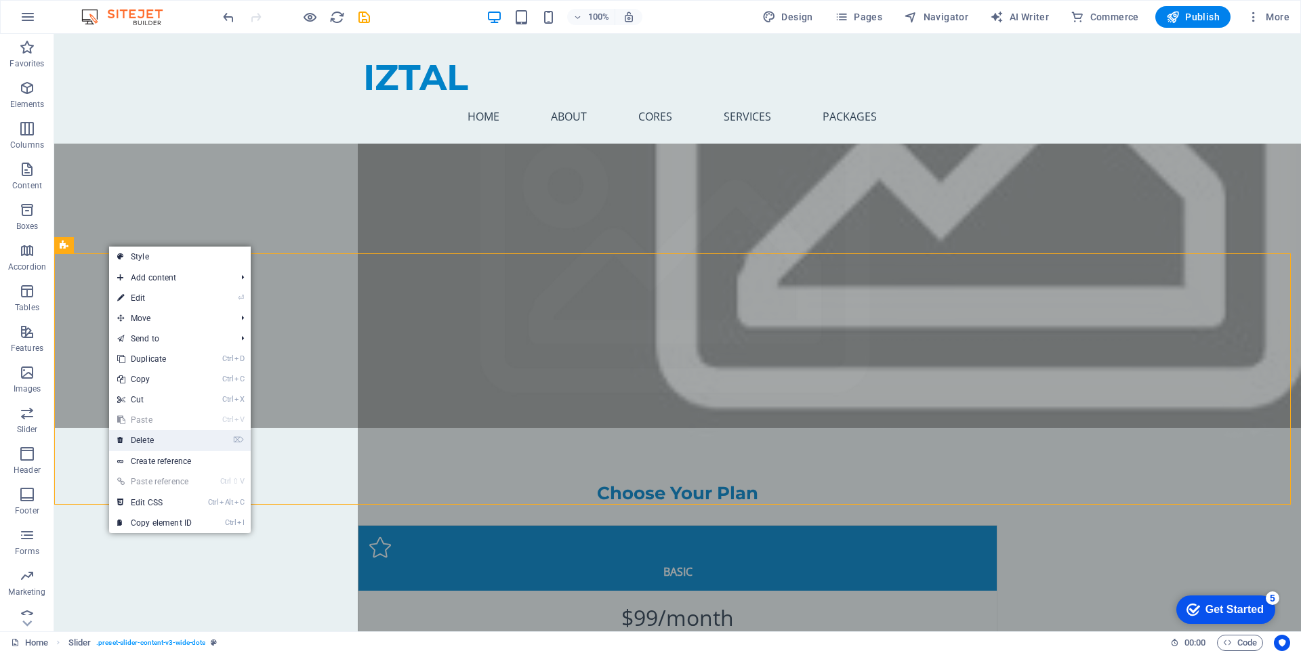
click at [157, 441] on link "⌦ Delete" at bounding box center [154, 440] width 91 height 20
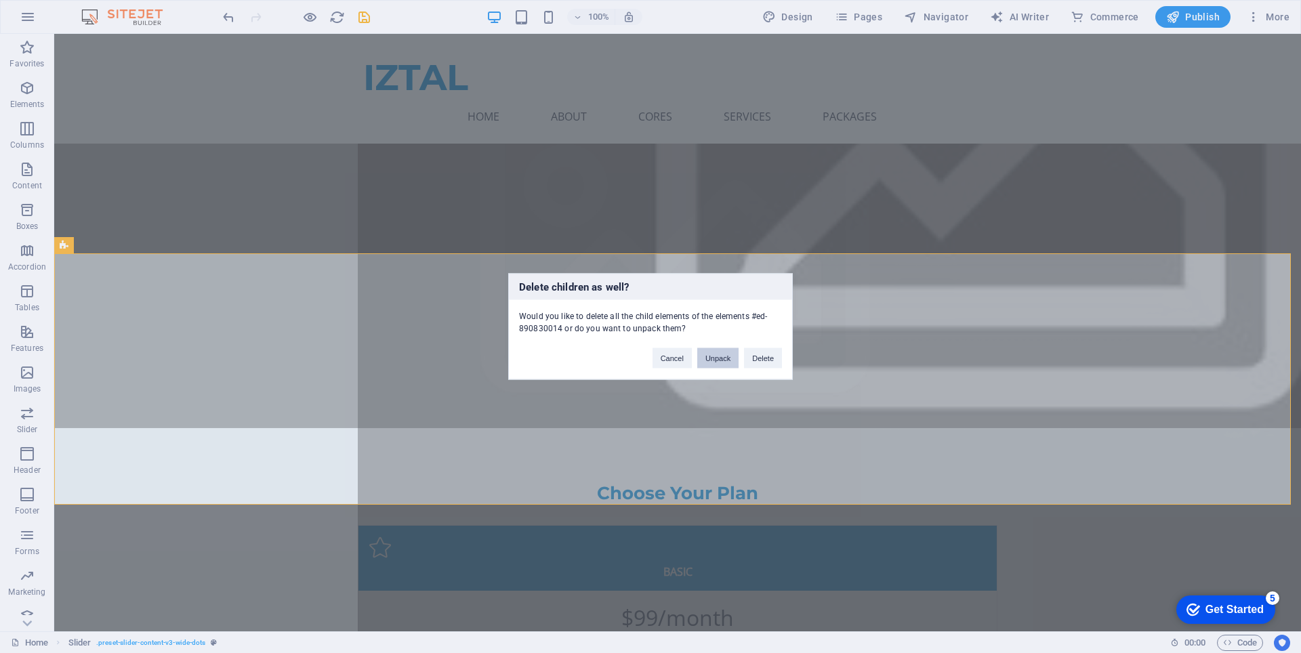
click at [716, 361] on button "Unpack" at bounding box center [717, 358] width 41 height 20
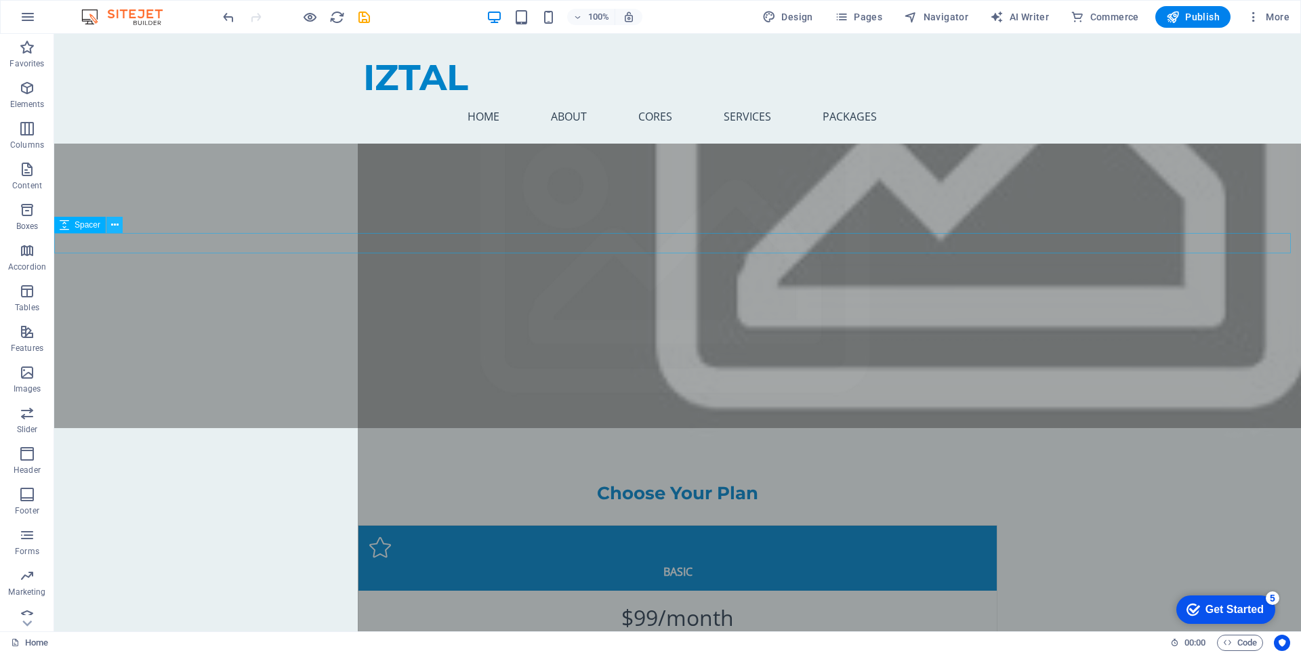
click at [114, 228] on icon at bounding box center [114, 225] width 7 height 14
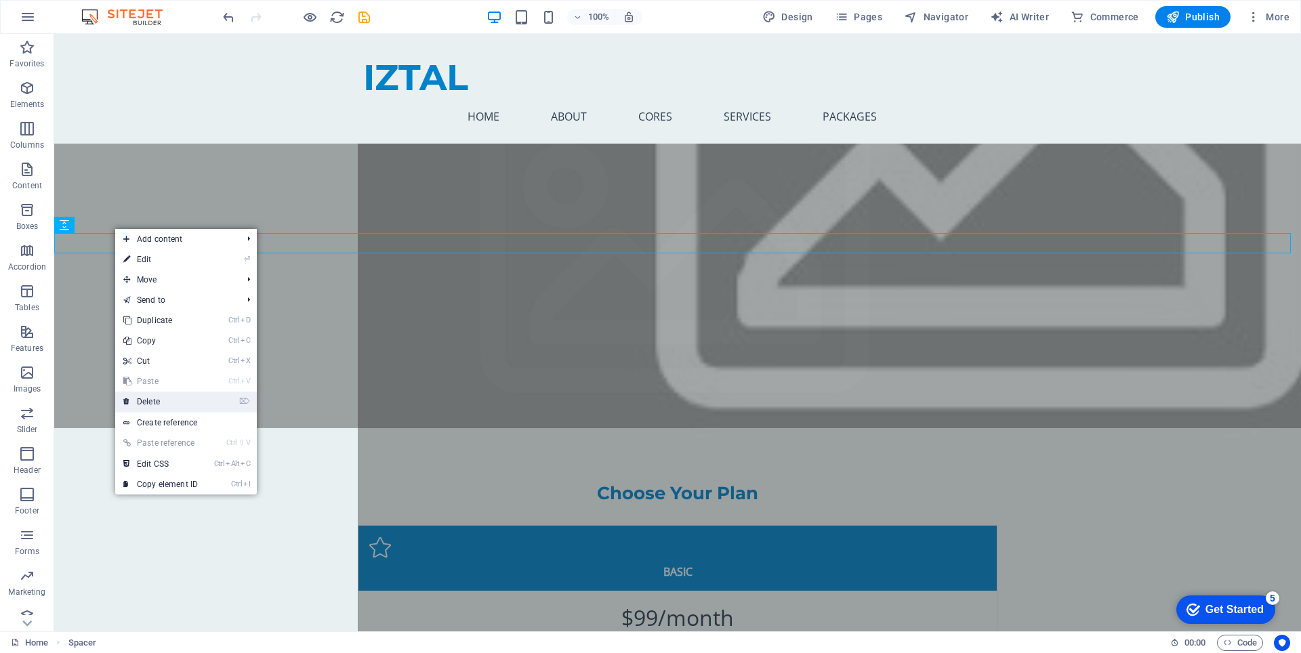
click at [171, 405] on link "⌦ Delete" at bounding box center [160, 402] width 91 height 20
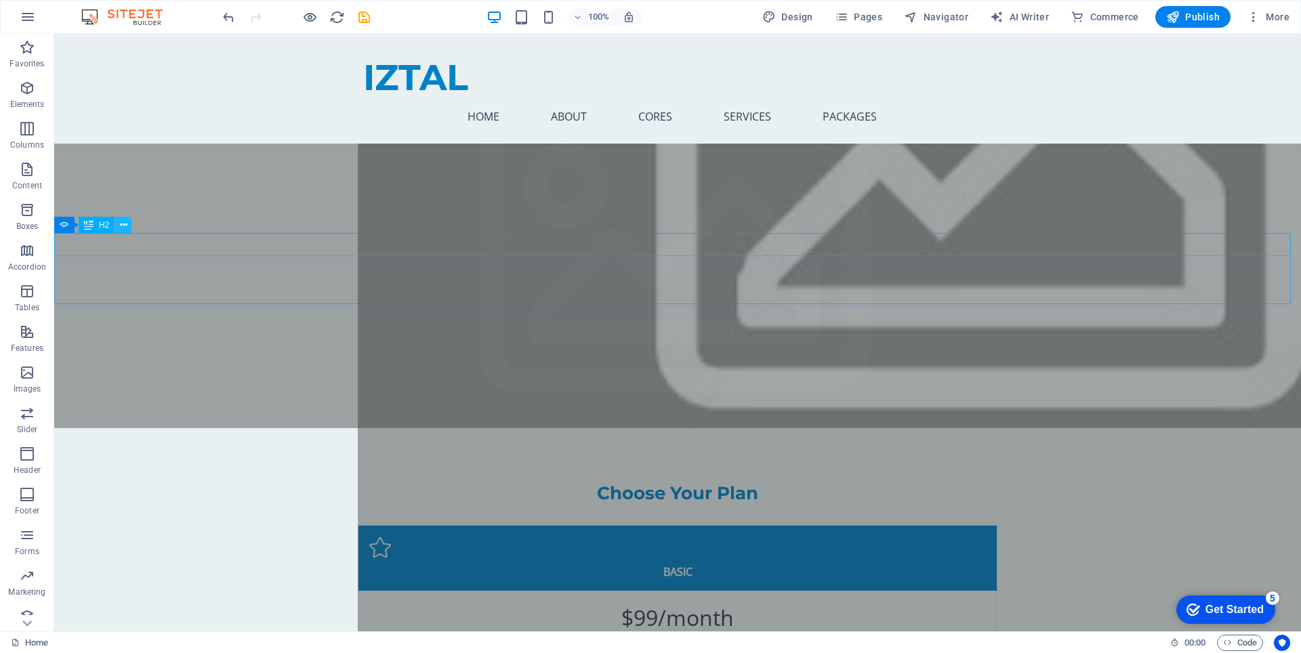
click at [125, 226] on icon at bounding box center [123, 225] width 7 height 14
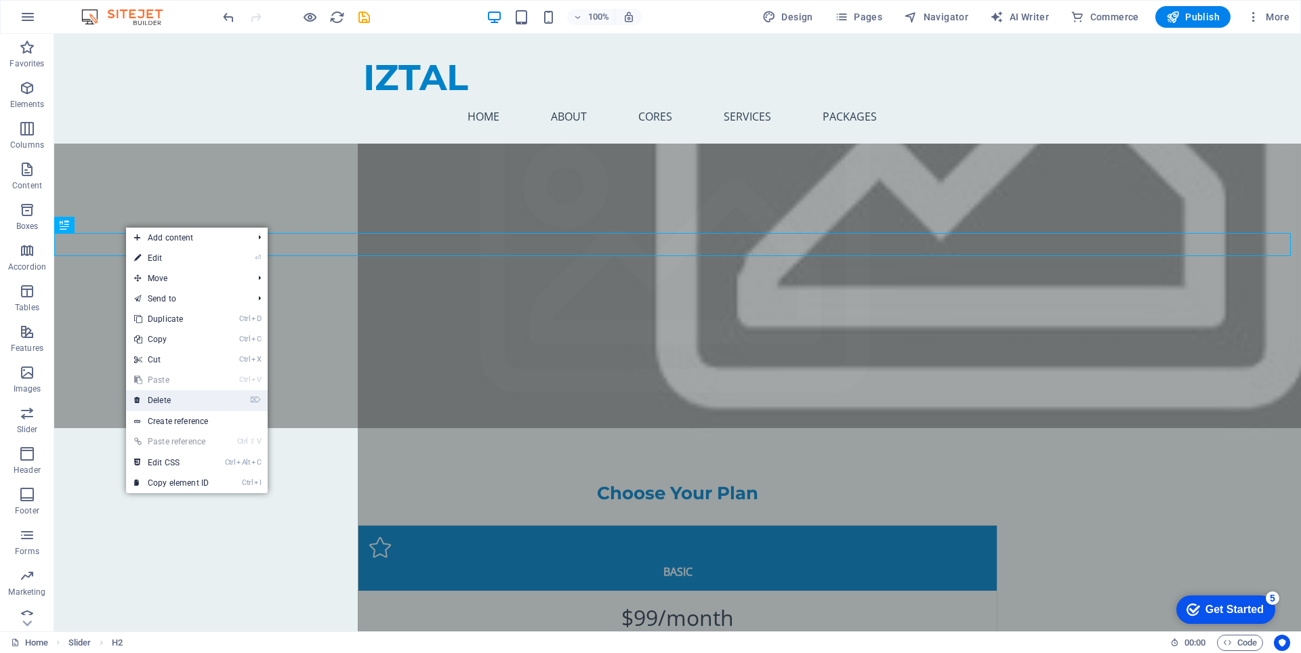
click at [176, 398] on link "⌦ Delete" at bounding box center [171, 400] width 91 height 20
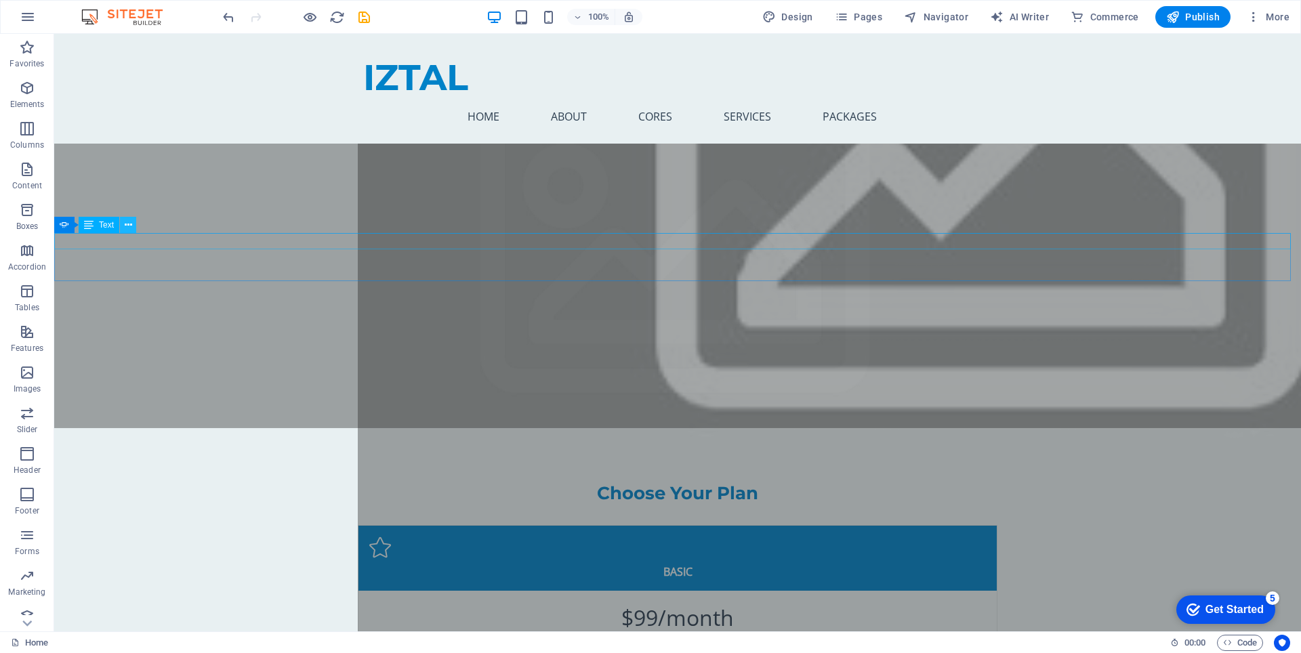
click at [132, 225] on button at bounding box center [128, 225] width 16 height 16
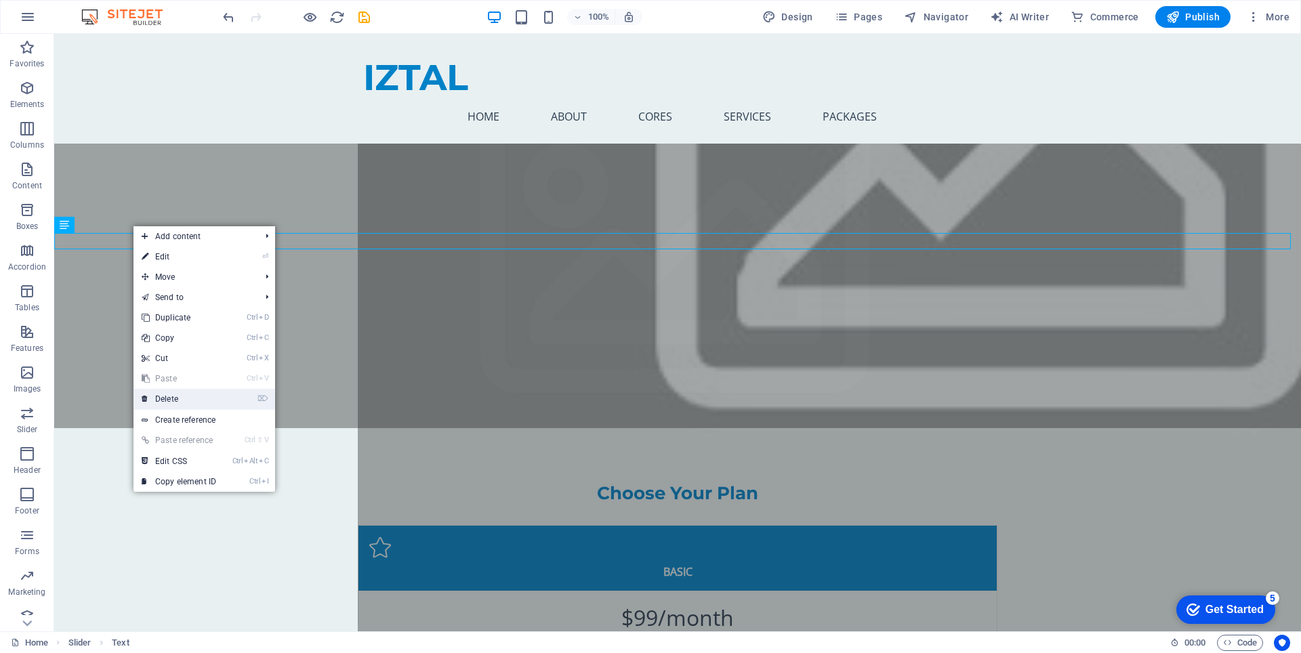
click at [196, 395] on link "⌦ Delete" at bounding box center [179, 399] width 91 height 20
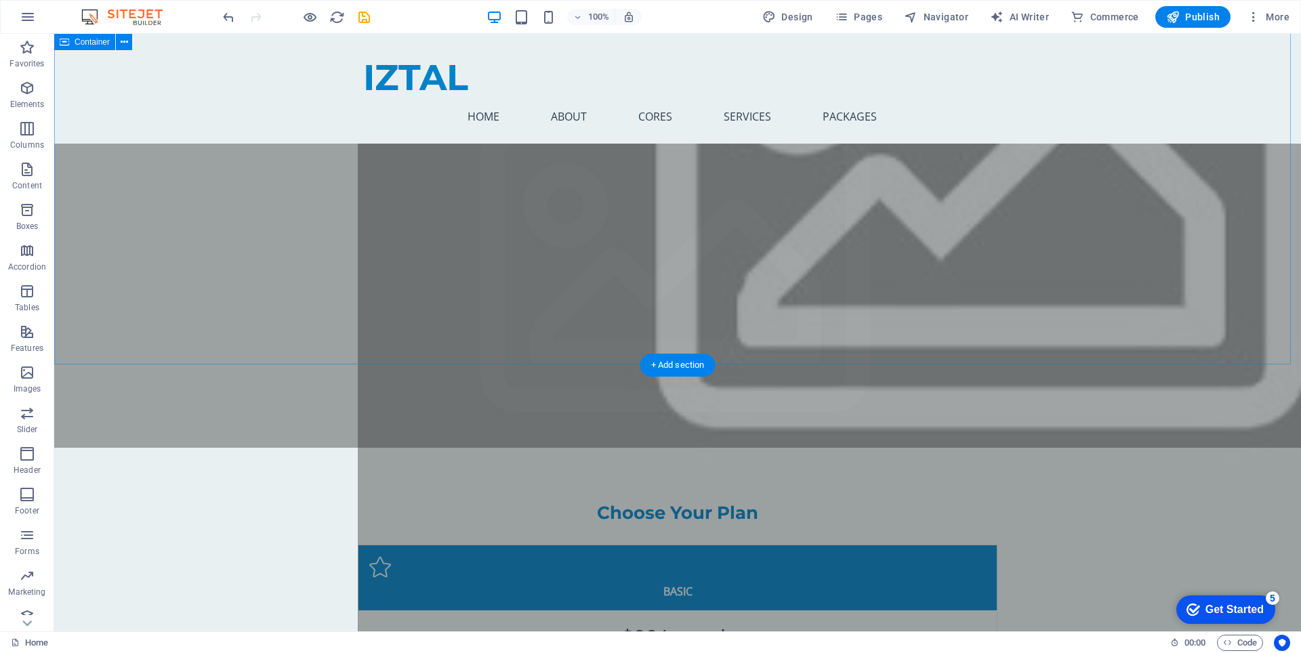
scroll to position [6777, 0]
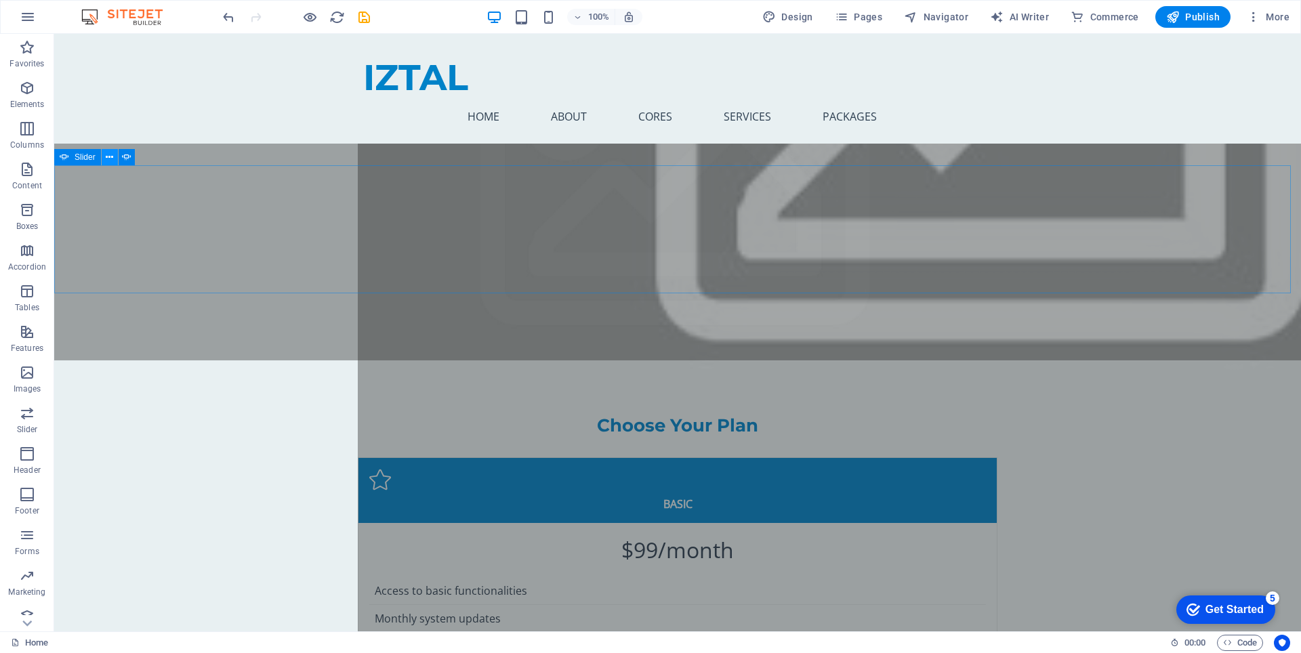
click at [110, 157] on icon at bounding box center [109, 157] width 7 height 14
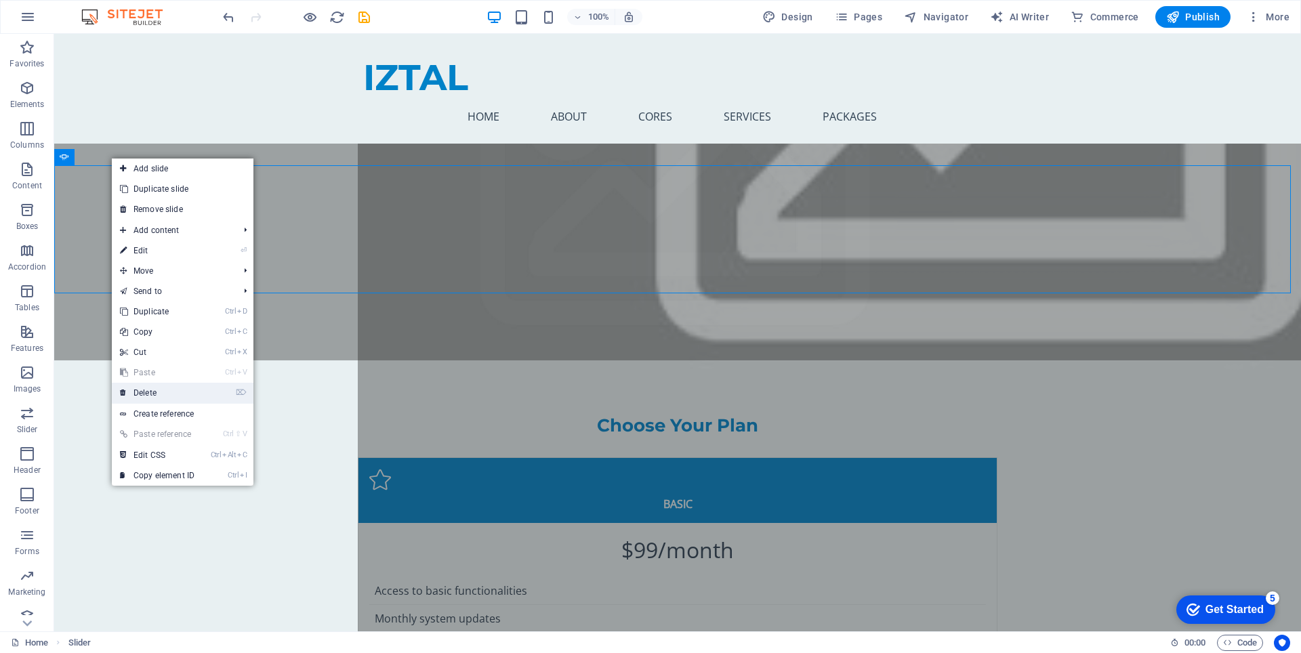
click at [167, 394] on link "⌦ Delete" at bounding box center [157, 393] width 91 height 20
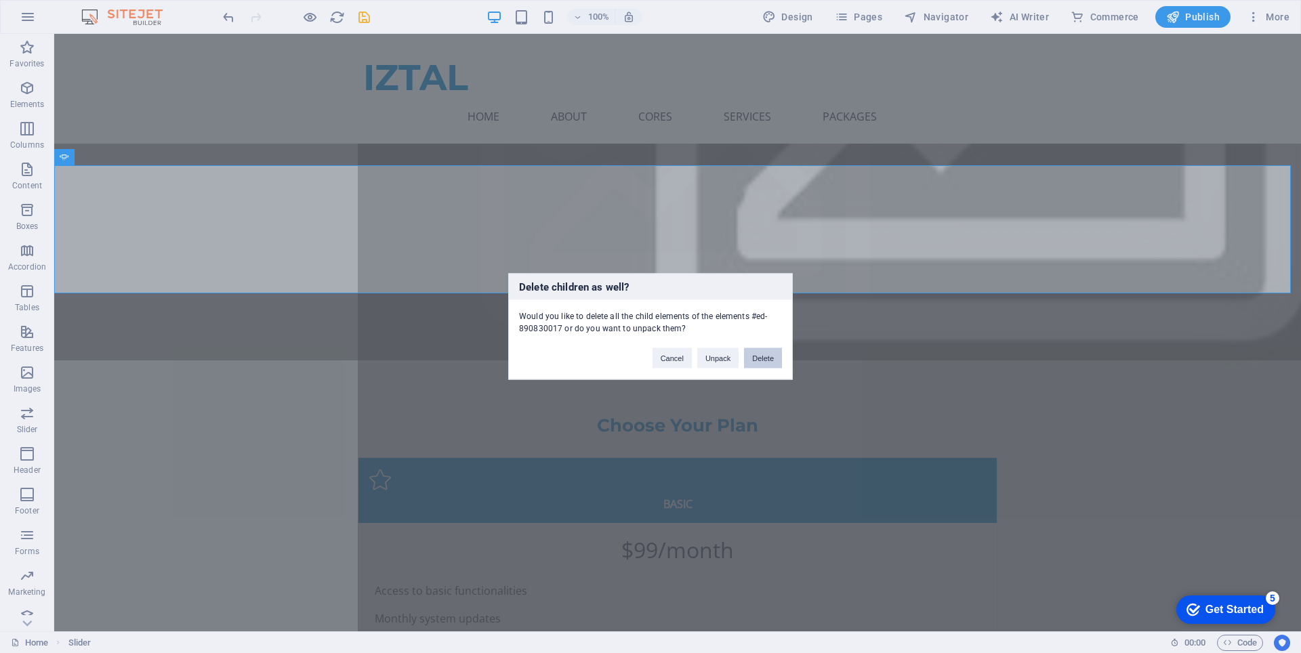
click at [768, 359] on button "Delete" at bounding box center [763, 358] width 38 height 20
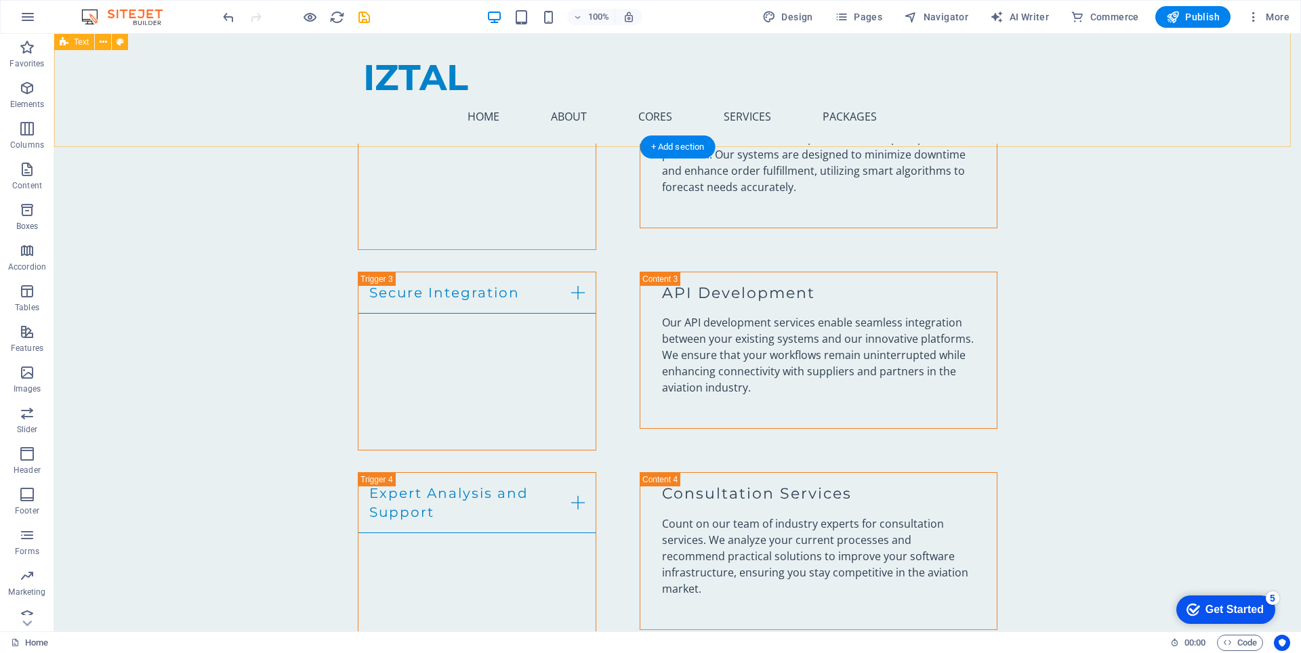
scroll to position [4134, 0]
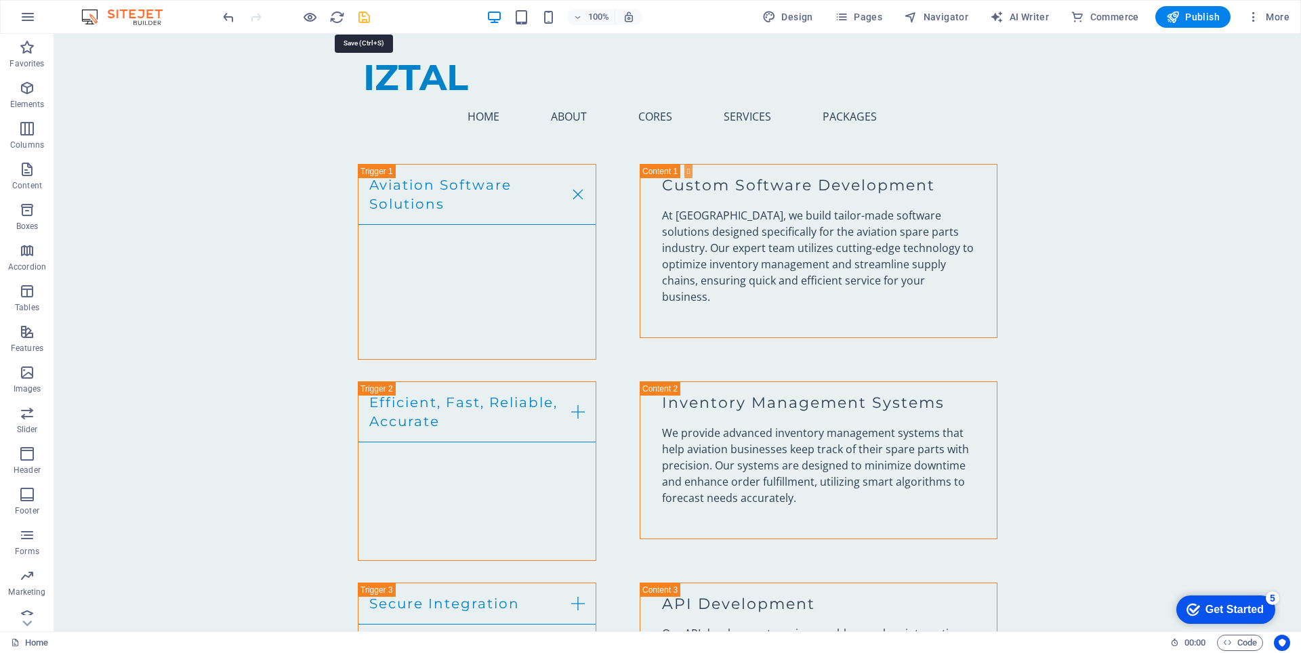
click at [371, 15] on icon "save" at bounding box center [364, 17] width 16 height 16
click at [1197, 18] on span "Publish" at bounding box center [1193, 17] width 54 height 14
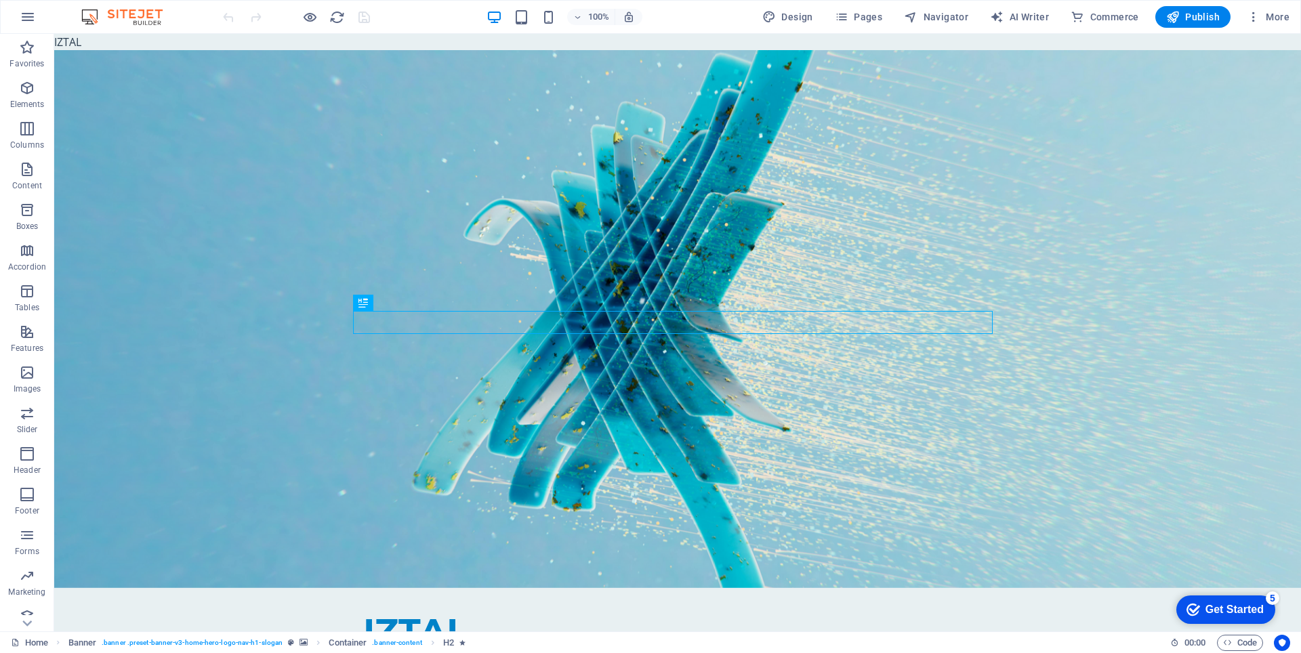
click at [1190, 12] on span "Publish" at bounding box center [1193, 17] width 54 height 14
click at [1194, 22] on span "Publish" at bounding box center [1193, 17] width 54 height 14
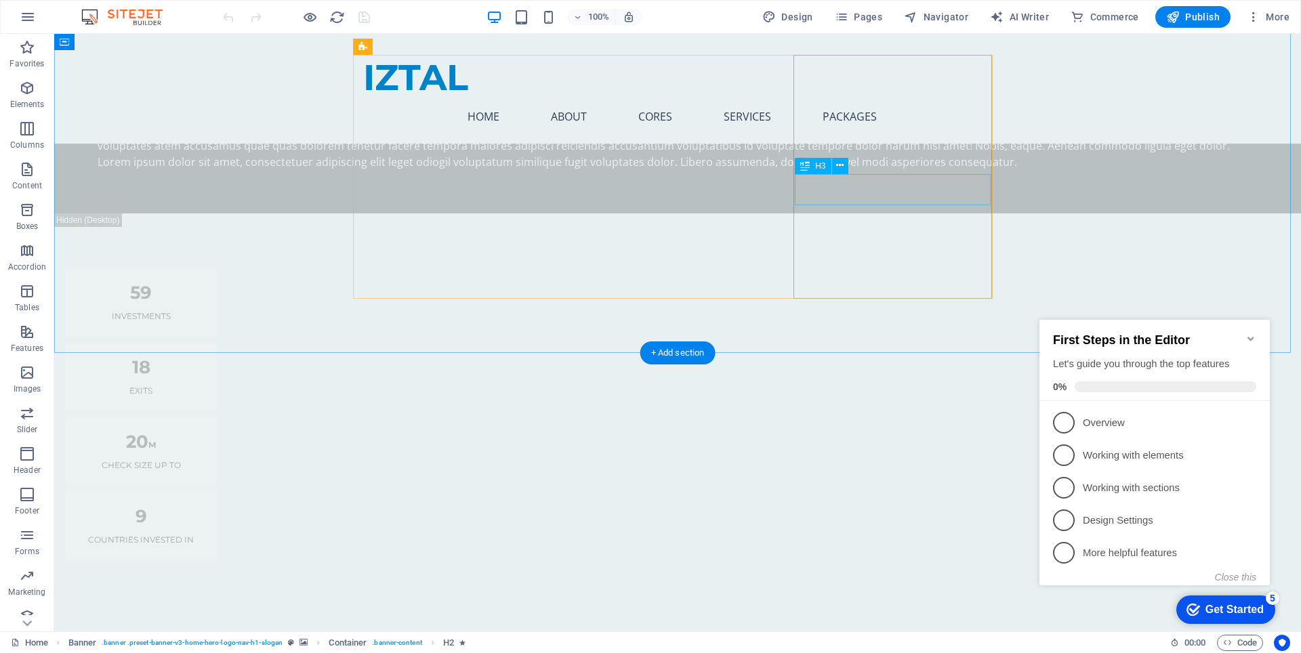
scroll to position [1965, 0]
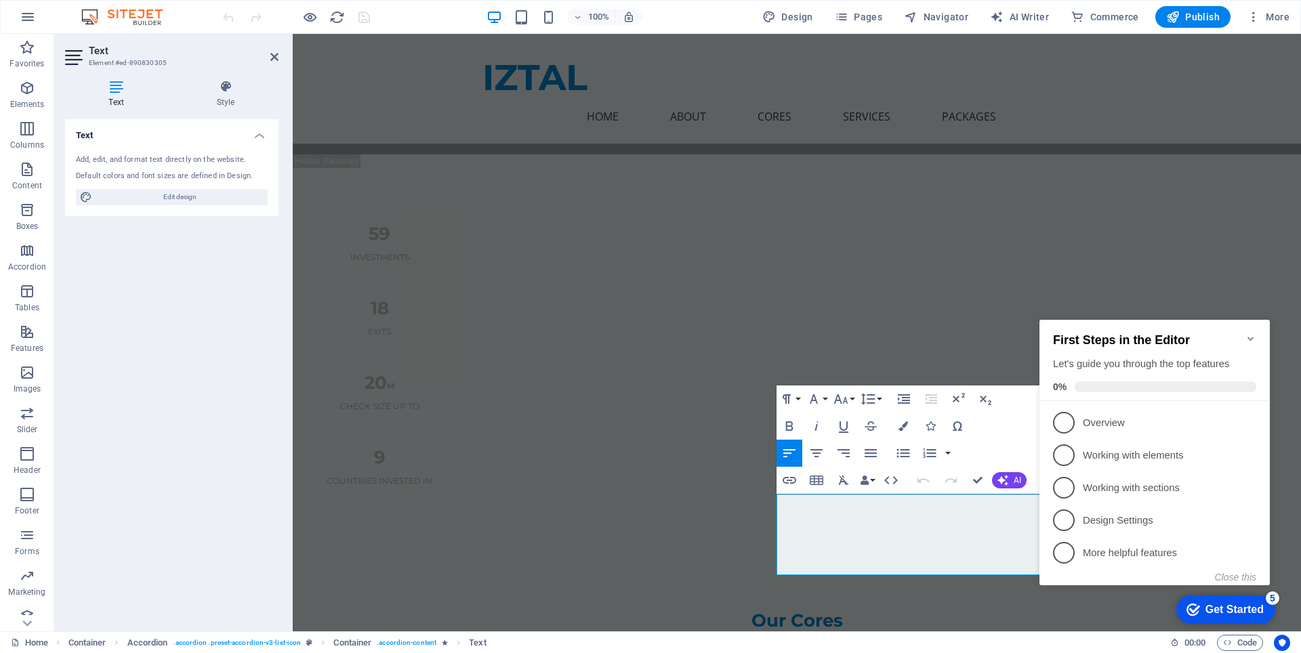
scroll to position [1982, 0]
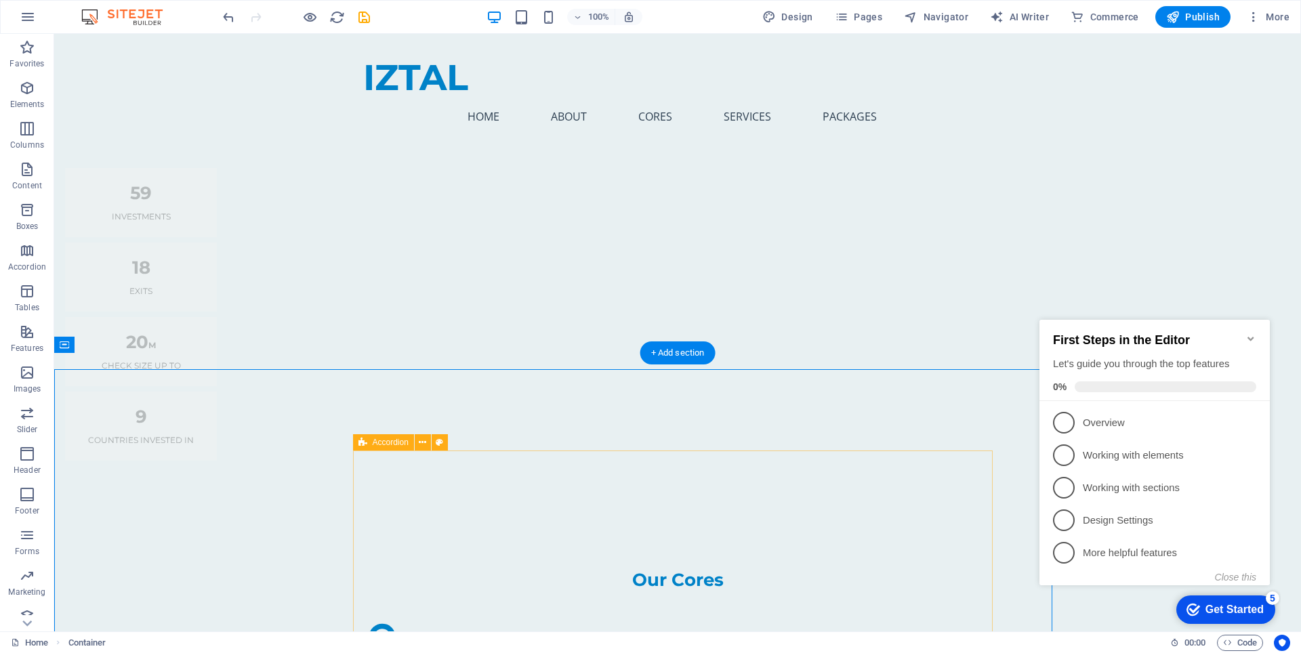
scroll to position [1965, 0]
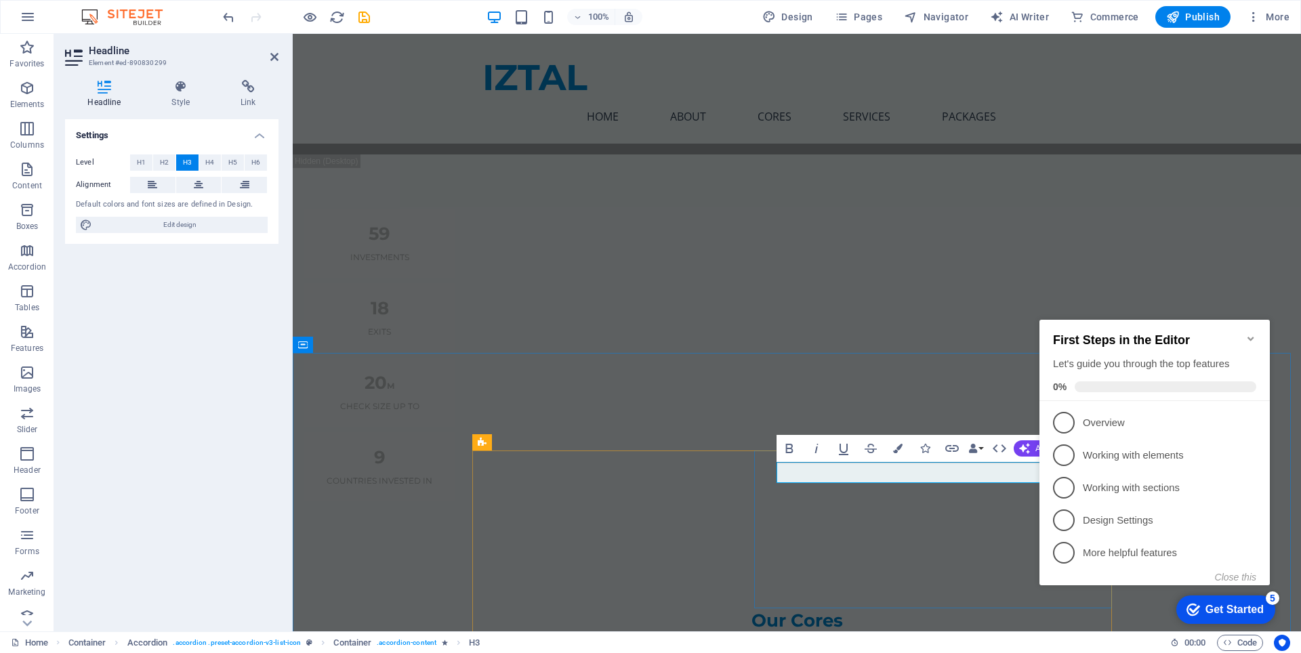
scroll to position [1982, 0]
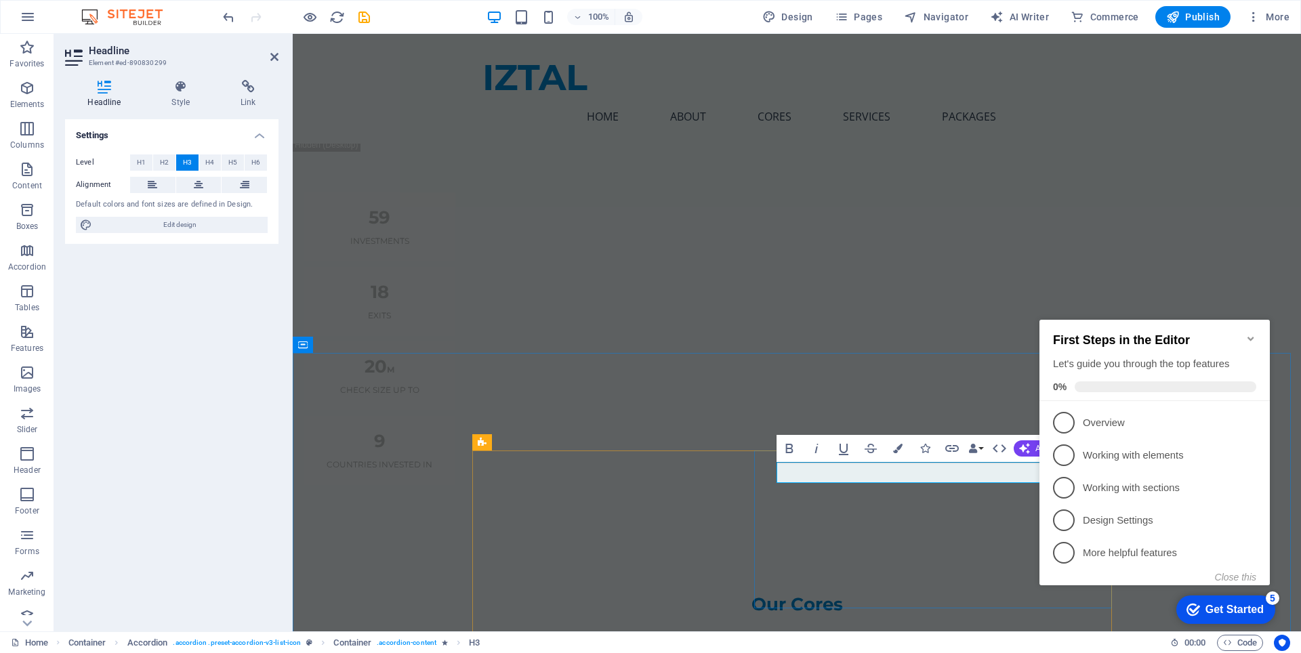
drag, startPoint x: 838, startPoint y: 467, endPoint x: 1072, endPoint y: 497, distance: 235.7
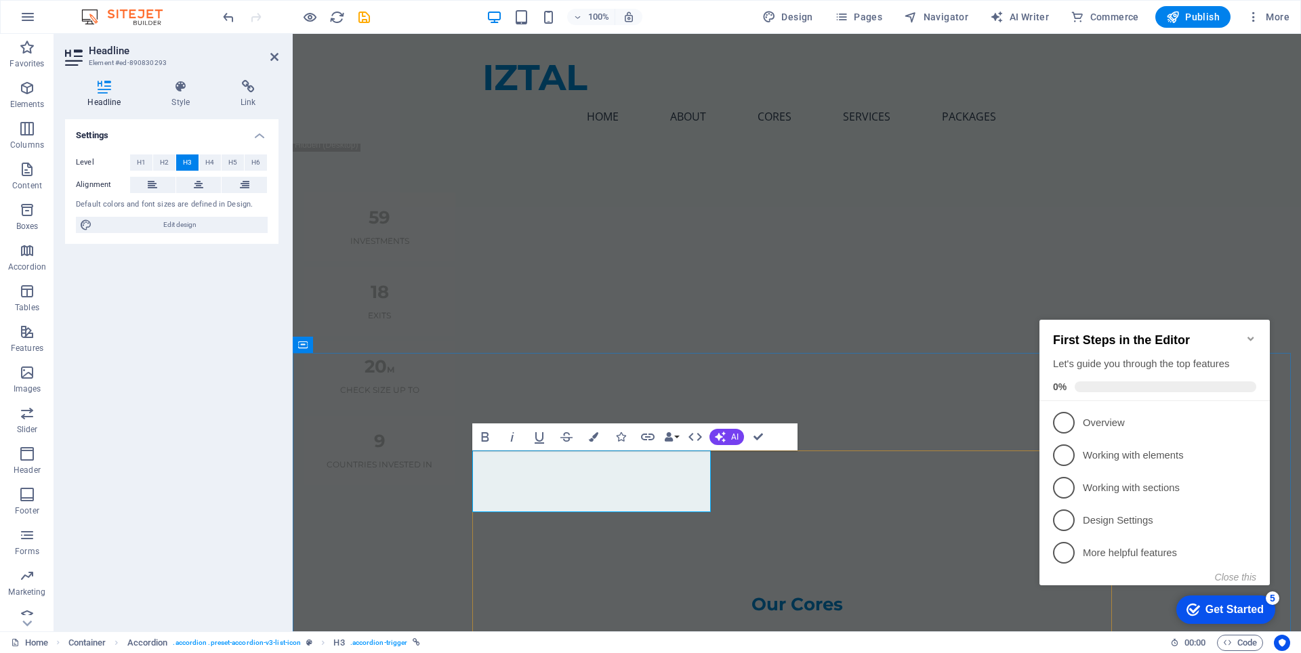
drag, startPoint x: 555, startPoint y: 473, endPoint x: 486, endPoint y: 462, distance: 70.1
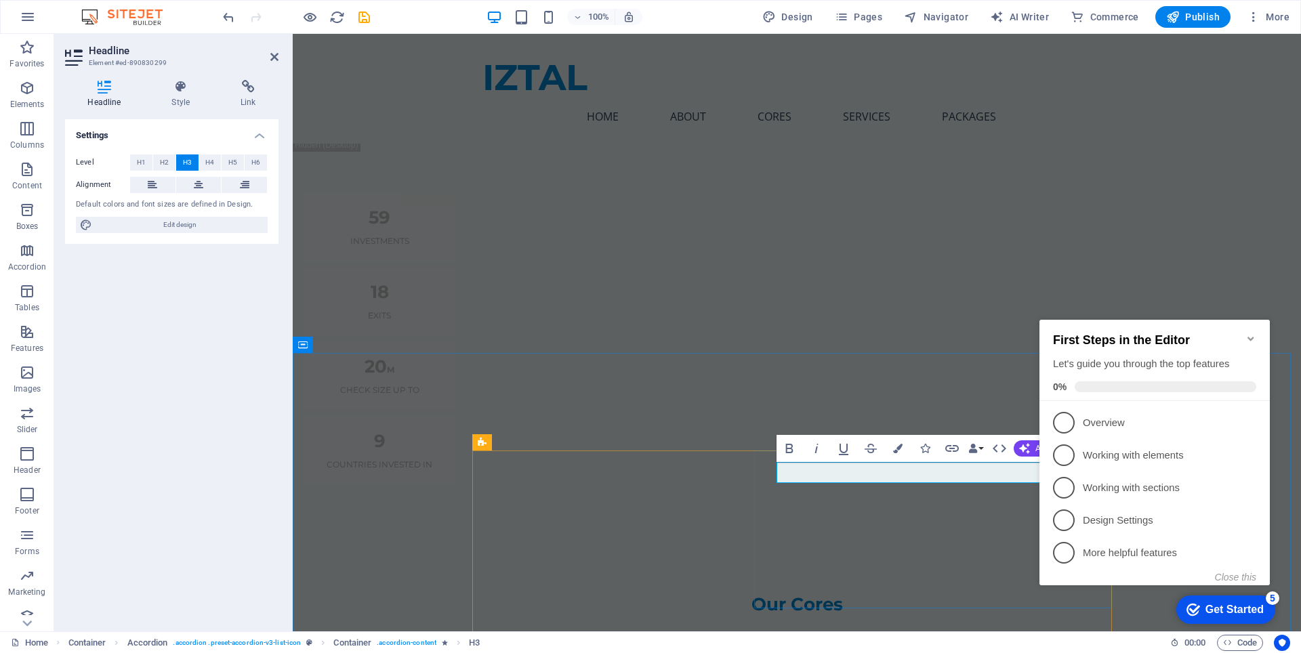
drag, startPoint x: 849, startPoint y: 471, endPoint x: 756, endPoint y: 470, distance: 92.8
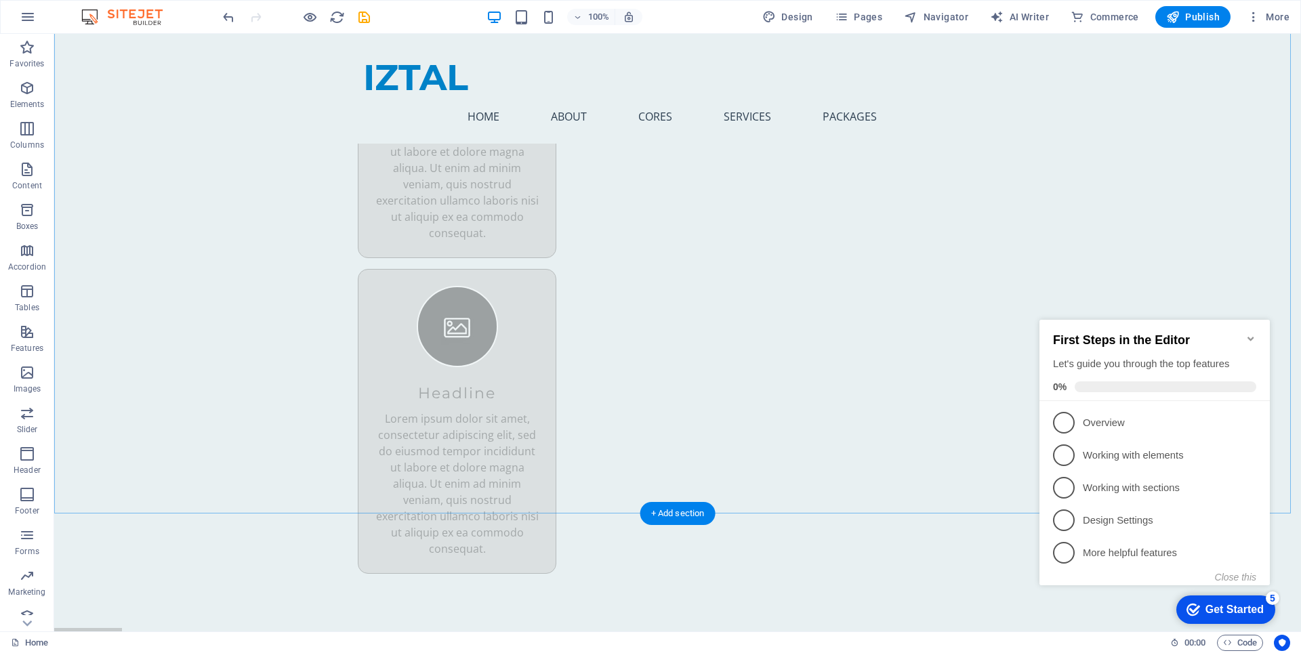
scroll to position [9827, 0]
click at [366, 16] on icon "save" at bounding box center [364, 17] width 16 height 16
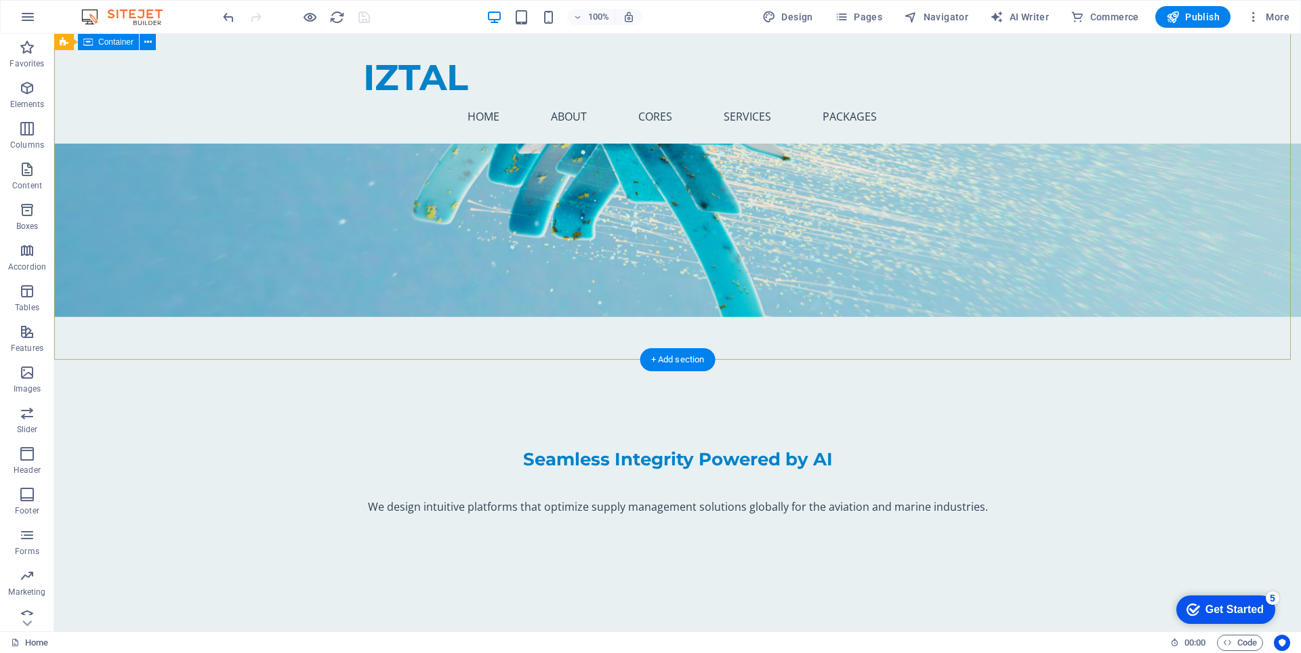
scroll to position [0, 0]
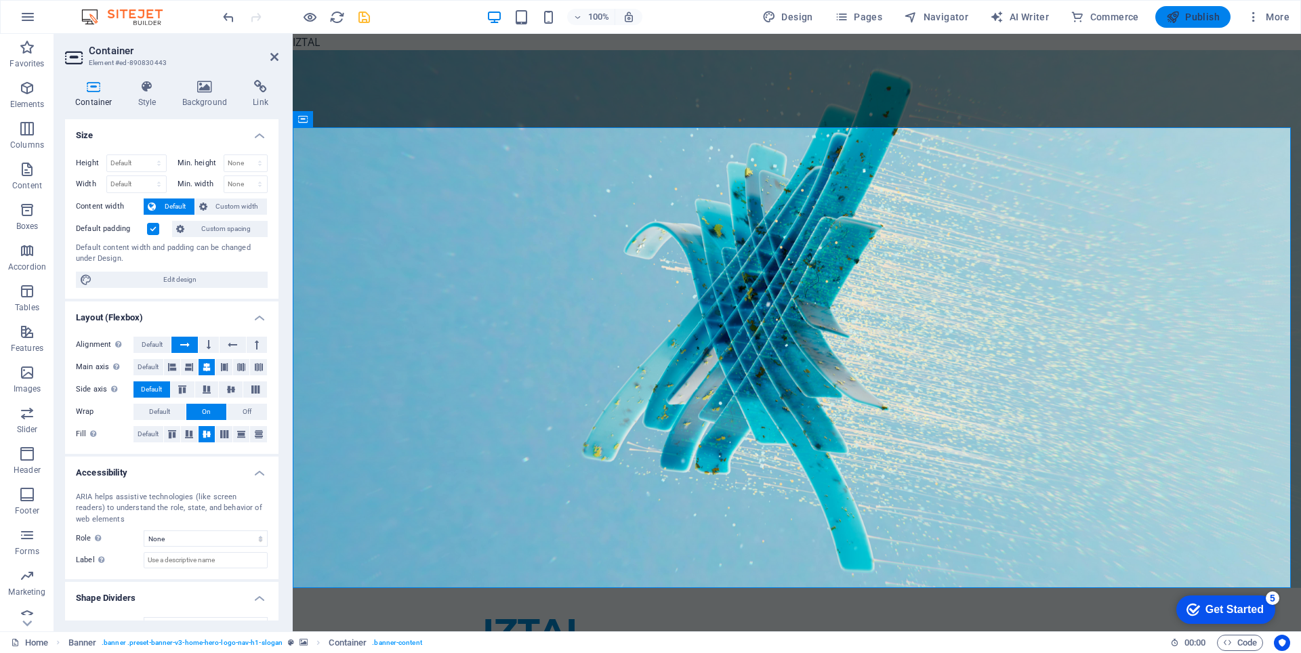
click at [1188, 14] on span "Publish" at bounding box center [1193, 17] width 54 height 14
